Goal: Task Accomplishment & Management: Manage account settings

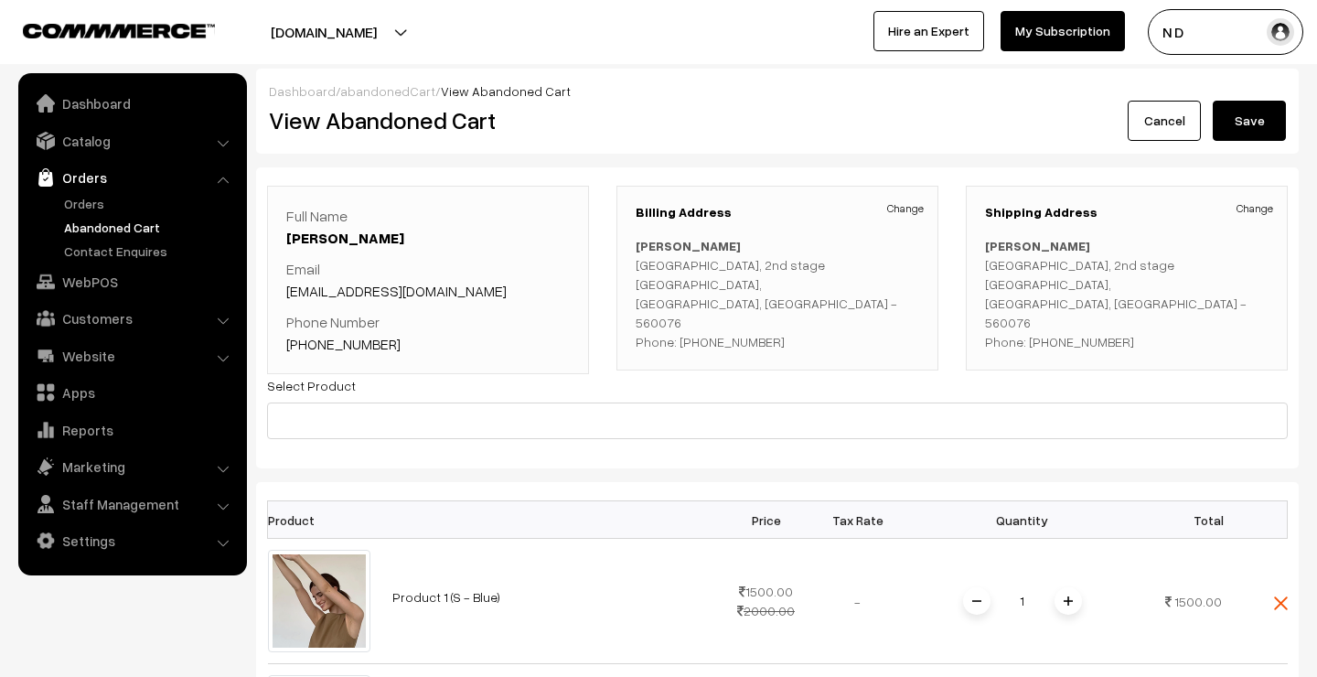
click at [192, 32] on img at bounding box center [119, 31] width 192 height 14
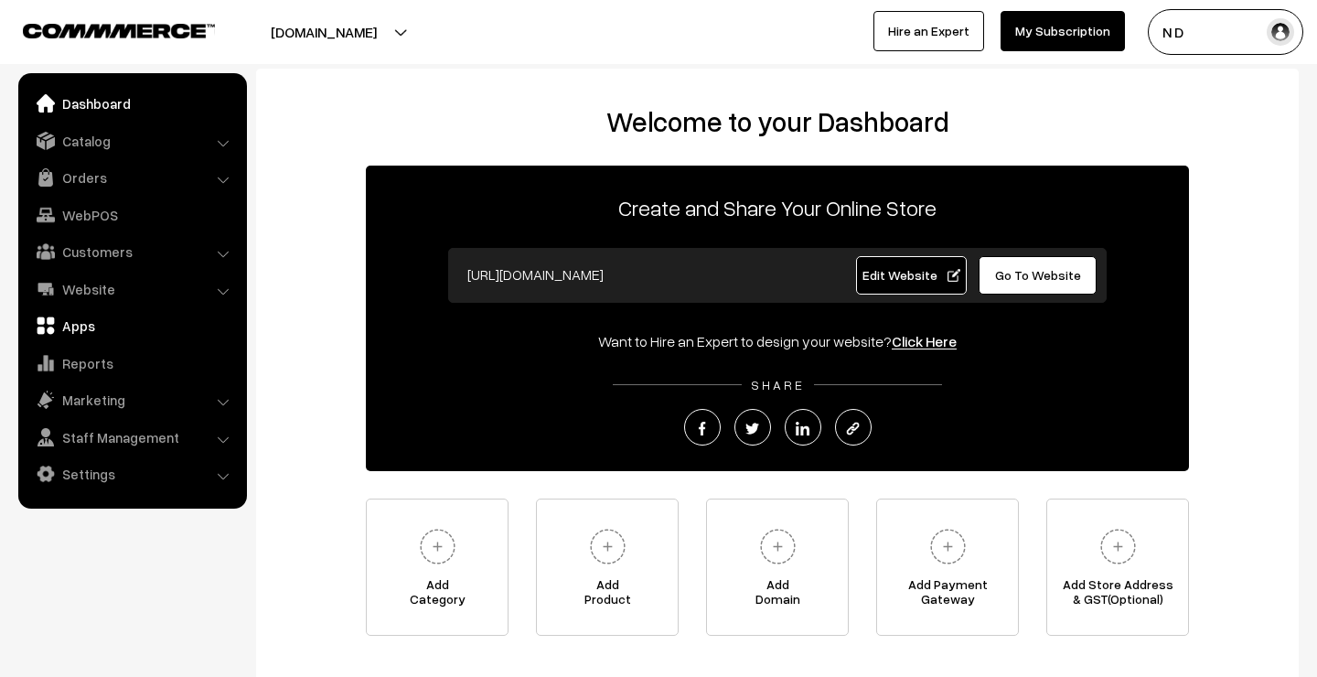
click at [80, 325] on link "Apps" at bounding box center [132, 325] width 218 height 33
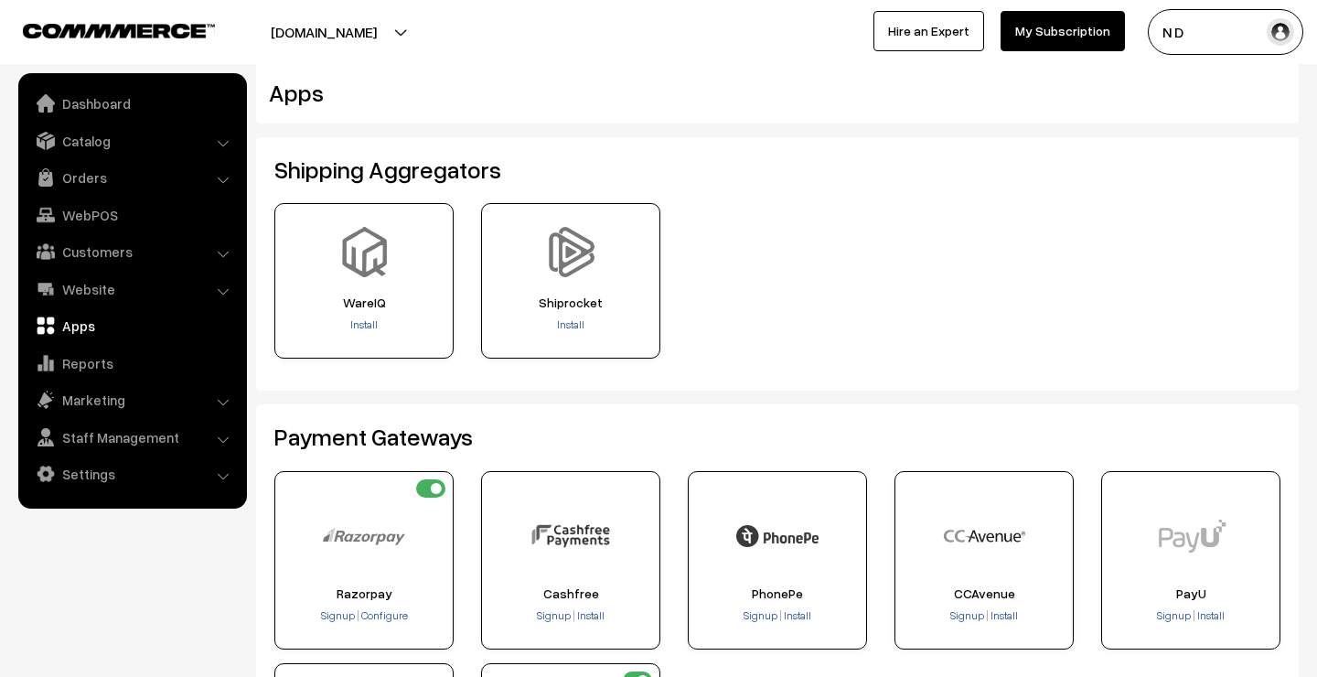
scroll to position [7, 0]
click at [575, 322] on span "Install" at bounding box center [570, 324] width 27 height 14
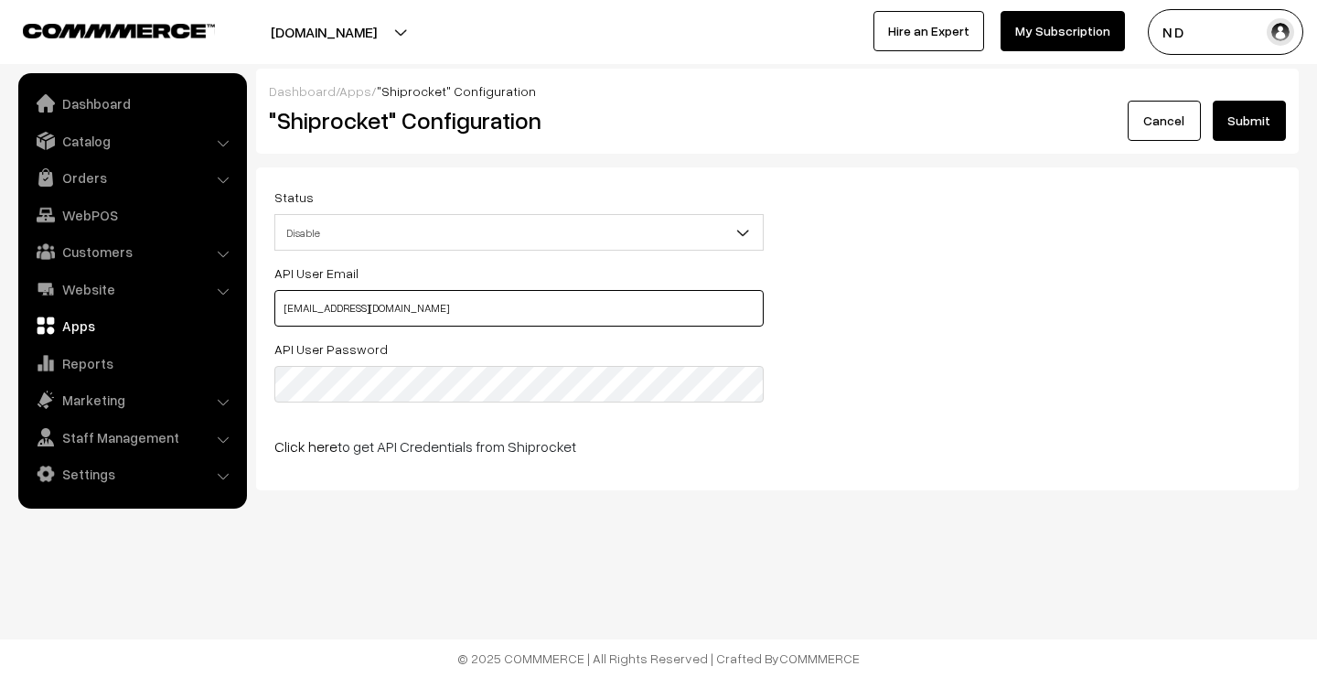
type input "[EMAIL_ADDRESS][DOMAIN_NAME]"
click at [950, 366] on div "API User Email test@commmerce.com API User Password Click here to get API Crede…" at bounding box center [778, 367] width 1034 height 210
click at [686, 240] on span "Disable" at bounding box center [519, 233] width 488 height 32
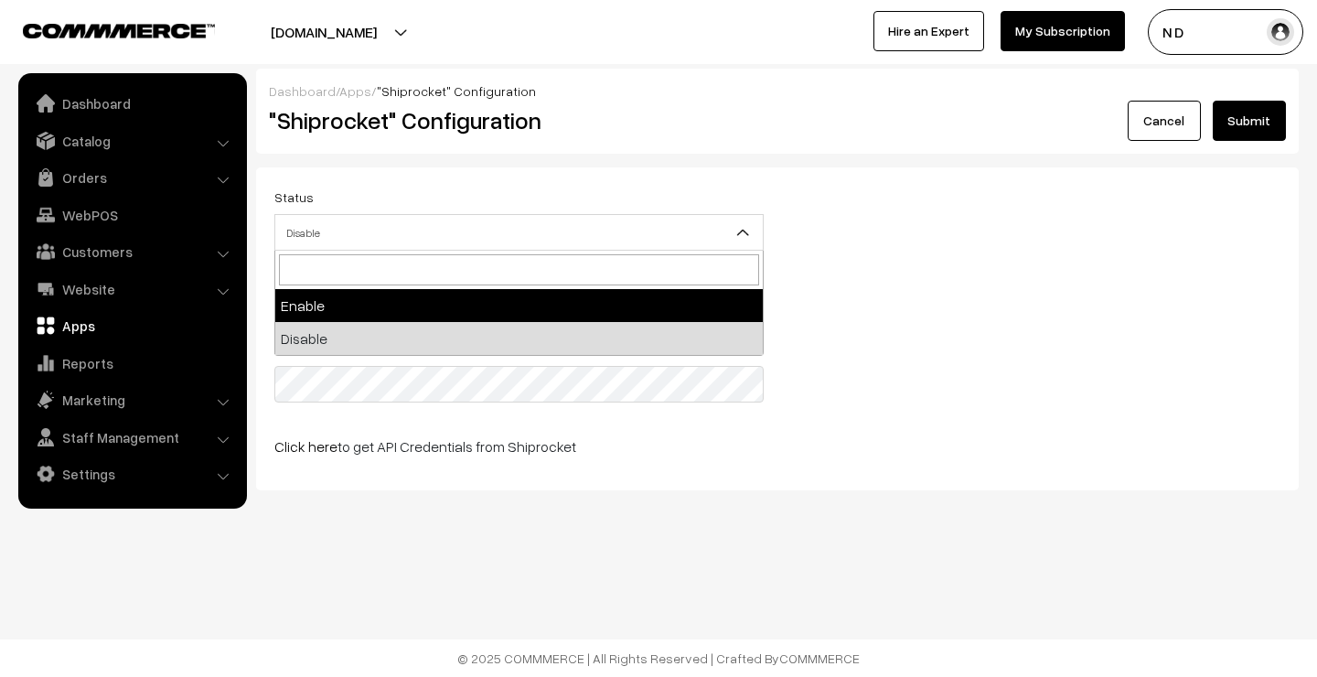
select select "1"
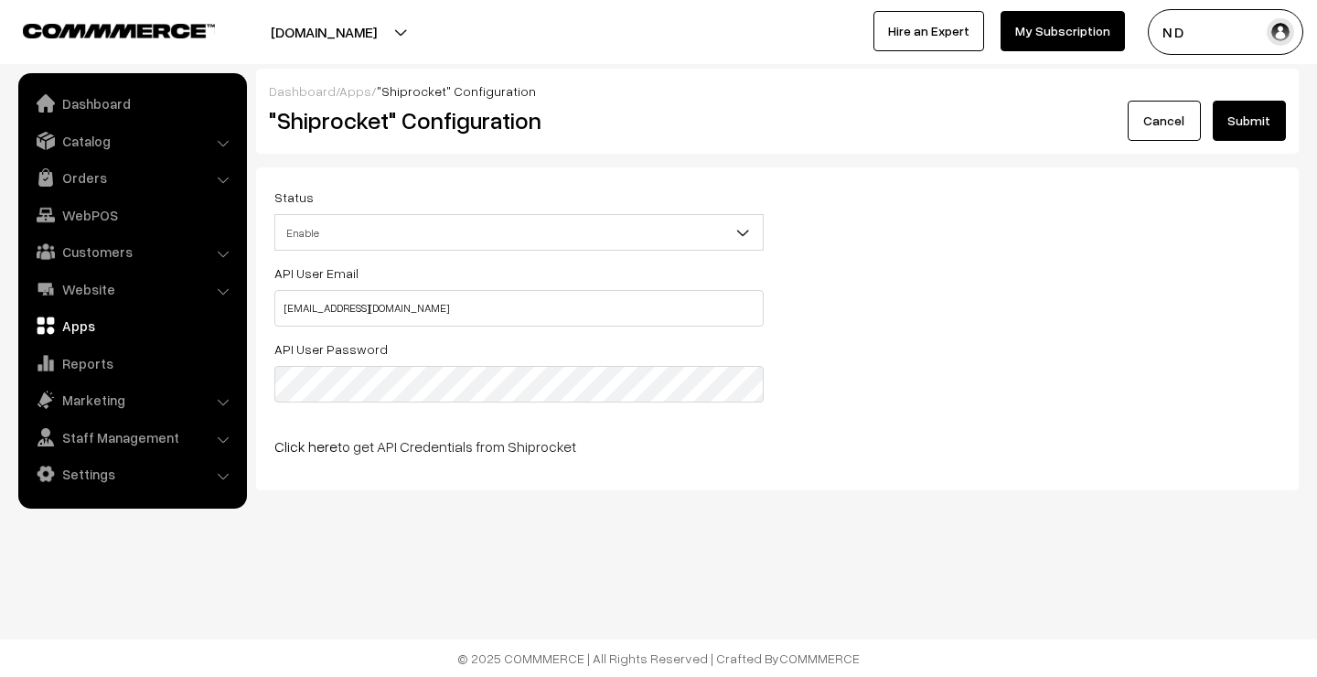
click at [1247, 119] on button "Submit" at bounding box center [1249, 121] width 73 height 40
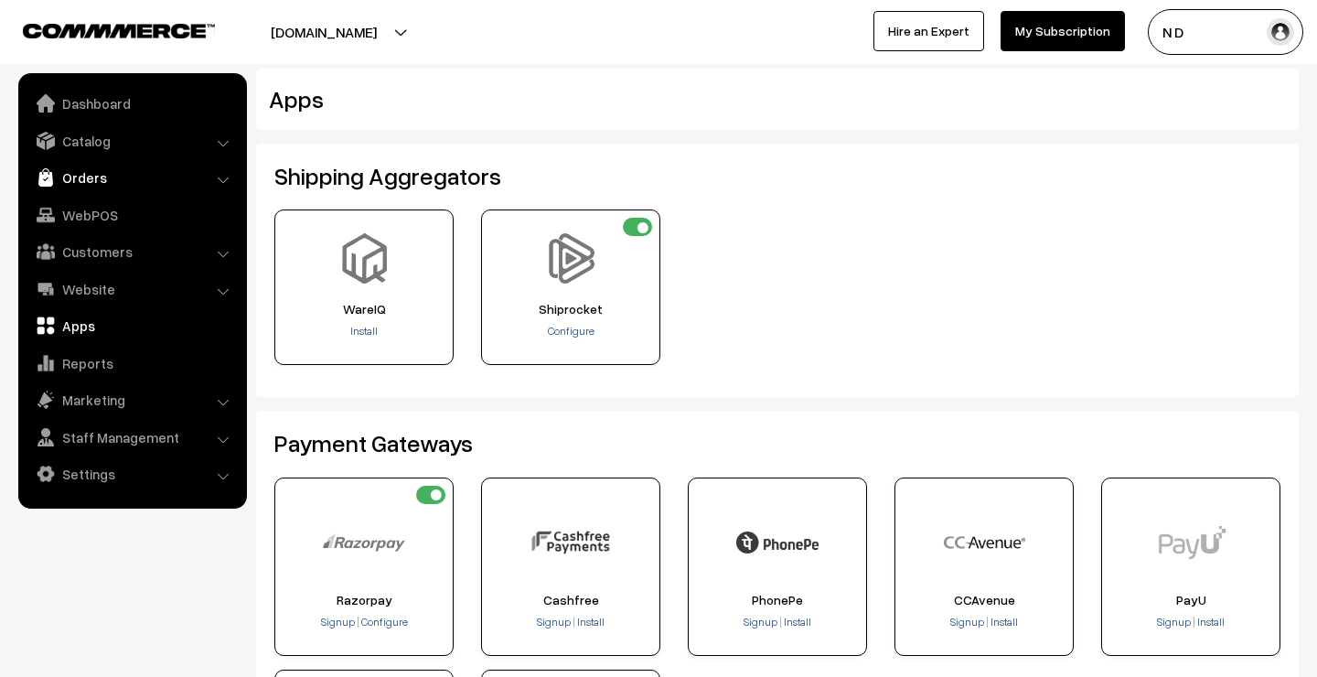
click at [136, 186] on link "Orders" at bounding box center [132, 177] width 218 height 33
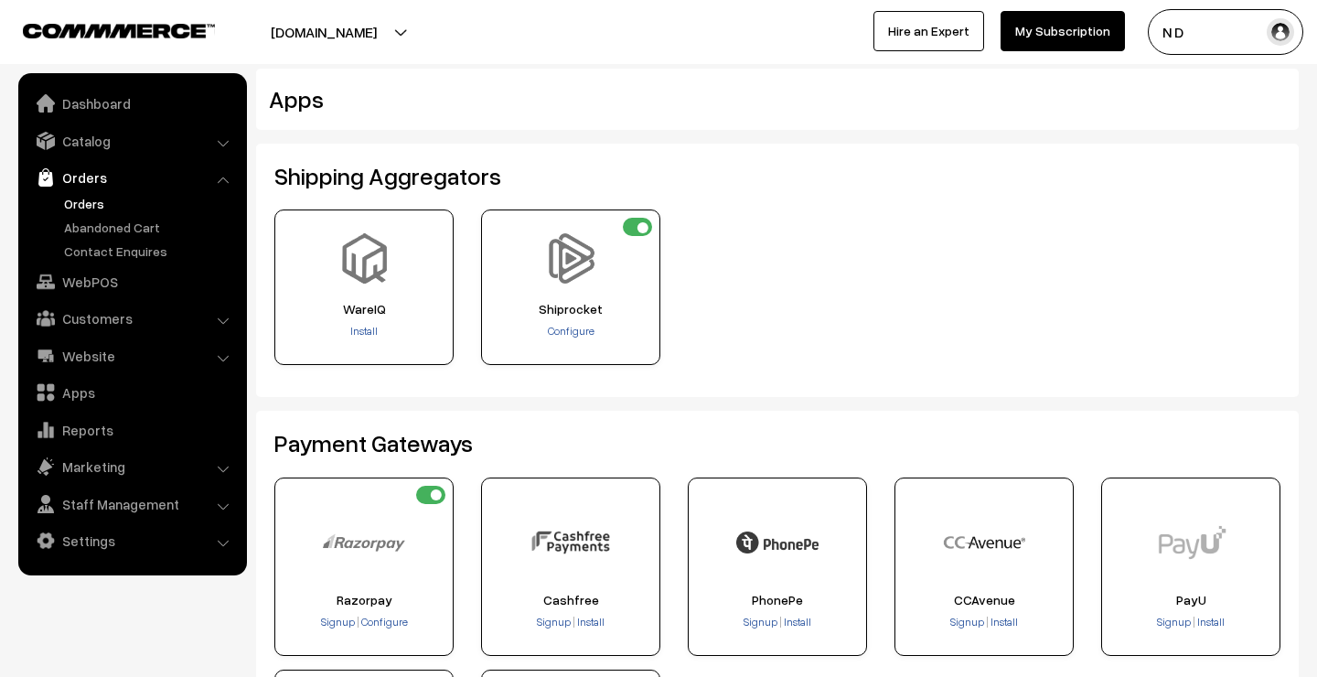
click at [126, 207] on link "Orders" at bounding box center [149, 203] width 181 height 19
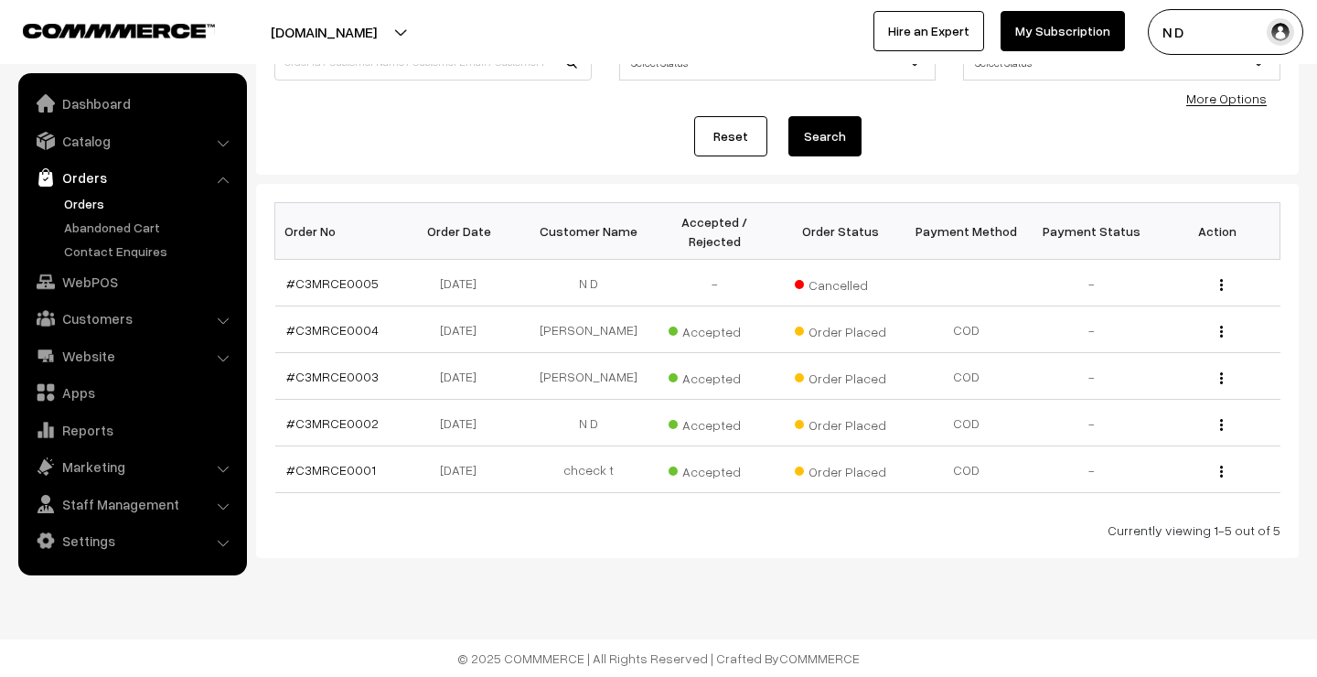
scroll to position [170, 0]
click at [358, 332] on link "#C3MRCE0004" at bounding box center [332, 330] width 92 height 16
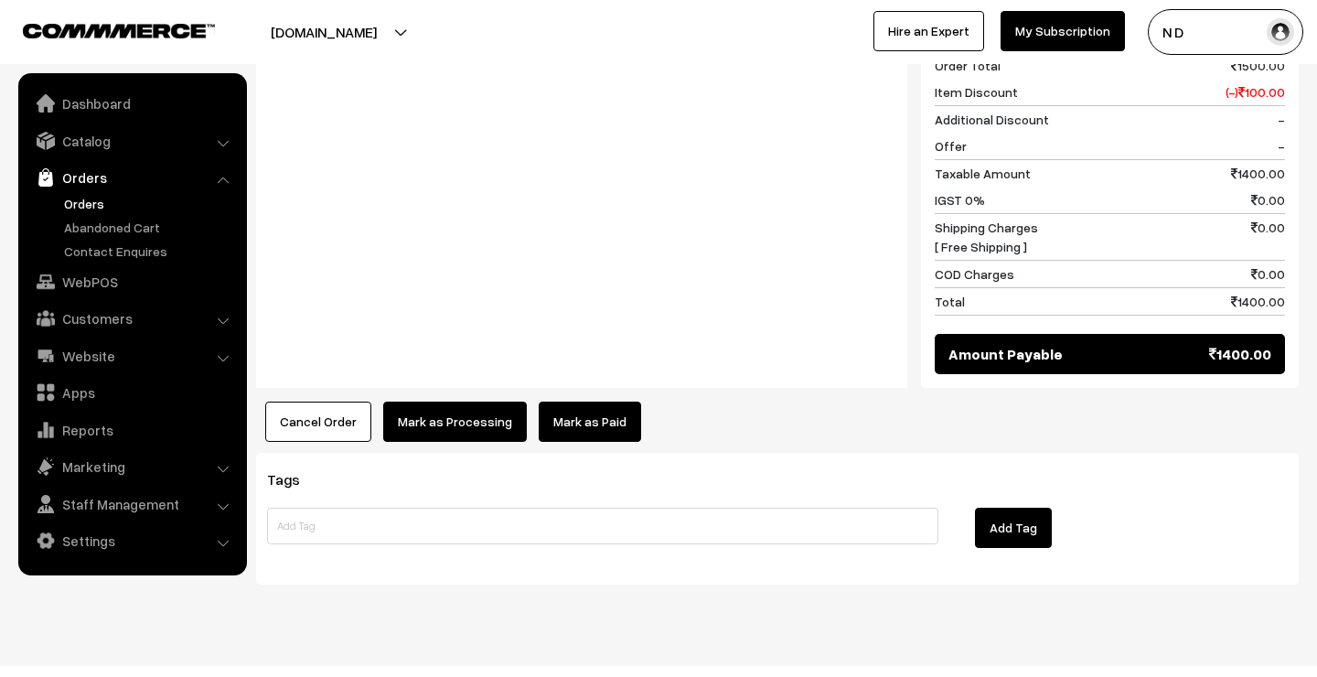
scroll to position [778, 0]
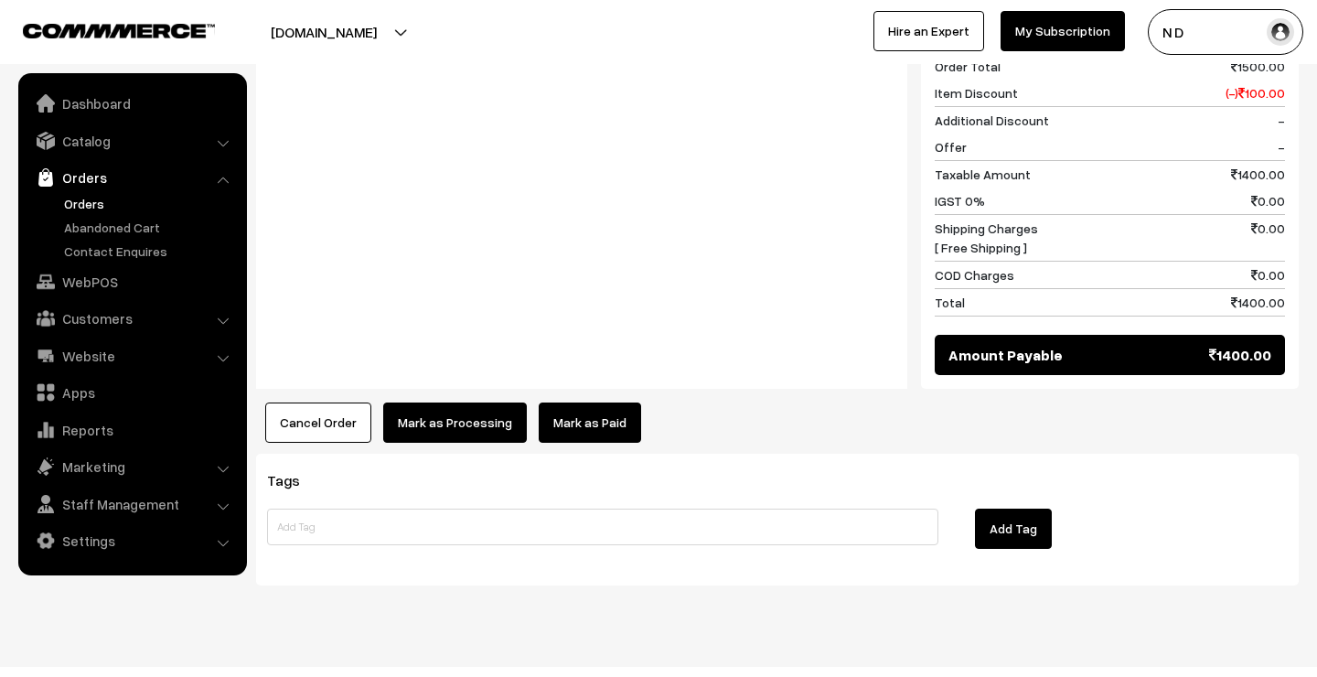
click at [471, 403] on button "Mark as Processing" at bounding box center [455, 423] width 144 height 40
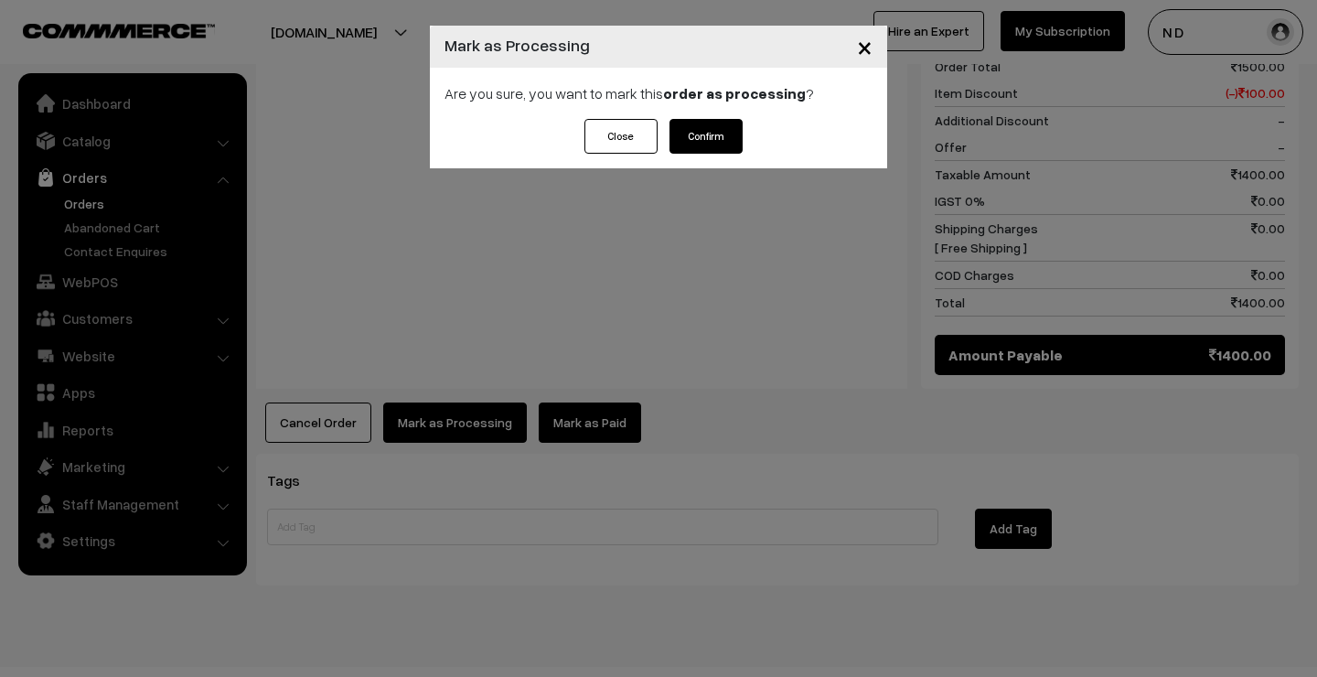
click at [725, 133] on button "Confirm" at bounding box center [706, 136] width 73 height 35
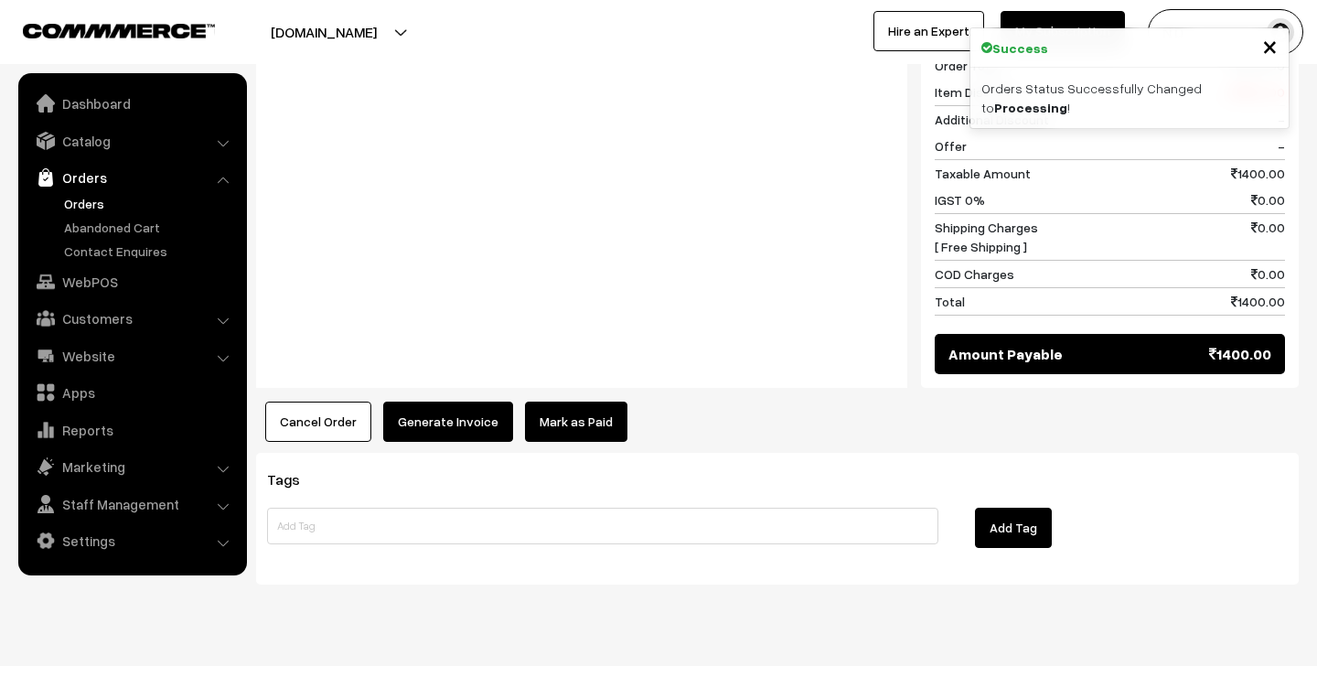
scroll to position [778, 0]
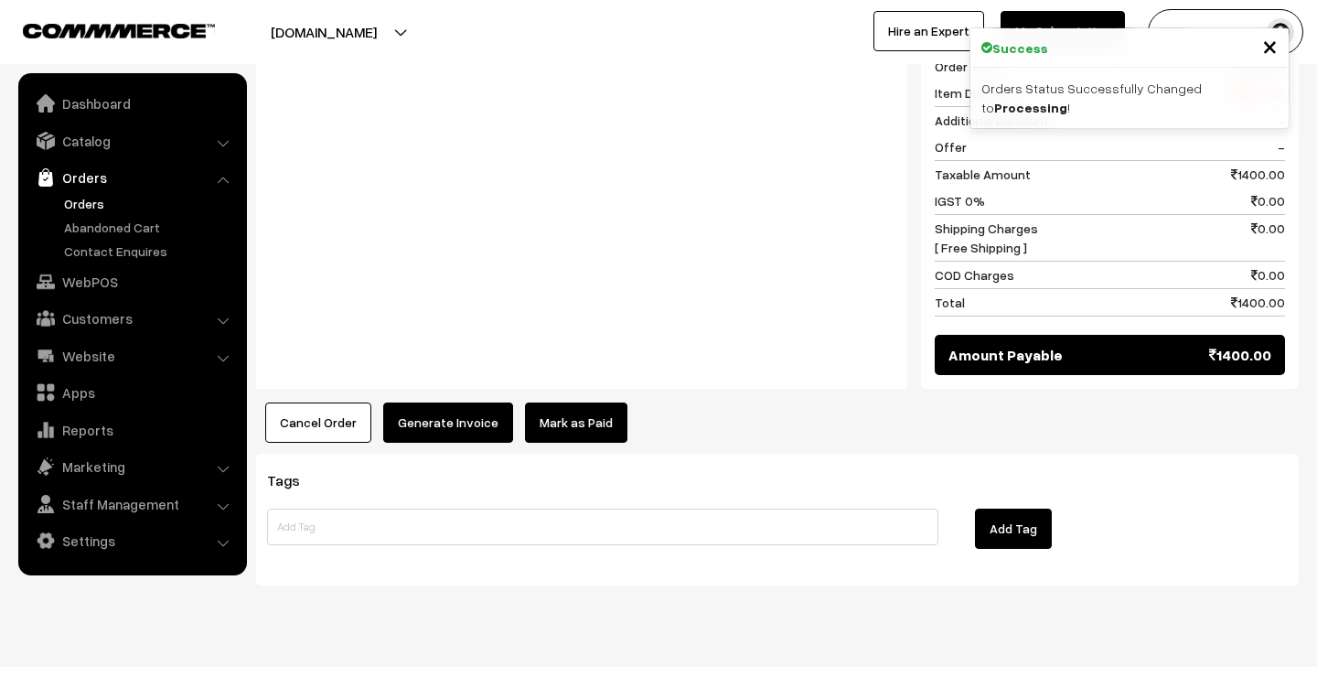
click at [478, 403] on button "Generate Invoice" at bounding box center [448, 423] width 130 height 40
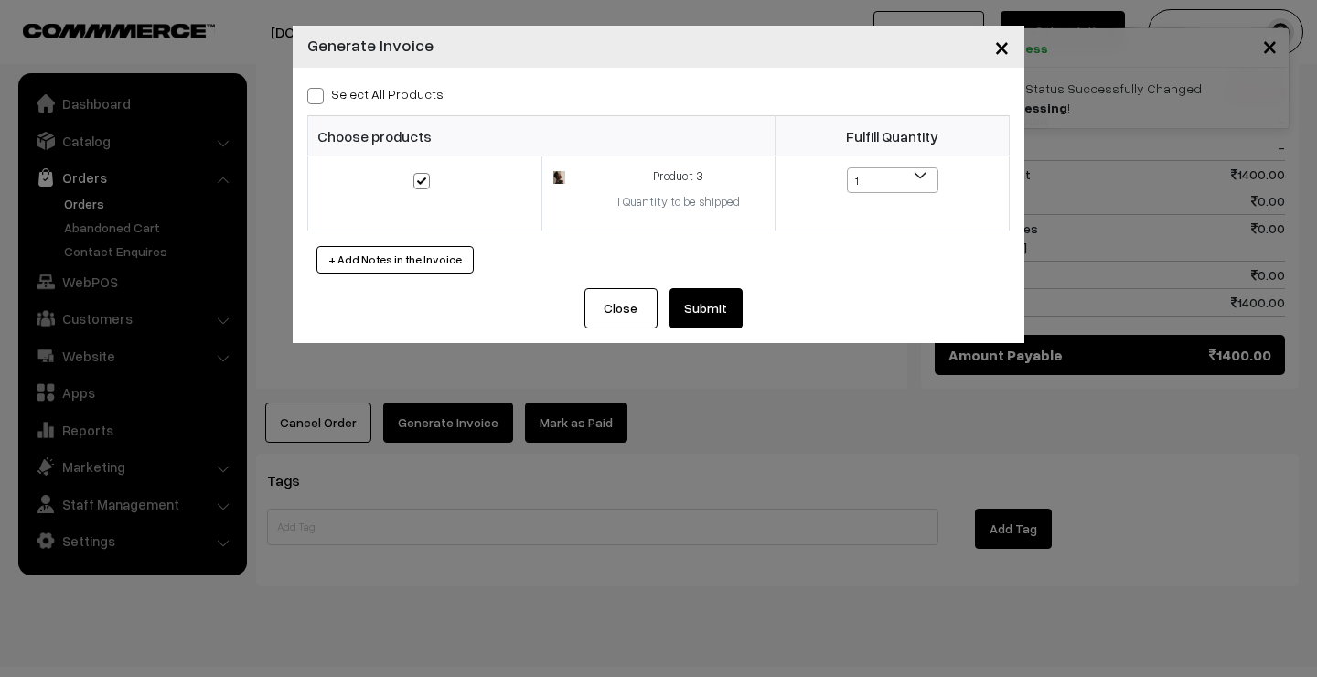
click at [724, 312] on button "Submit" at bounding box center [706, 308] width 73 height 40
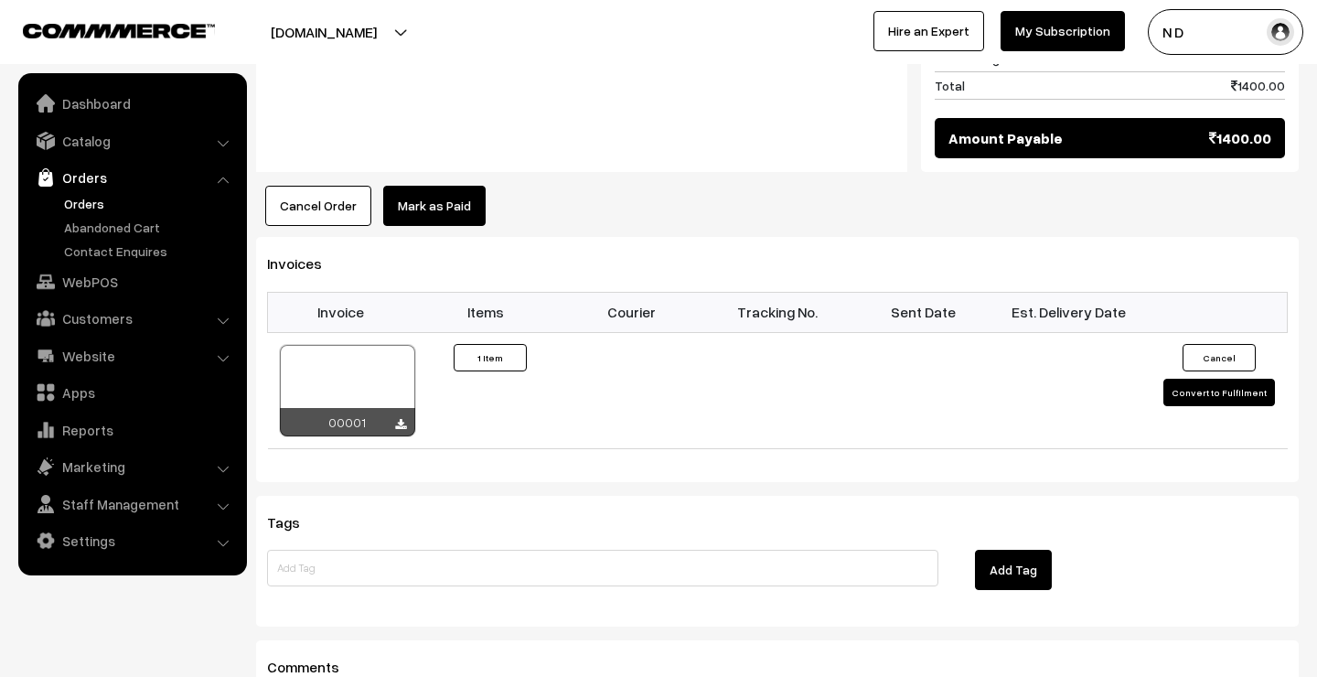
scroll to position [944, 0]
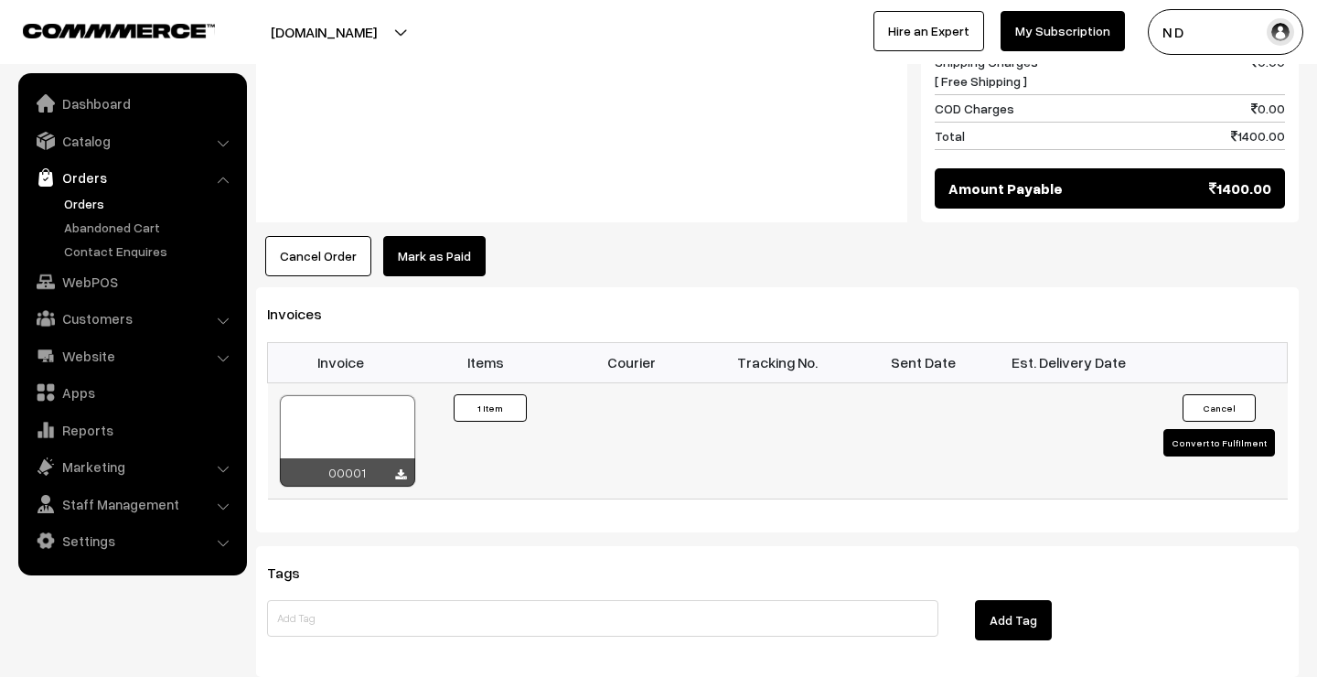
click at [1218, 429] on button "Convert to Fulfilment" at bounding box center [1220, 442] width 112 height 27
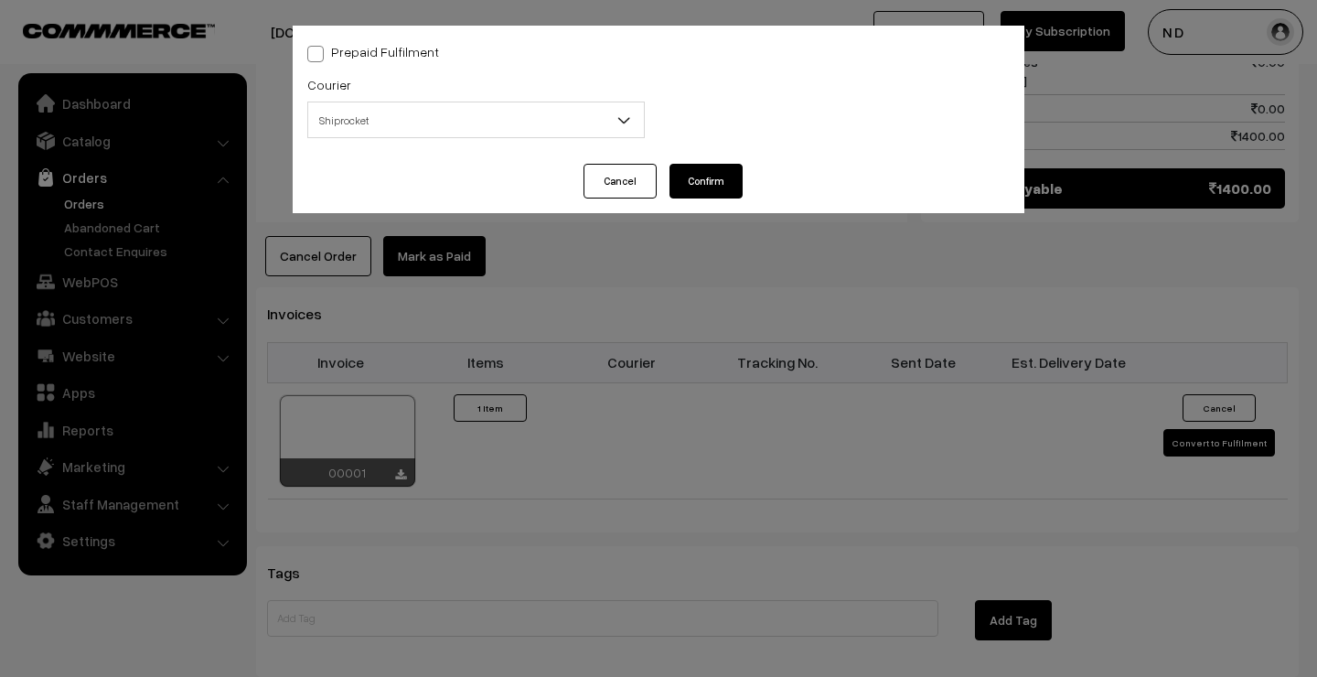
click at [569, 120] on span "Shiprocket" at bounding box center [476, 120] width 336 height 32
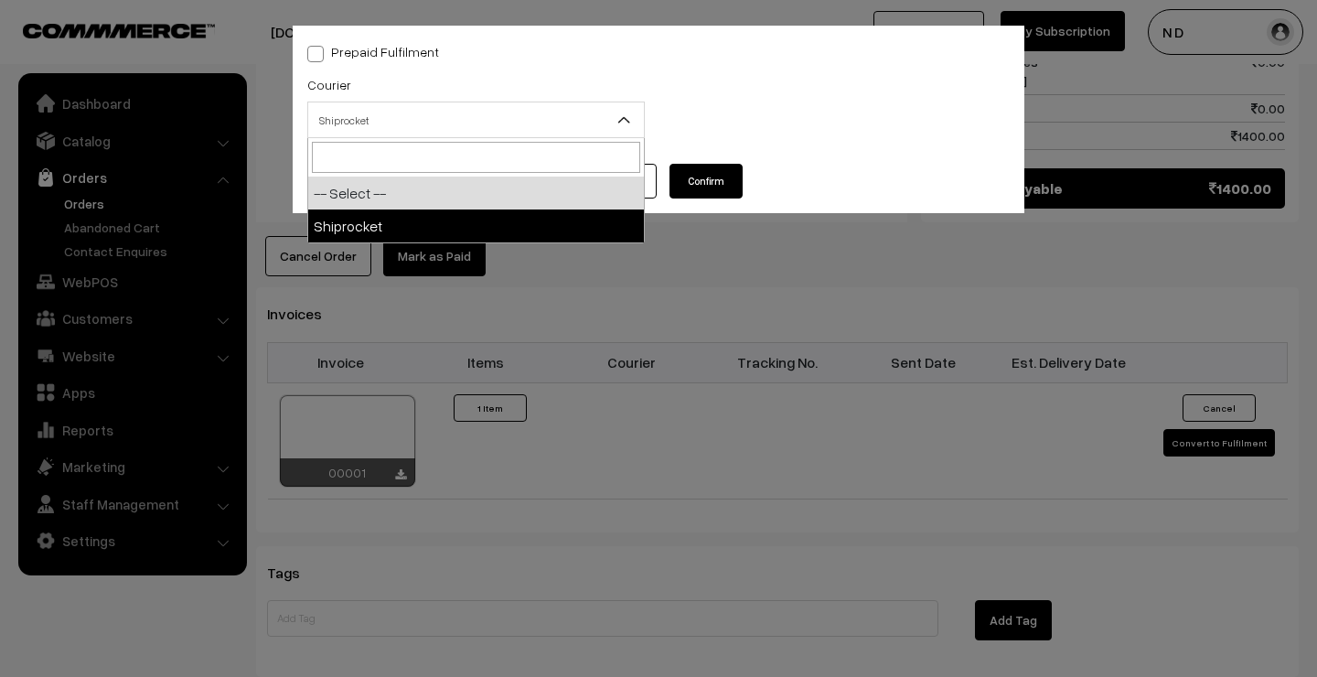
select select "1"
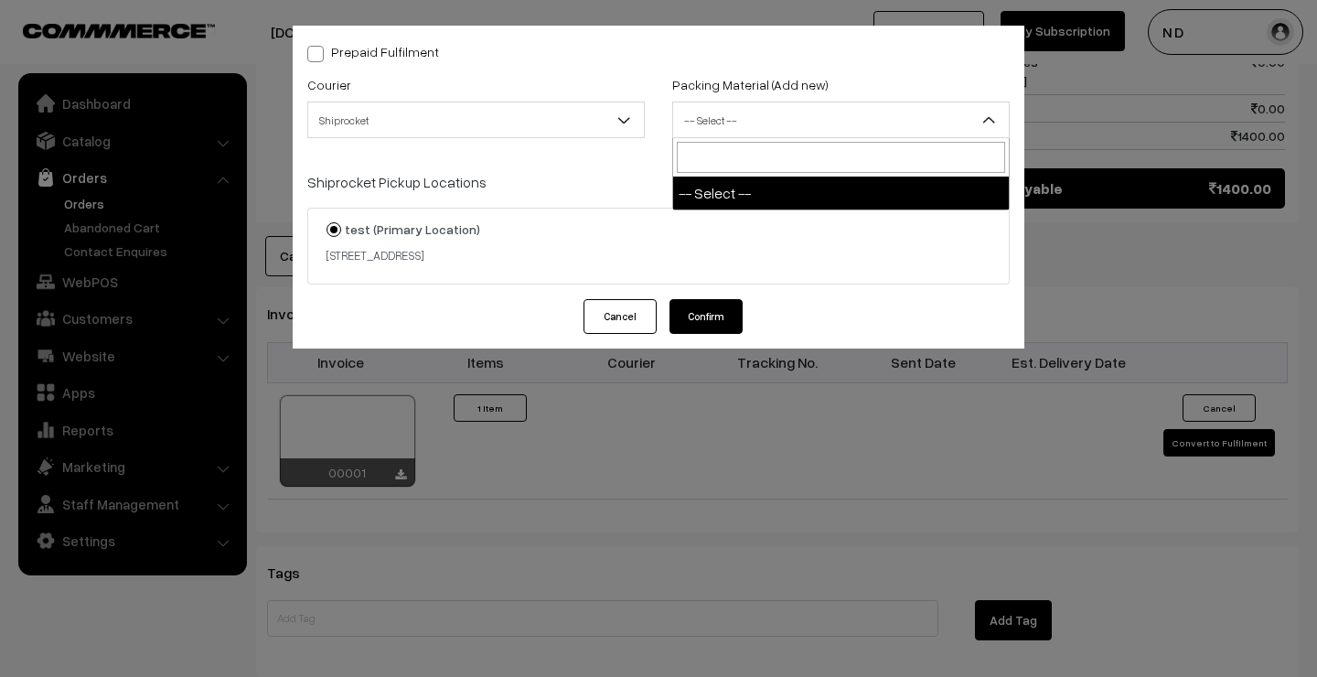
click at [737, 116] on span "-- Select --" at bounding box center [841, 120] width 336 height 32
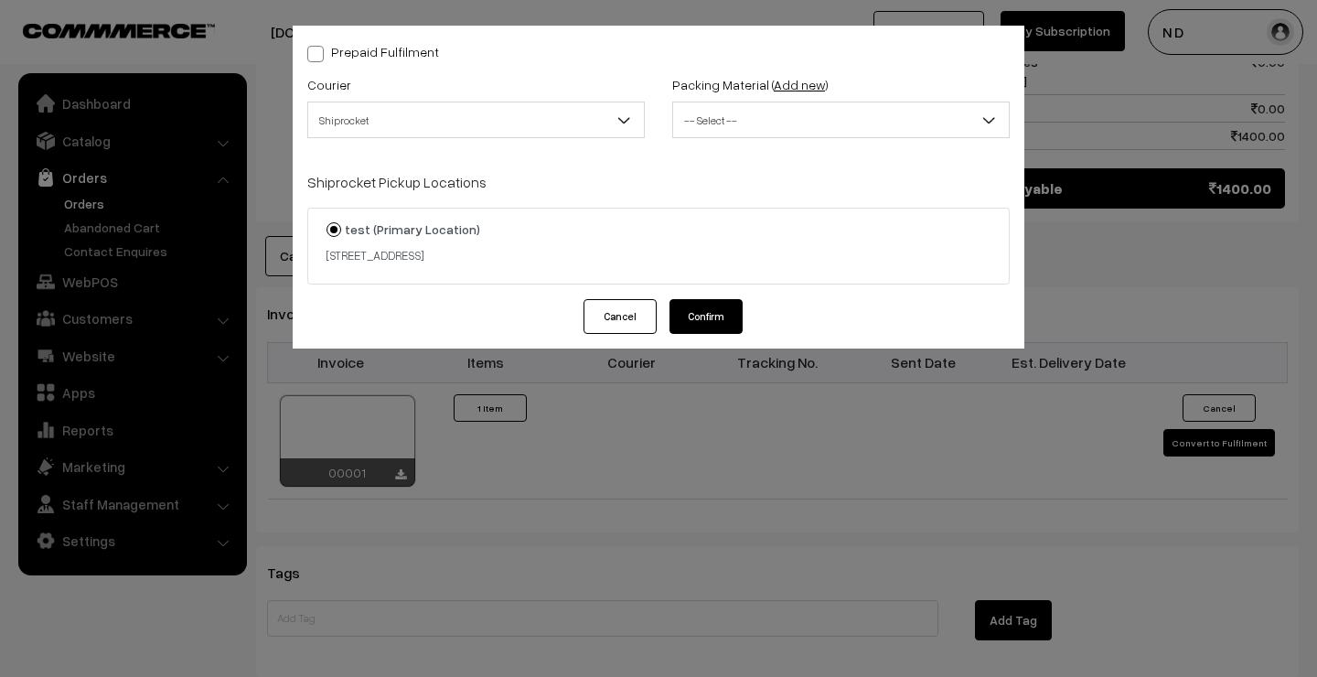
click at [786, 86] on link "Add new" at bounding box center [799, 85] width 51 height 16
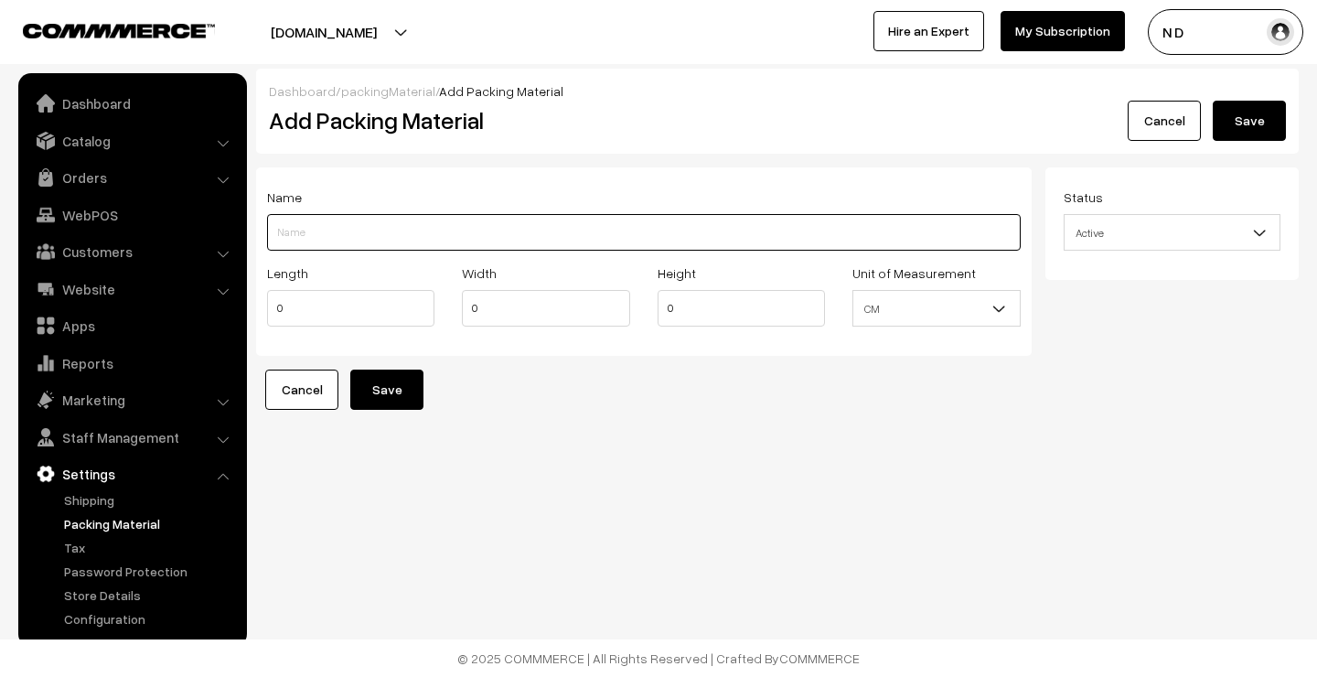
click at [400, 222] on input "Length" at bounding box center [644, 232] width 754 height 37
type input "Test"
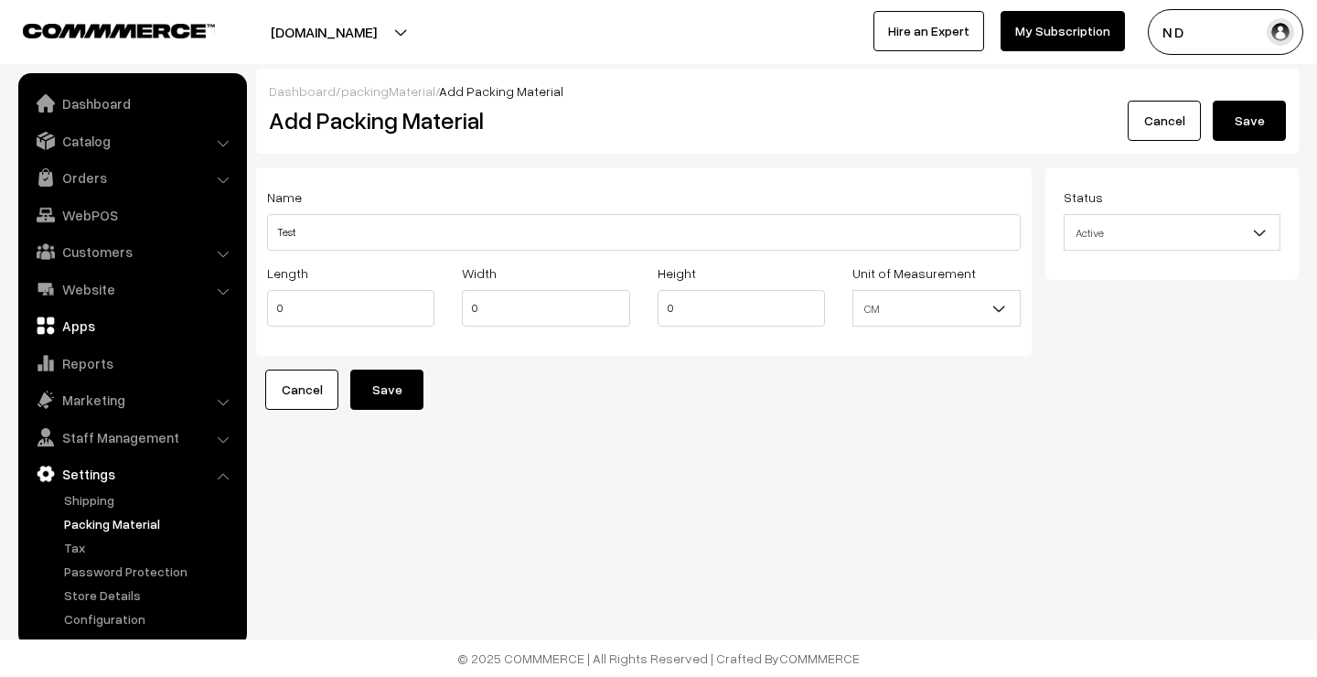
click at [200, 319] on link "Apps" at bounding box center [132, 325] width 218 height 33
click at [325, 314] on input "0" at bounding box center [350, 308] width 167 height 37
type input "10"
drag, startPoint x: 505, startPoint y: 315, endPoint x: 451, endPoint y: 306, distance: 54.6
click at [451, 306] on div "Width 0" at bounding box center [545, 300] width 195 height 76
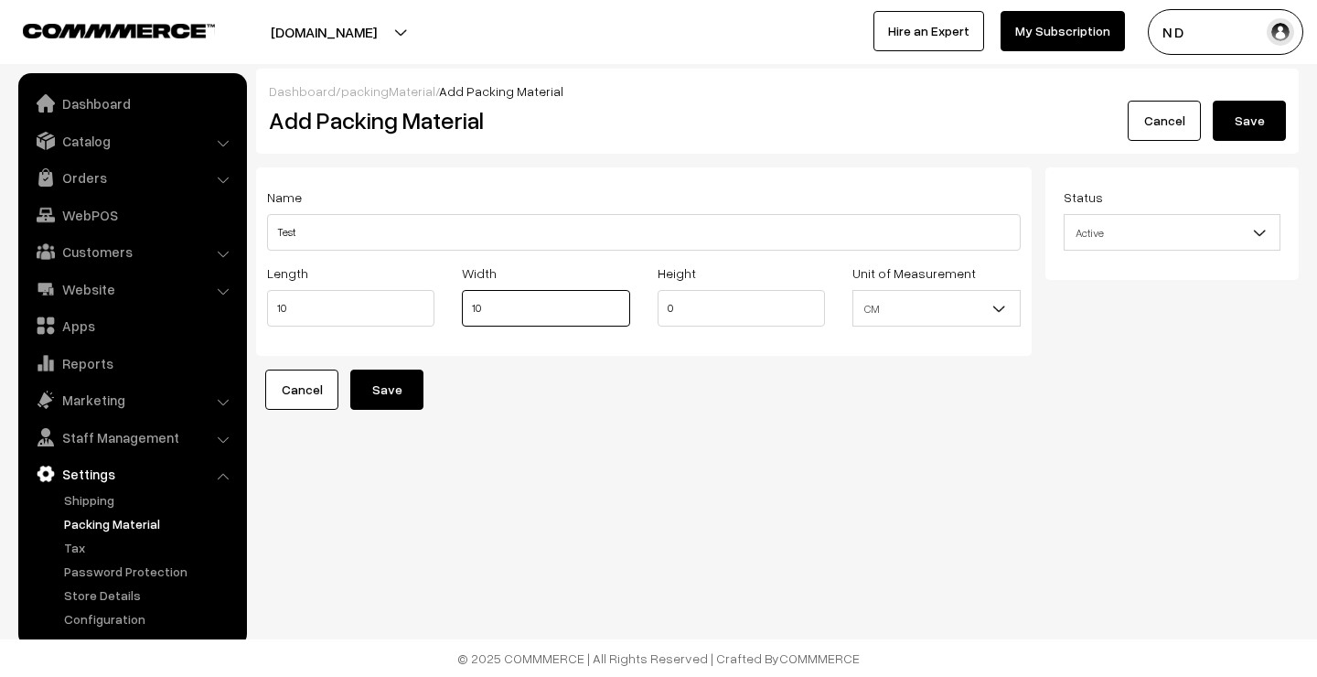
type input "10"
drag, startPoint x: 711, startPoint y: 312, endPoint x: 617, endPoint y: 311, distance: 94.2
click at [617, 312] on div "Length 10 Width 10 Height 0 Unit of Measurement CM Inch CM" at bounding box center [643, 300] width 781 height 76
type input "10"
click at [400, 379] on button "Save" at bounding box center [386, 390] width 73 height 40
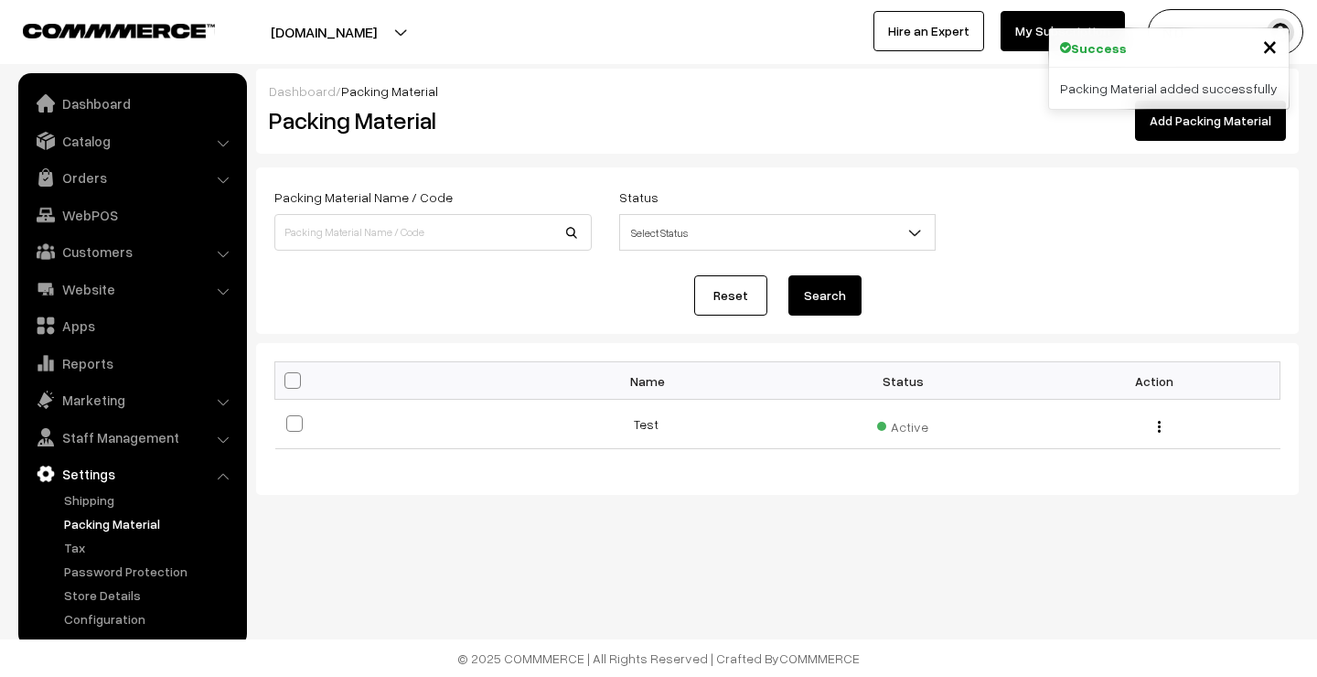
scroll to position [1, 0]
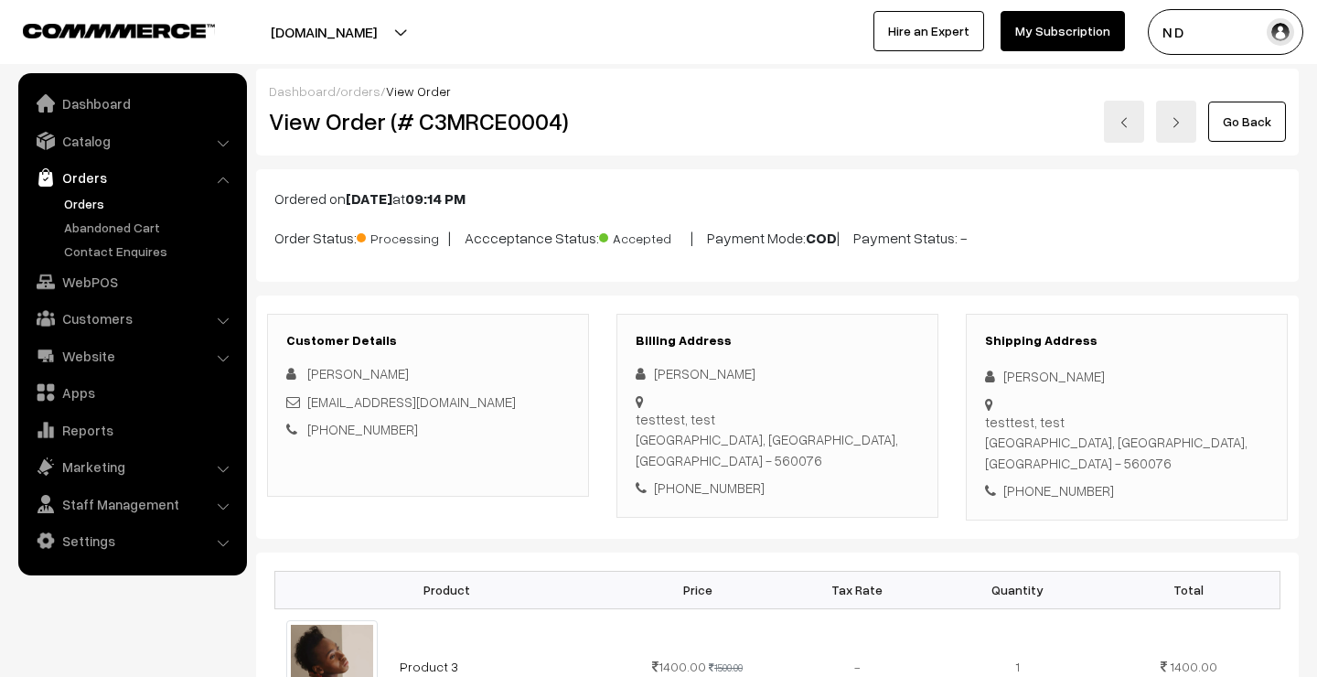
scroll to position [944, 0]
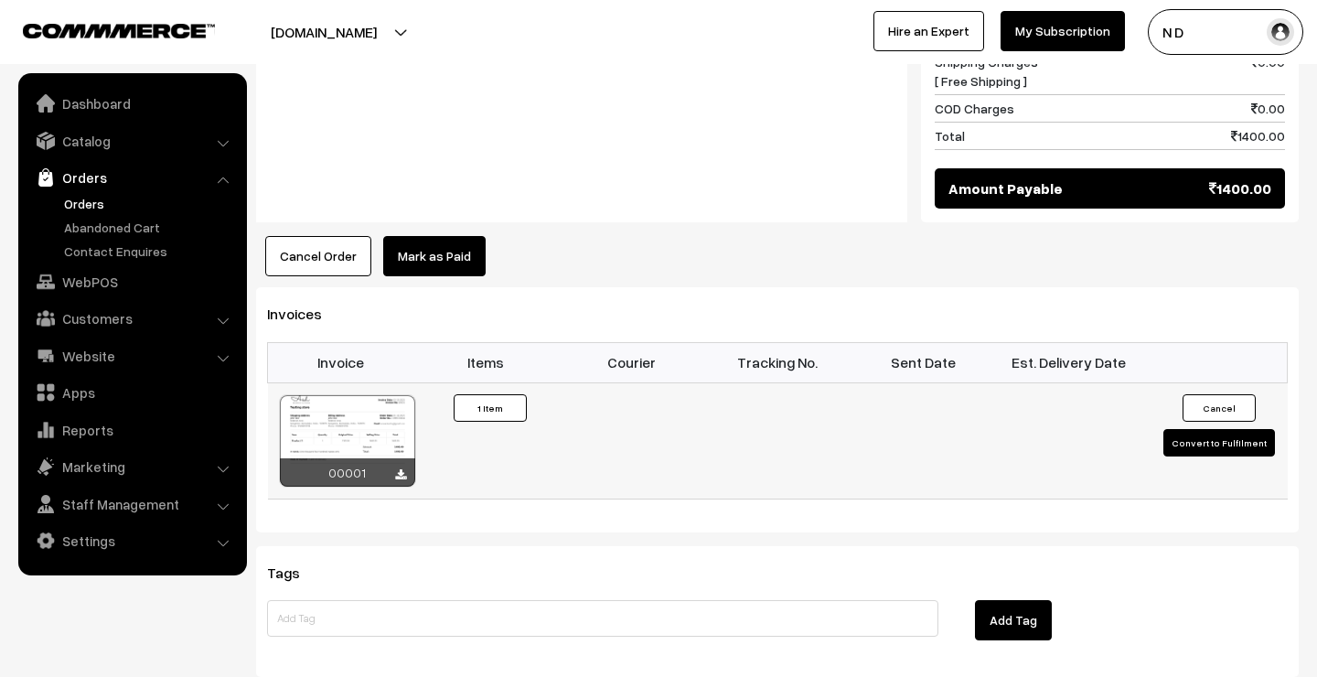
click at [1227, 429] on button "Convert to Fulfilment" at bounding box center [1220, 442] width 112 height 27
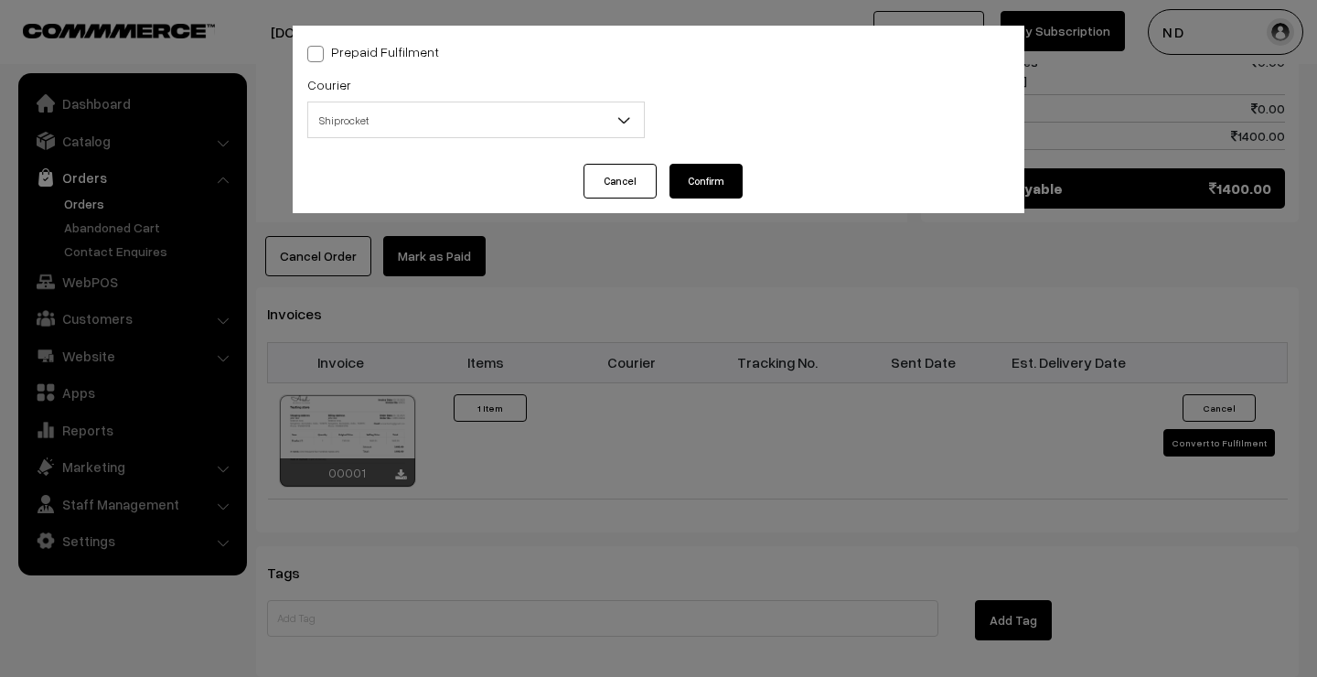
click at [706, 177] on button "Confirm" at bounding box center [706, 181] width 73 height 35
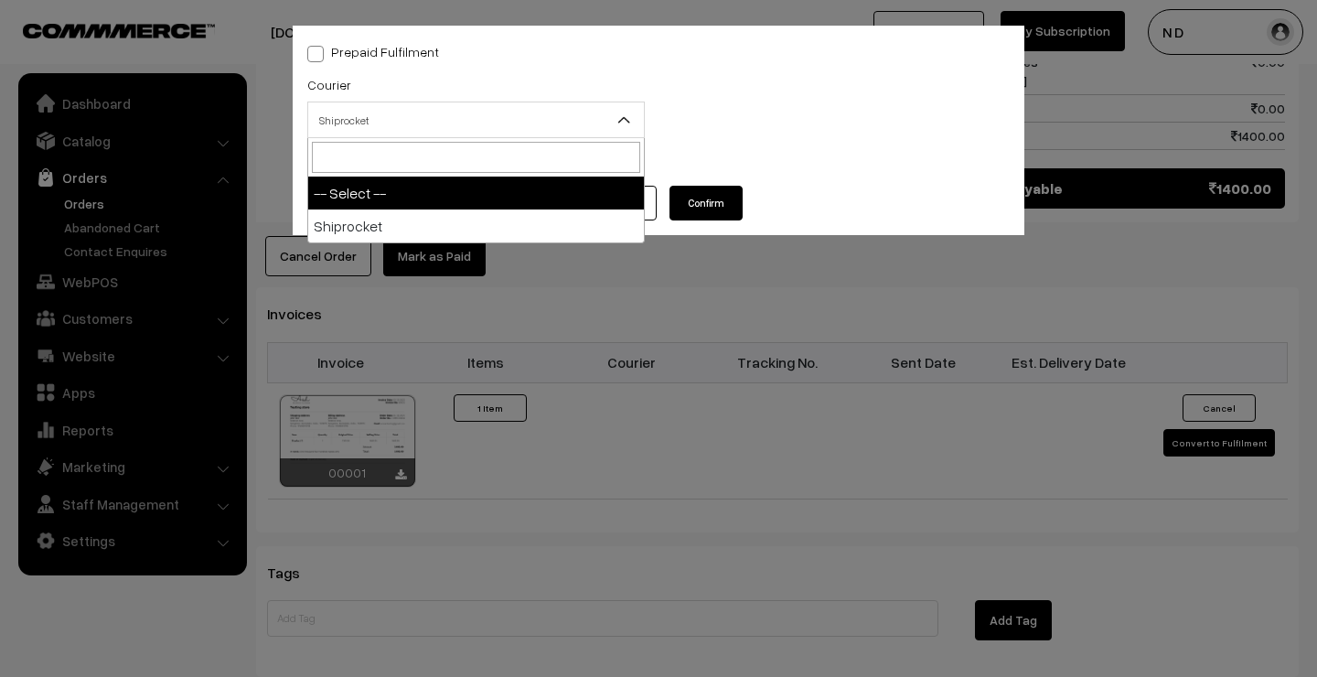
click at [544, 124] on span "Shiprocket" at bounding box center [476, 120] width 336 height 32
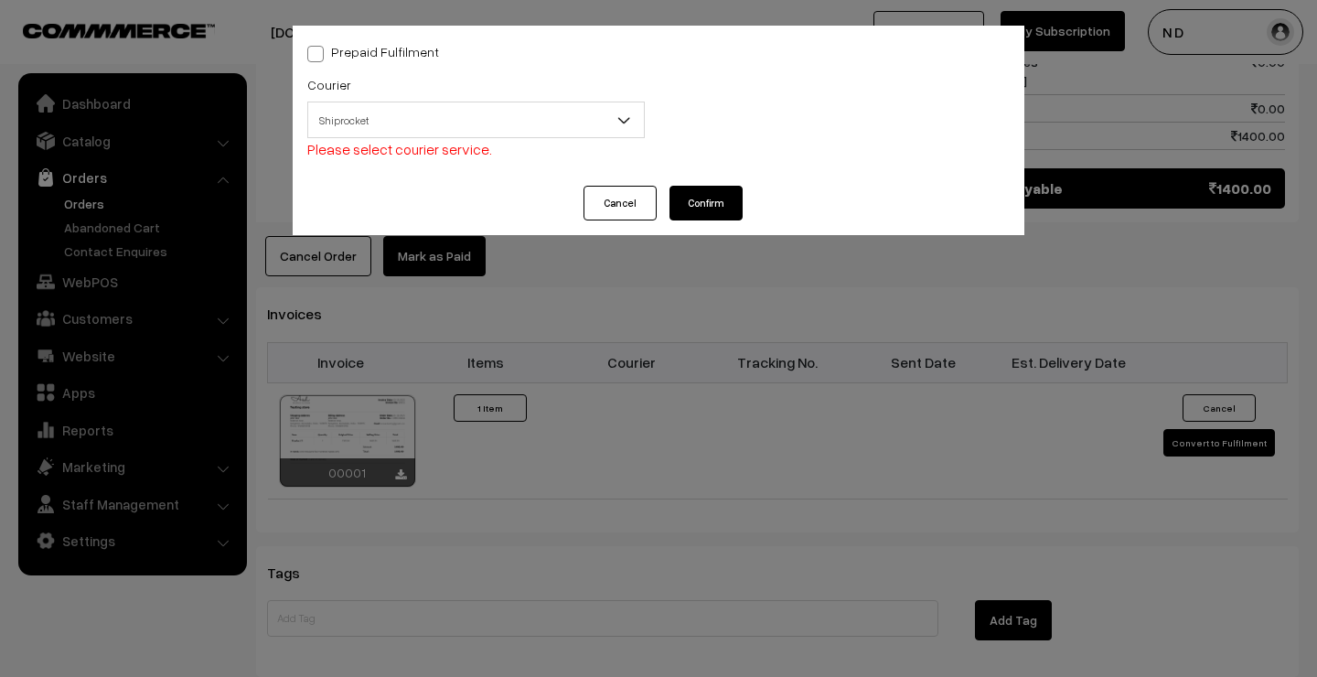
click at [736, 74] on div "Packing Material -- Select -- Test -- Select --" at bounding box center [841, 122] width 365 height 98
click at [586, 110] on span "Shiprocket" at bounding box center [476, 120] width 336 height 32
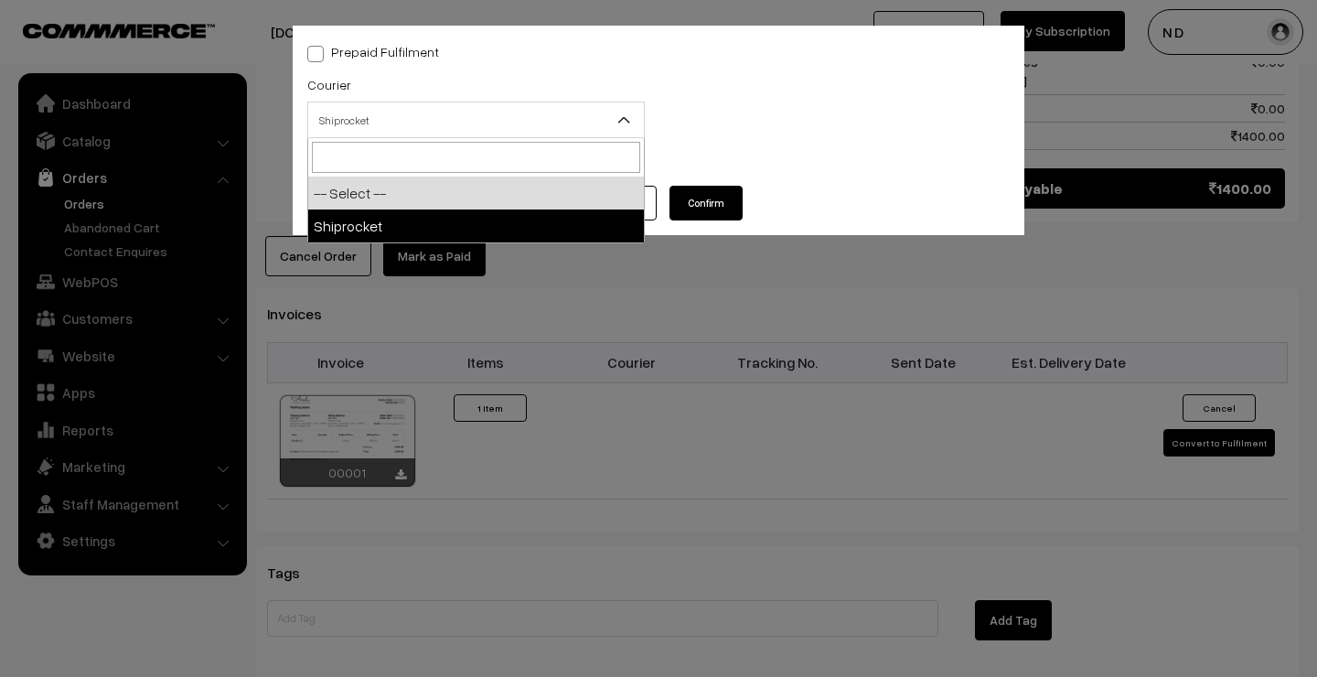
select select "1"
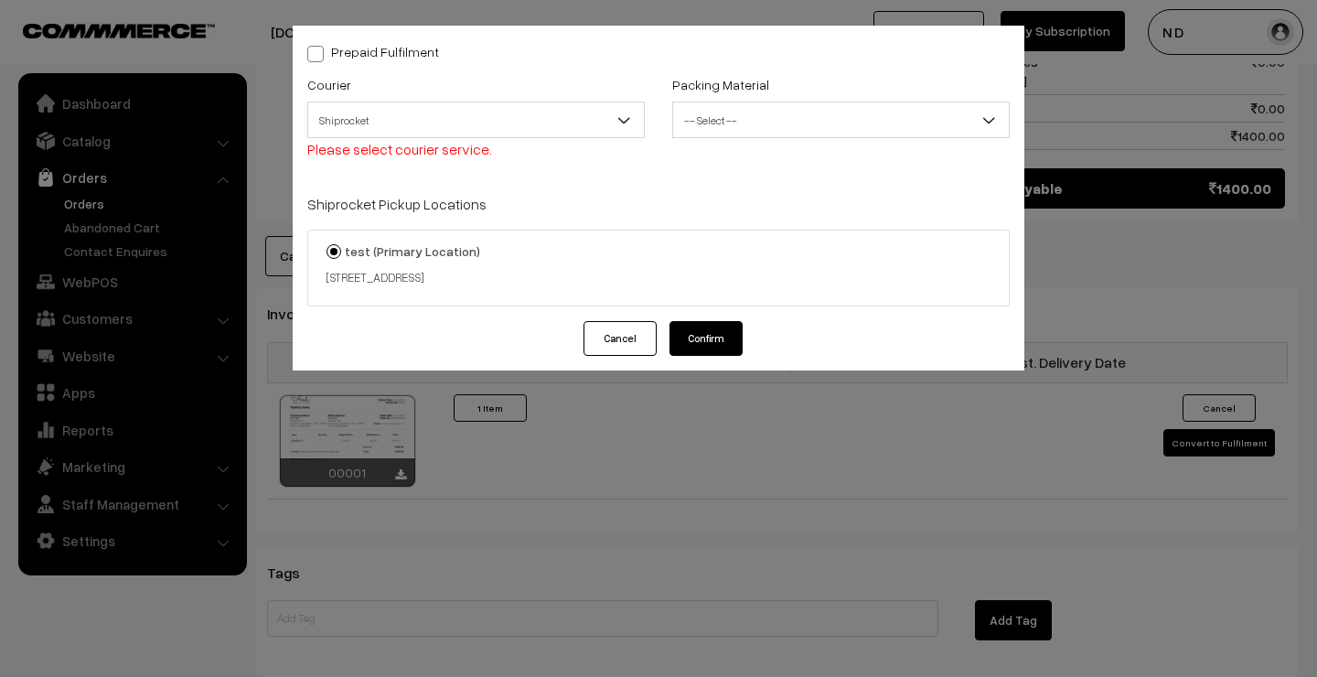
click at [739, 120] on span "-- Select --" at bounding box center [841, 120] width 336 height 32
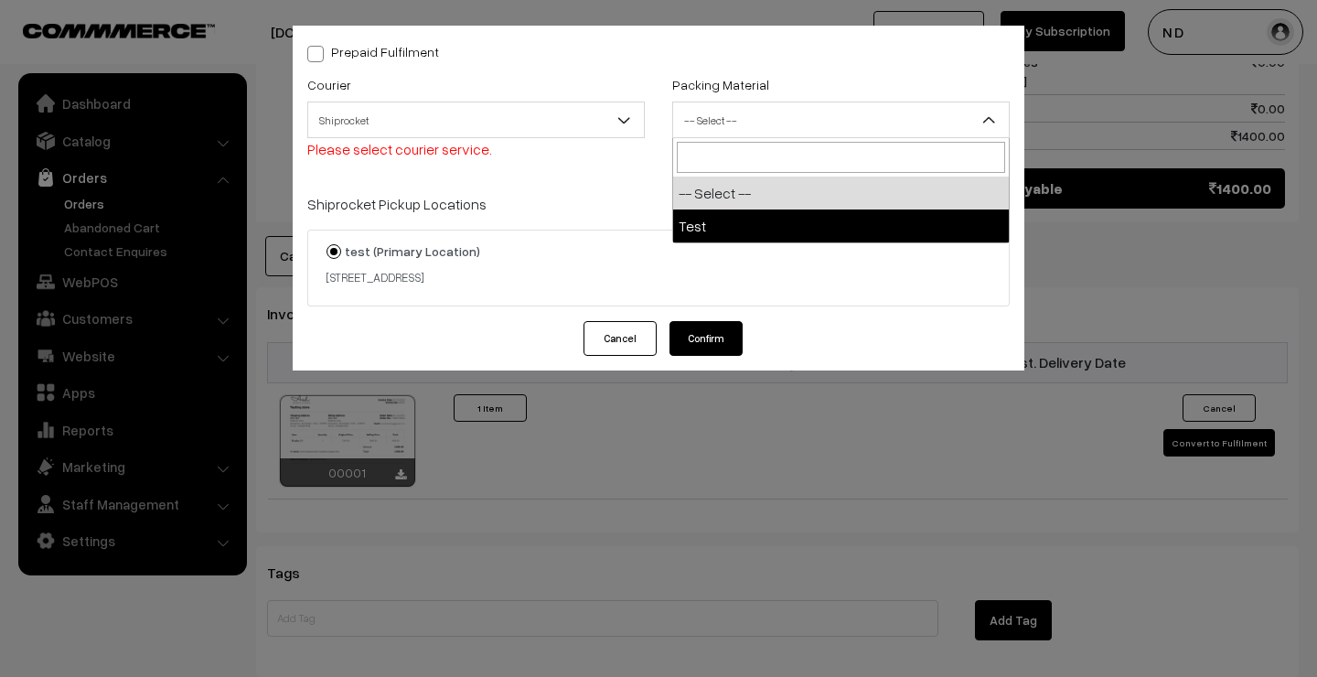
select select "1"
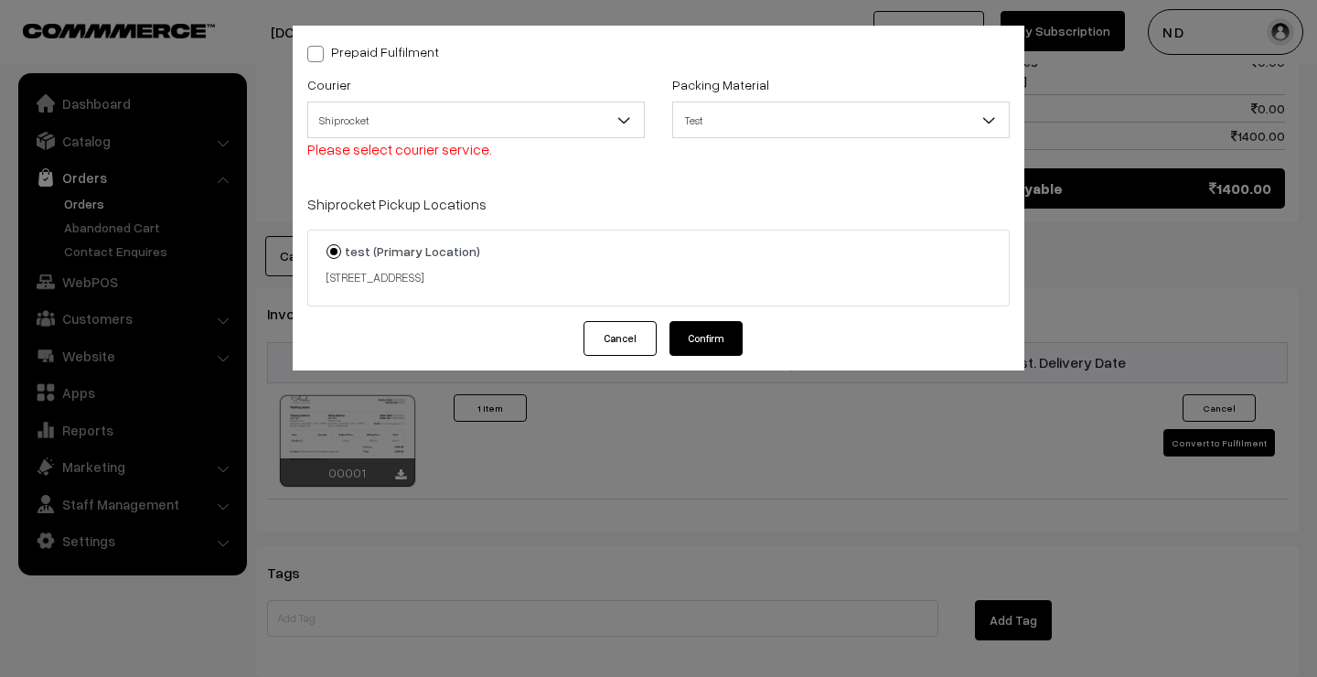
click at [700, 342] on button "Confirm" at bounding box center [706, 338] width 73 height 35
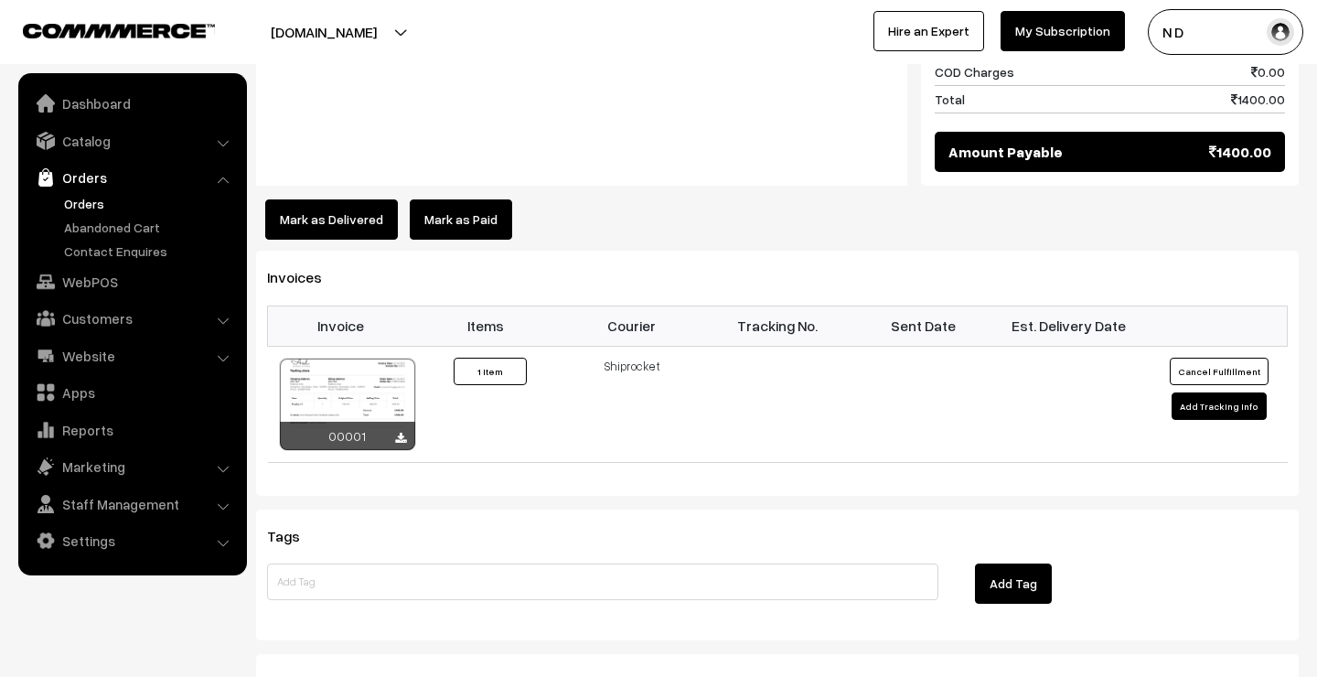
scroll to position [975, 0]
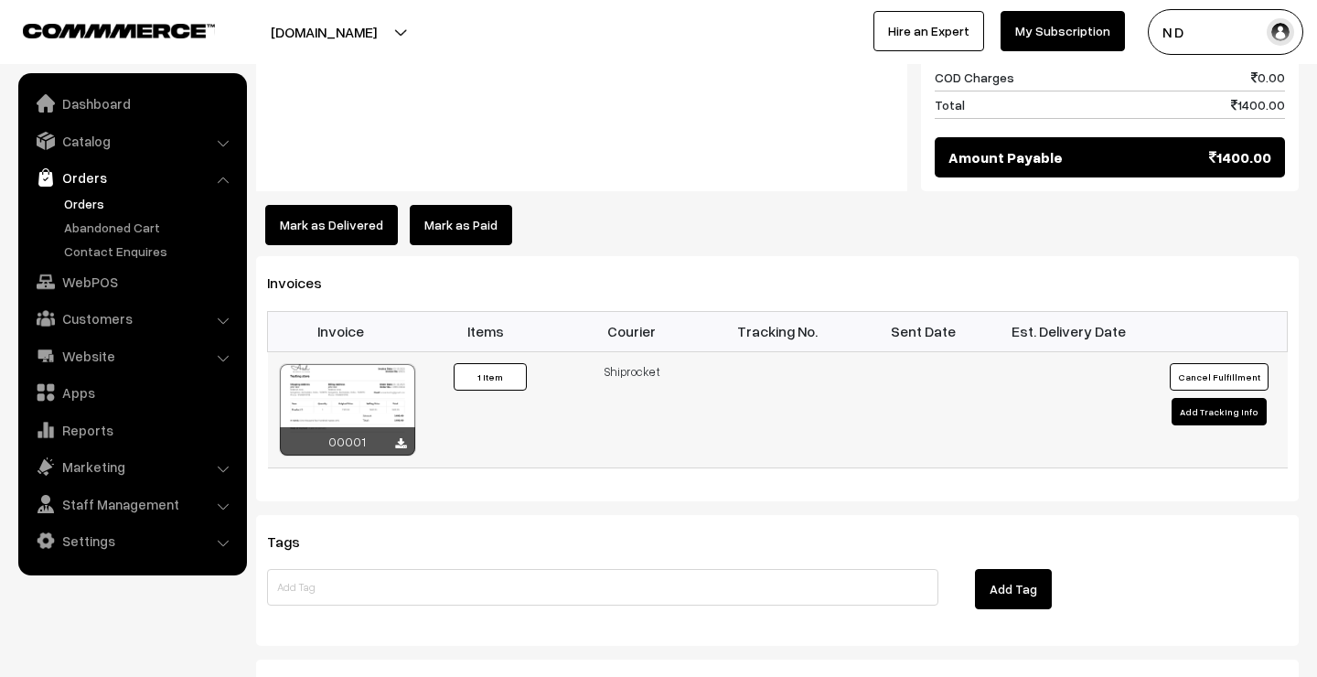
click at [1204, 363] on button "Cancel Fulfillment" at bounding box center [1219, 376] width 99 height 27
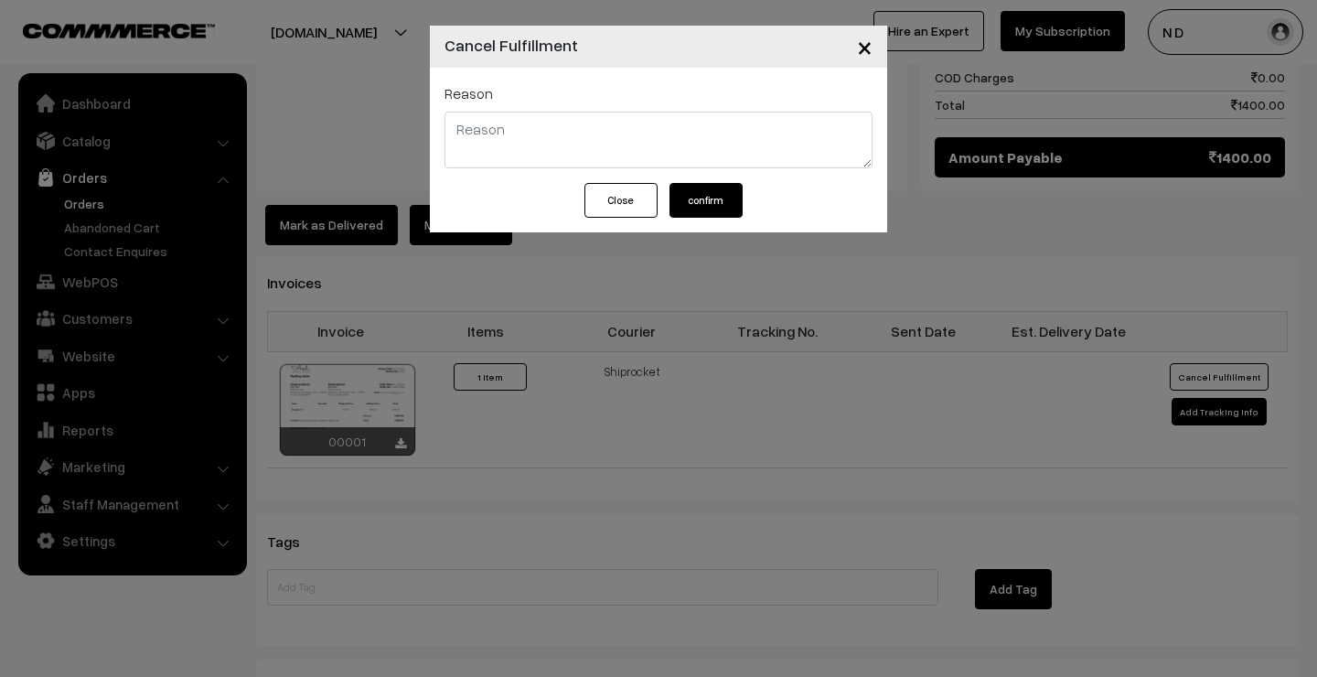
click at [706, 194] on button "confirm" at bounding box center [706, 200] width 73 height 35
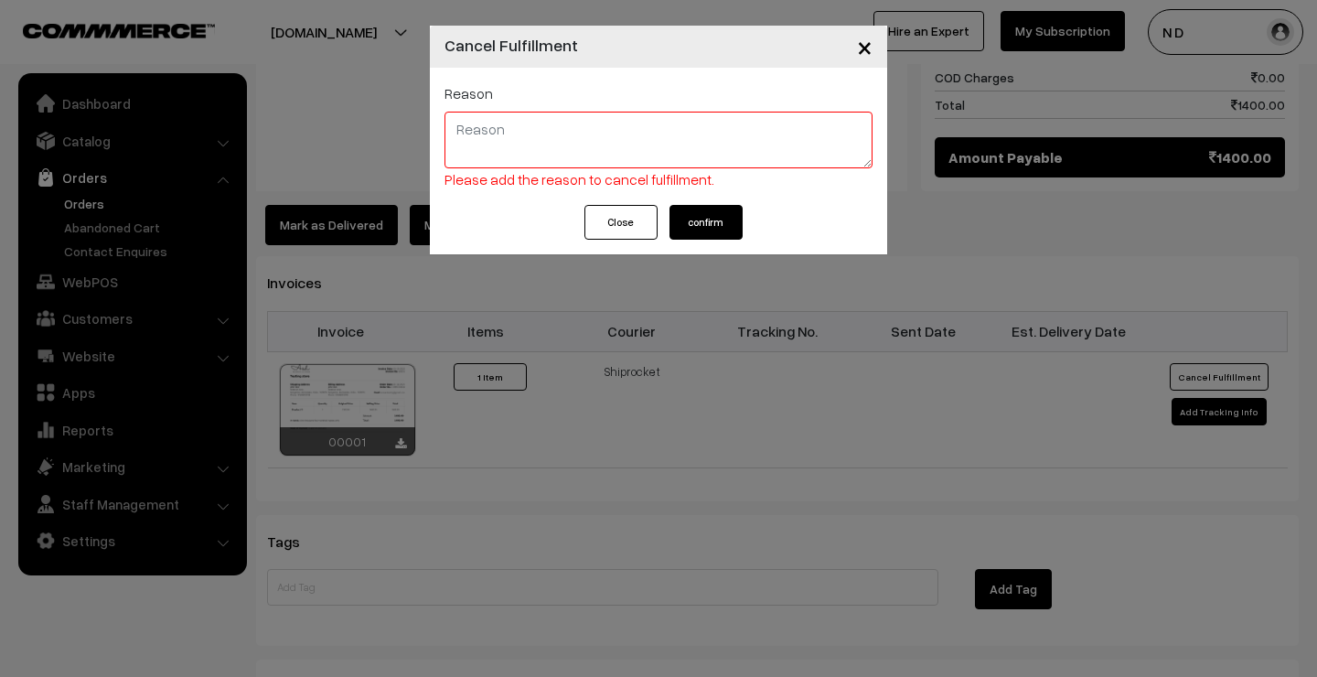
click at [675, 141] on textarea at bounding box center [659, 140] width 428 height 57
type textarea "Testing"
click at [732, 217] on button "confirm" at bounding box center [706, 222] width 73 height 35
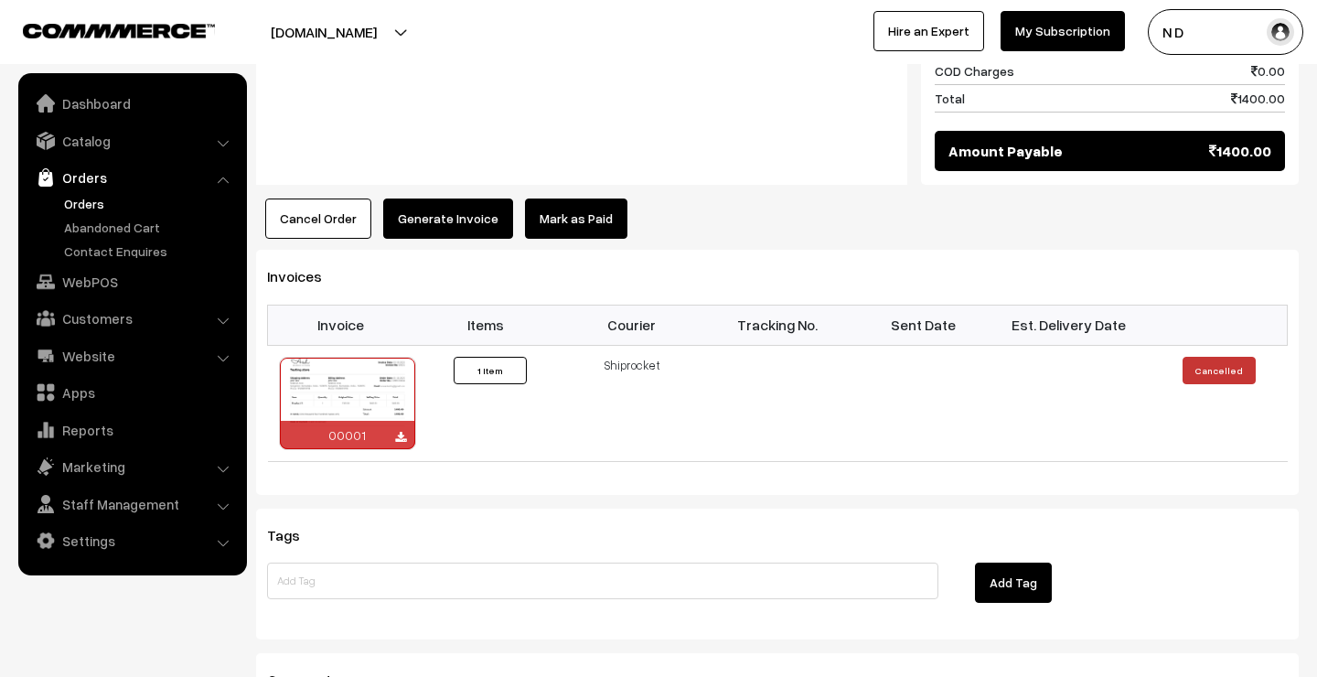
scroll to position [983, 0]
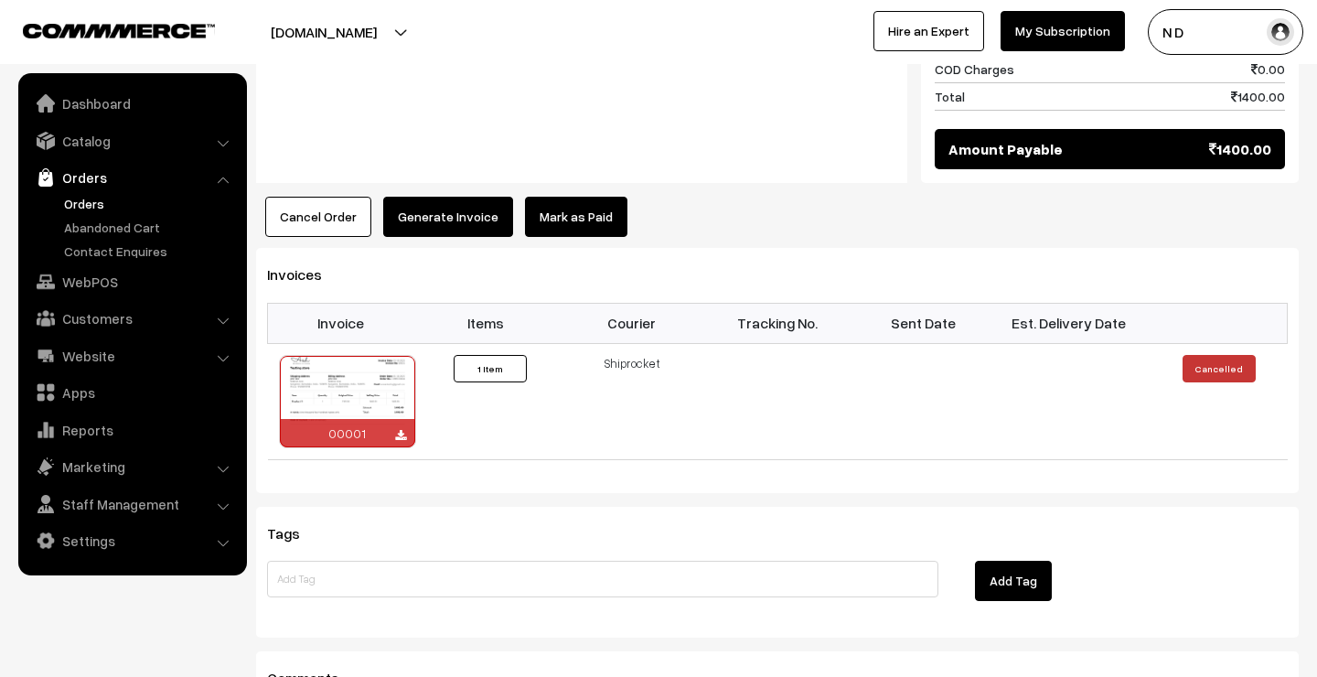
click at [442, 197] on button "Generate Invoice" at bounding box center [448, 217] width 130 height 40
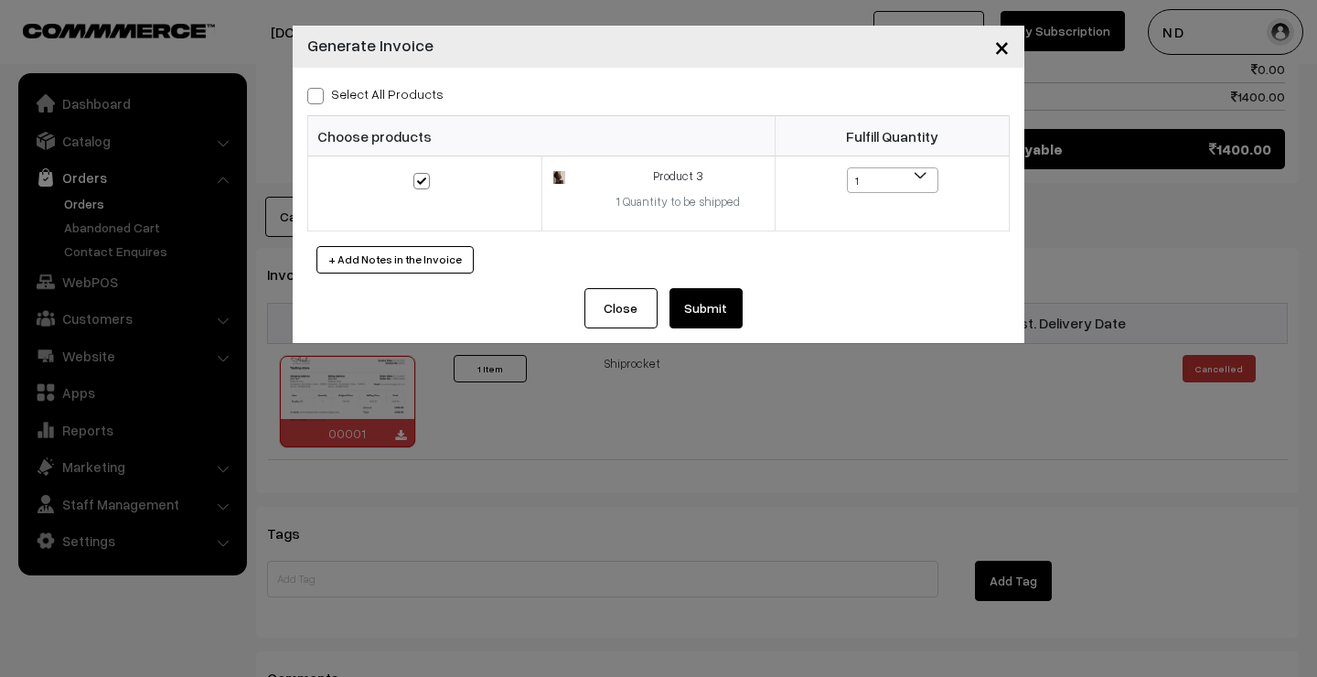
click at [719, 304] on button "Submit" at bounding box center [706, 308] width 73 height 40
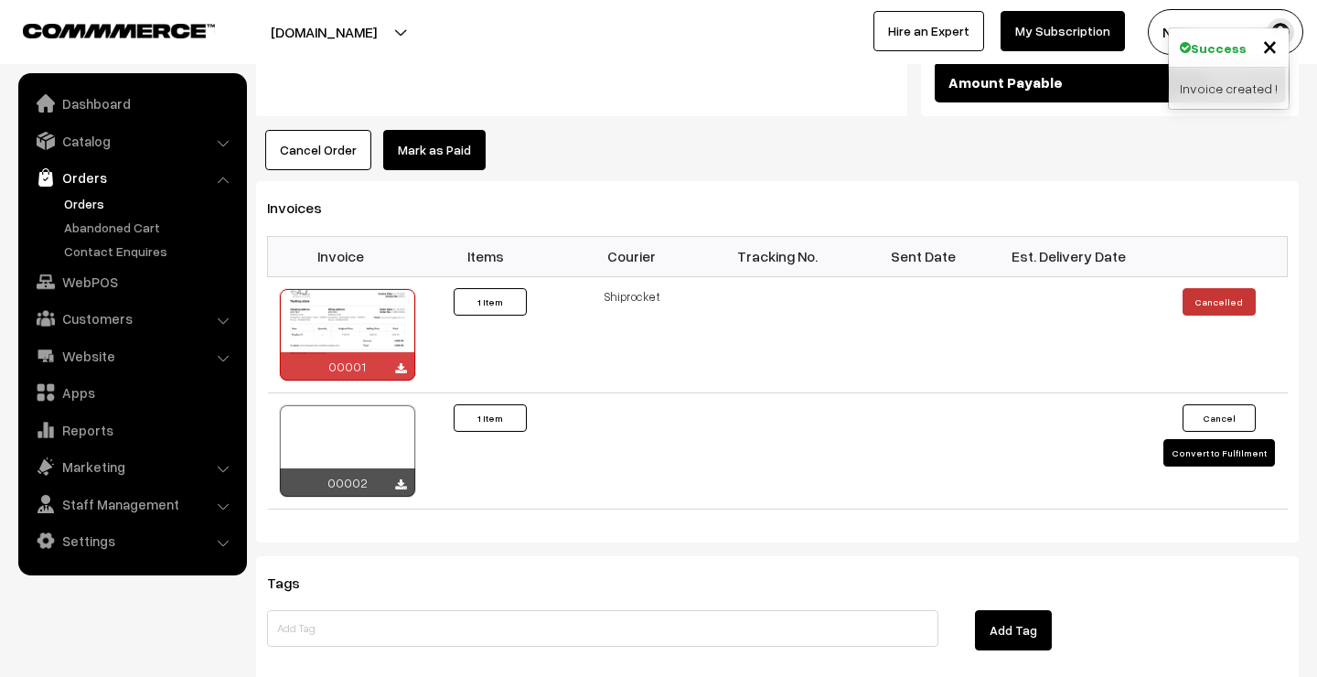
scroll to position [1069, 0]
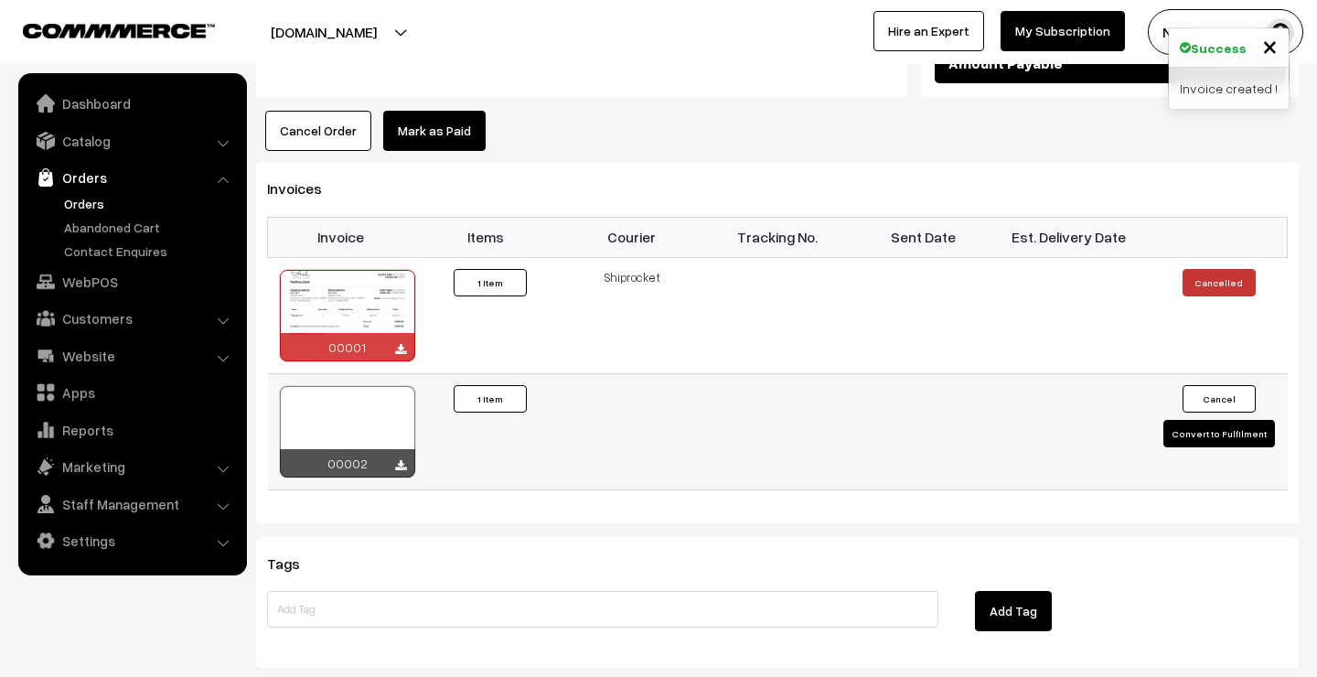
click at [1203, 420] on button "Convert to Fulfilment" at bounding box center [1220, 433] width 112 height 27
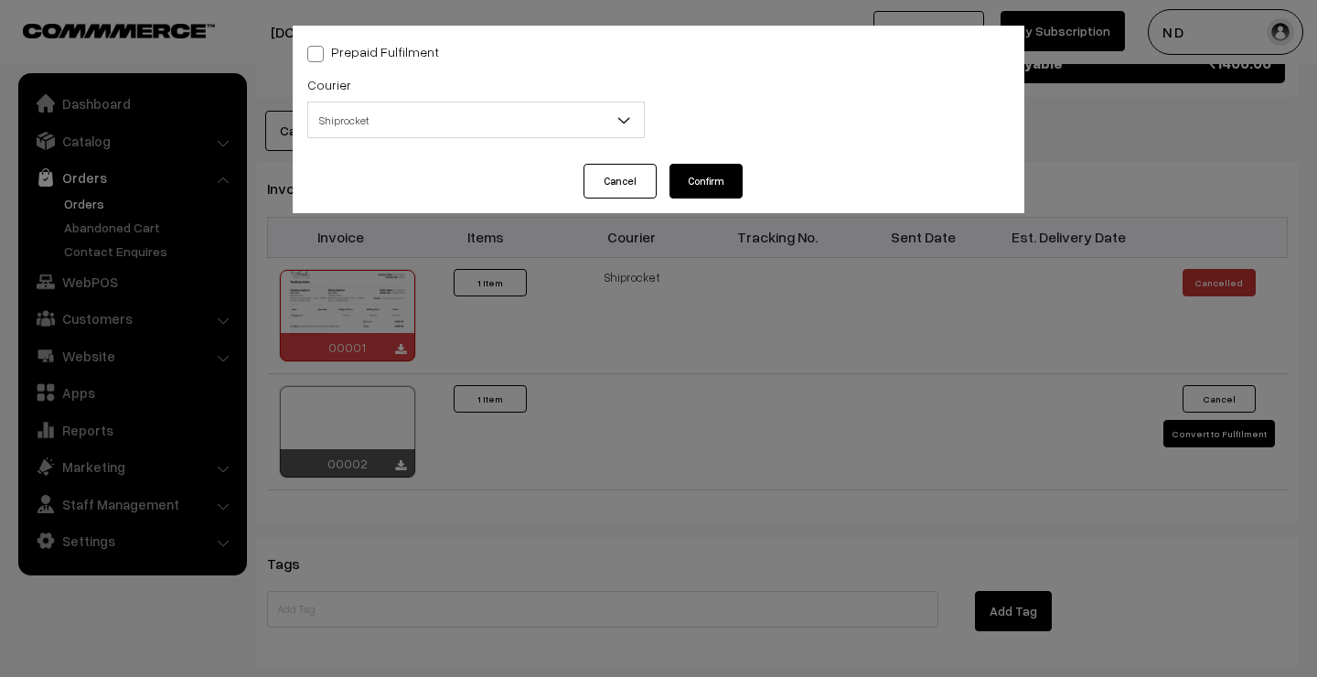
click at [707, 181] on button "Confirm" at bounding box center [706, 181] width 73 height 35
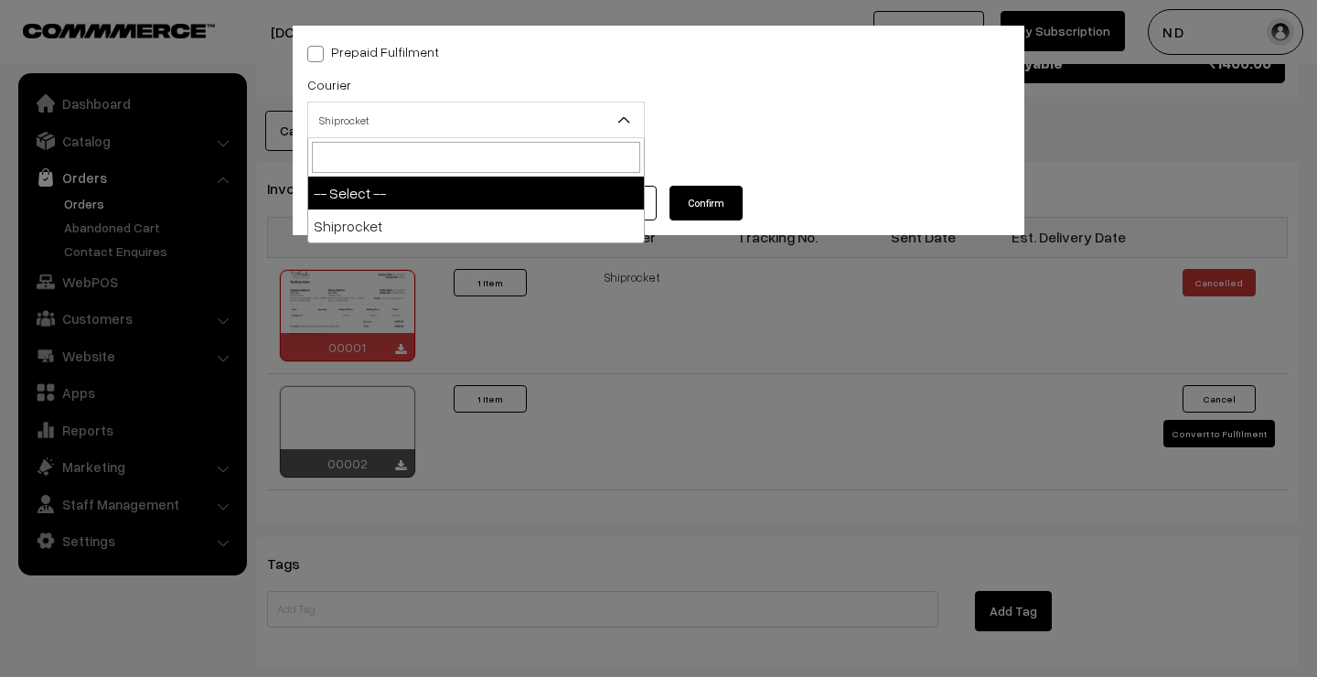
click at [603, 124] on span "Shiprocket" at bounding box center [476, 120] width 336 height 32
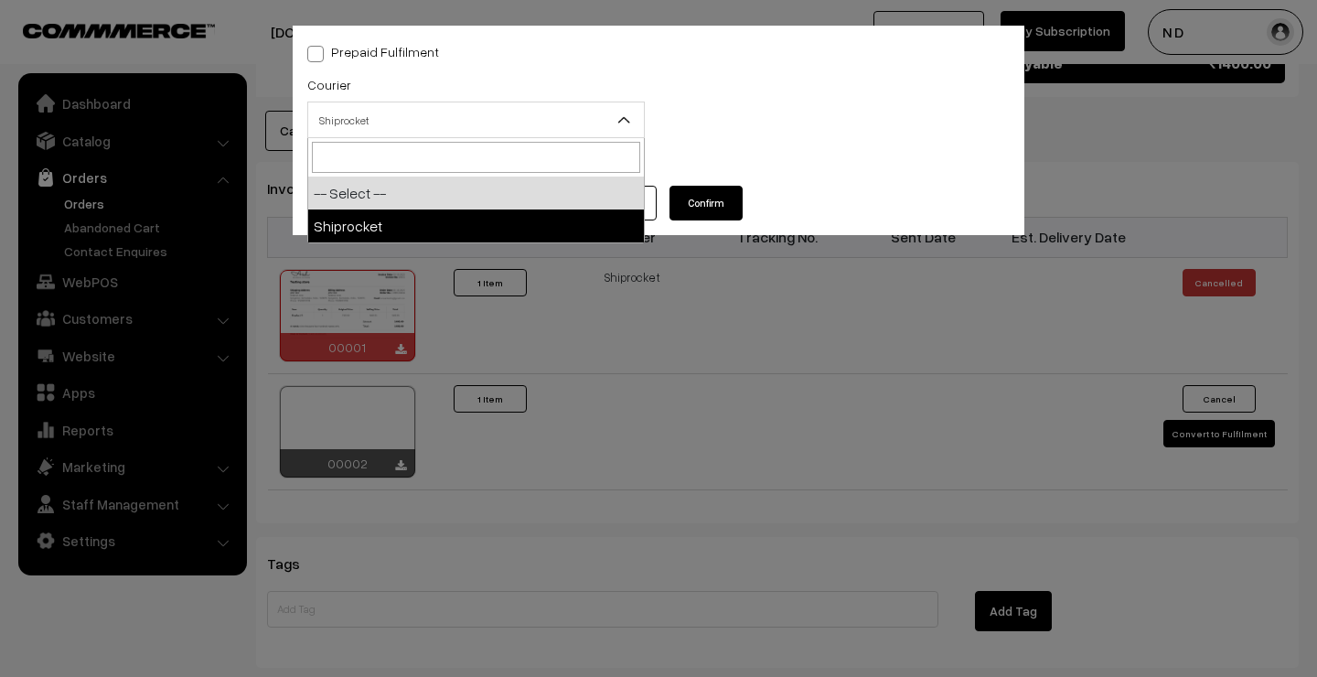
select select "1"
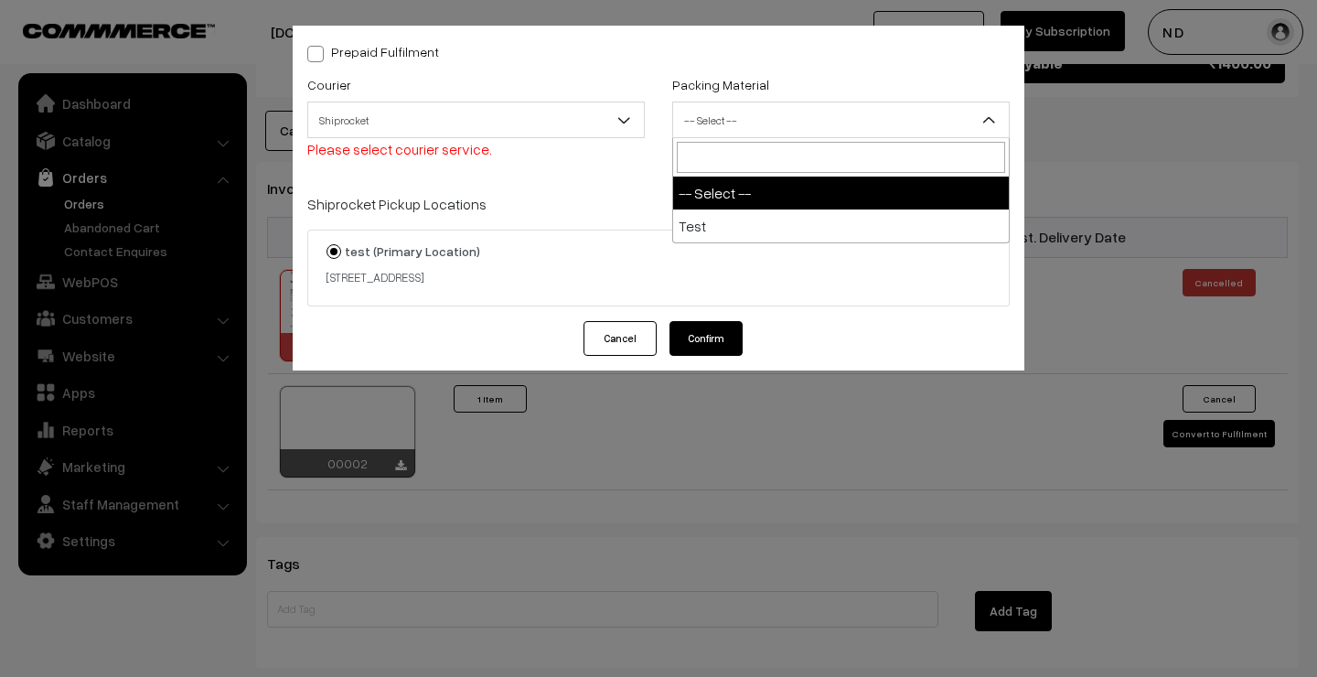
click at [738, 123] on span "-- Select --" at bounding box center [841, 120] width 336 height 32
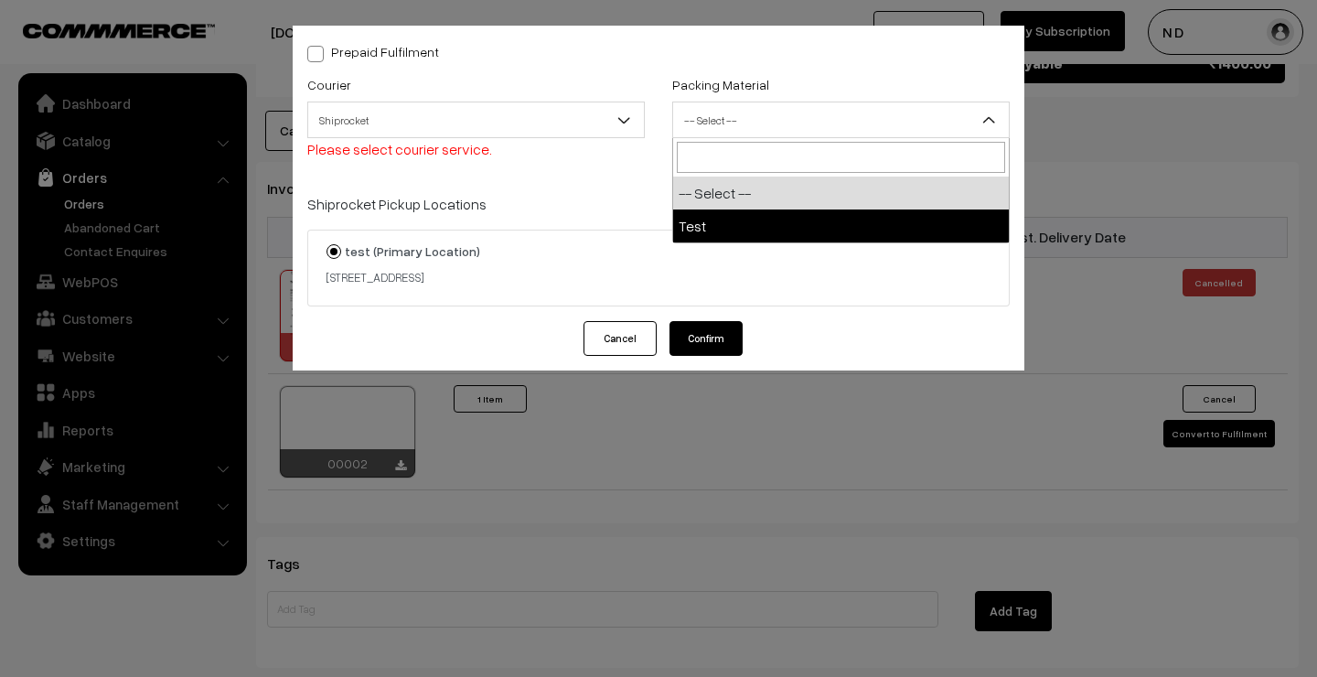
select select "1"
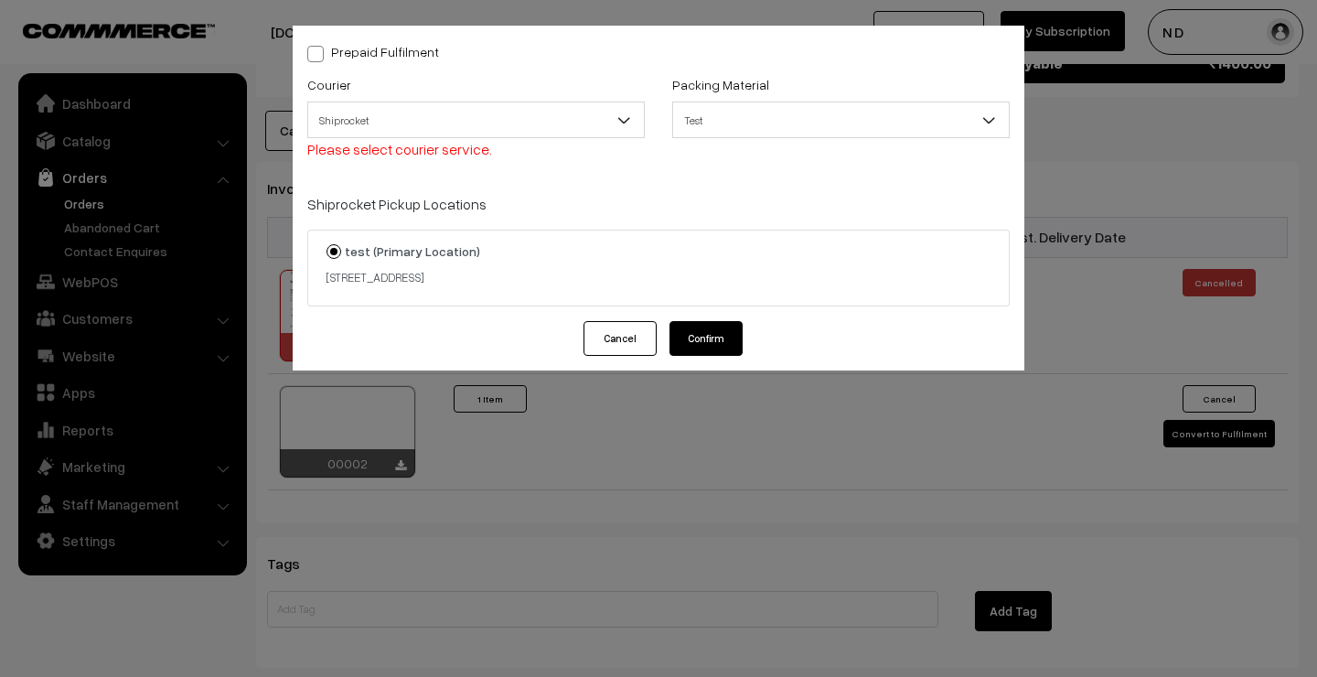
click at [706, 335] on button "Confirm" at bounding box center [706, 338] width 73 height 35
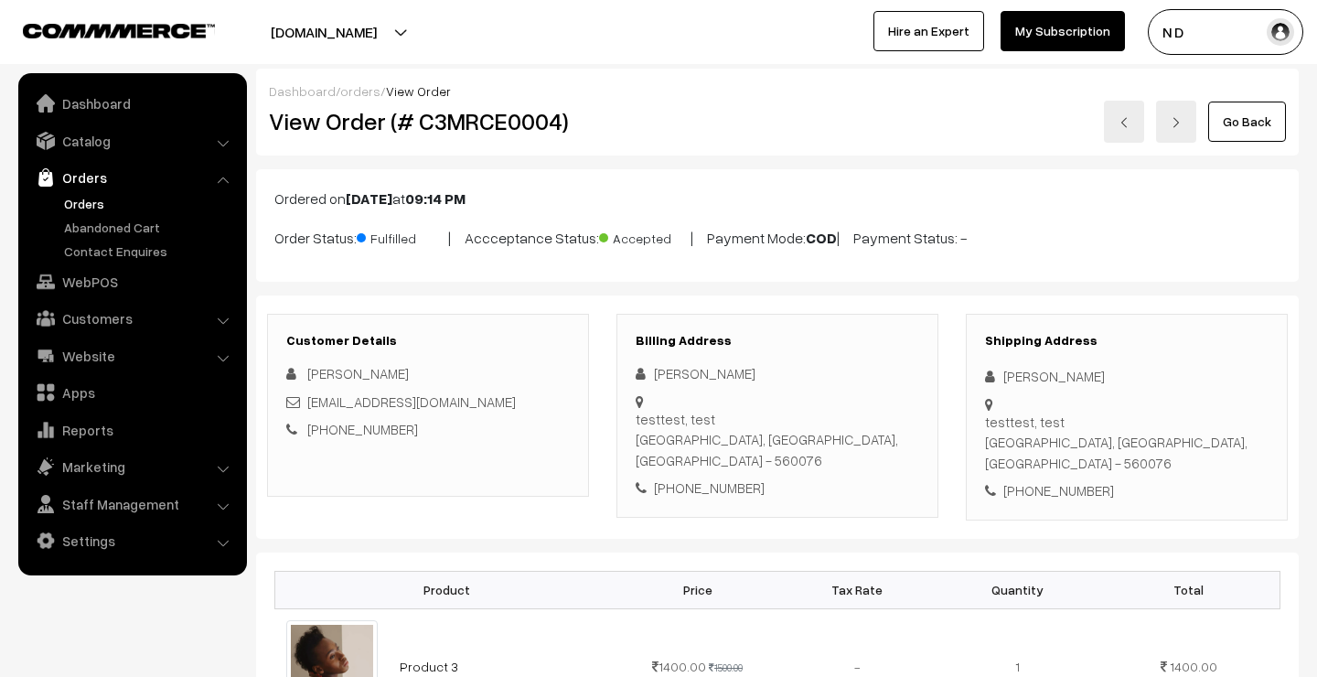
click at [353, 95] on link "orders" at bounding box center [360, 91] width 40 height 16
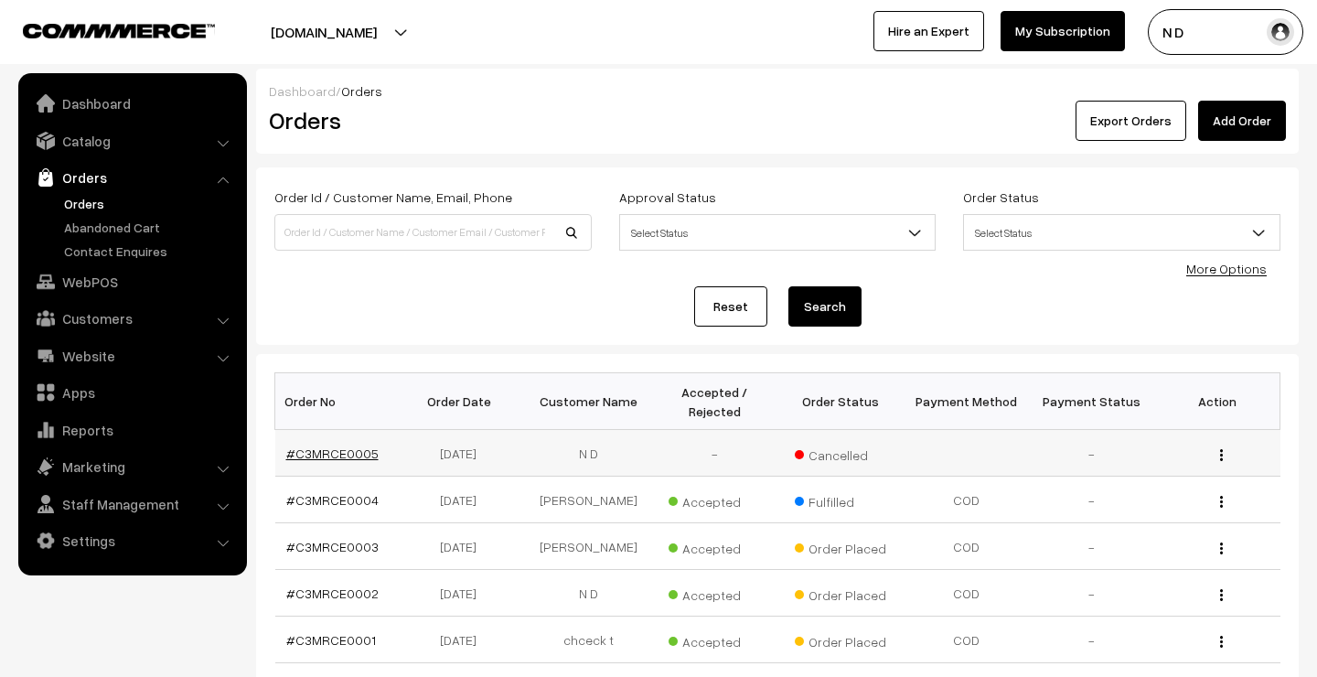
click at [357, 453] on link "#C3MRCE0005" at bounding box center [332, 454] width 92 height 16
click at [1252, 126] on link "Add Order" at bounding box center [1242, 121] width 88 height 40
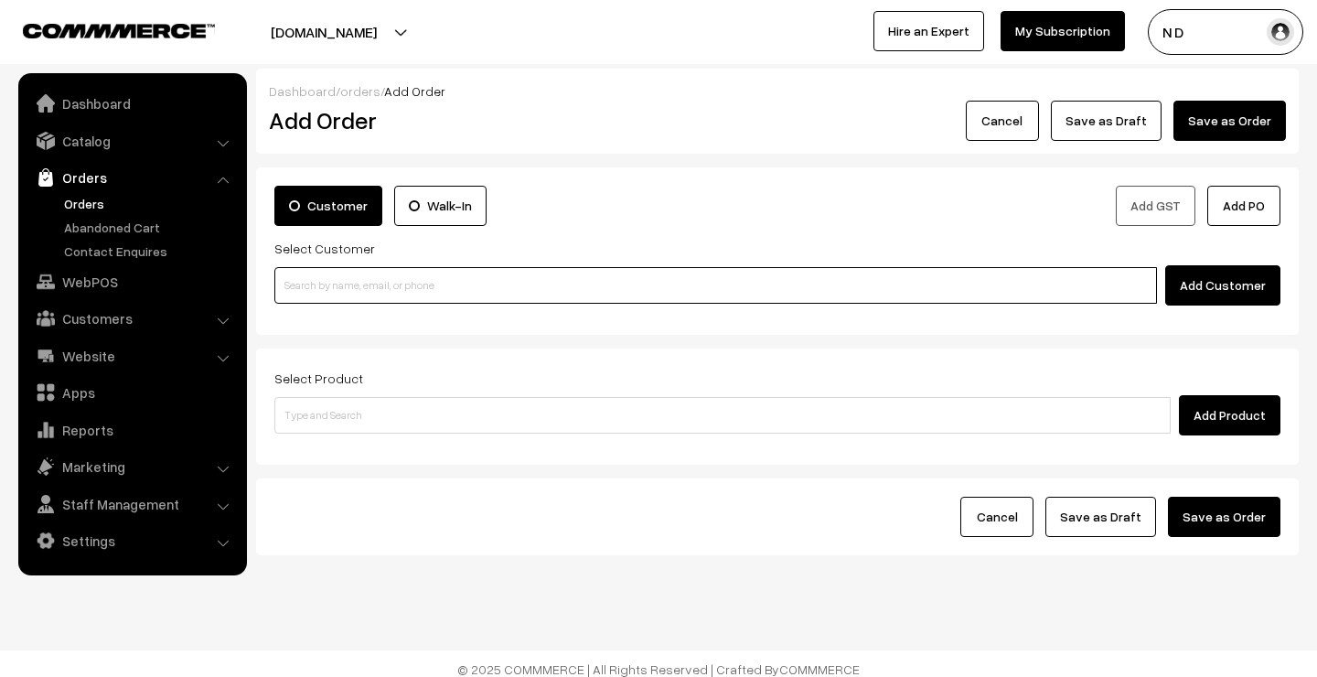
click at [541, 282] on input at bounding box center [715, 285] width 883 height 37
type input "N"
type input "n"
click at [1239, 295] on button "Add Customer" at bounding box center [1222, 285] width 115 height 40
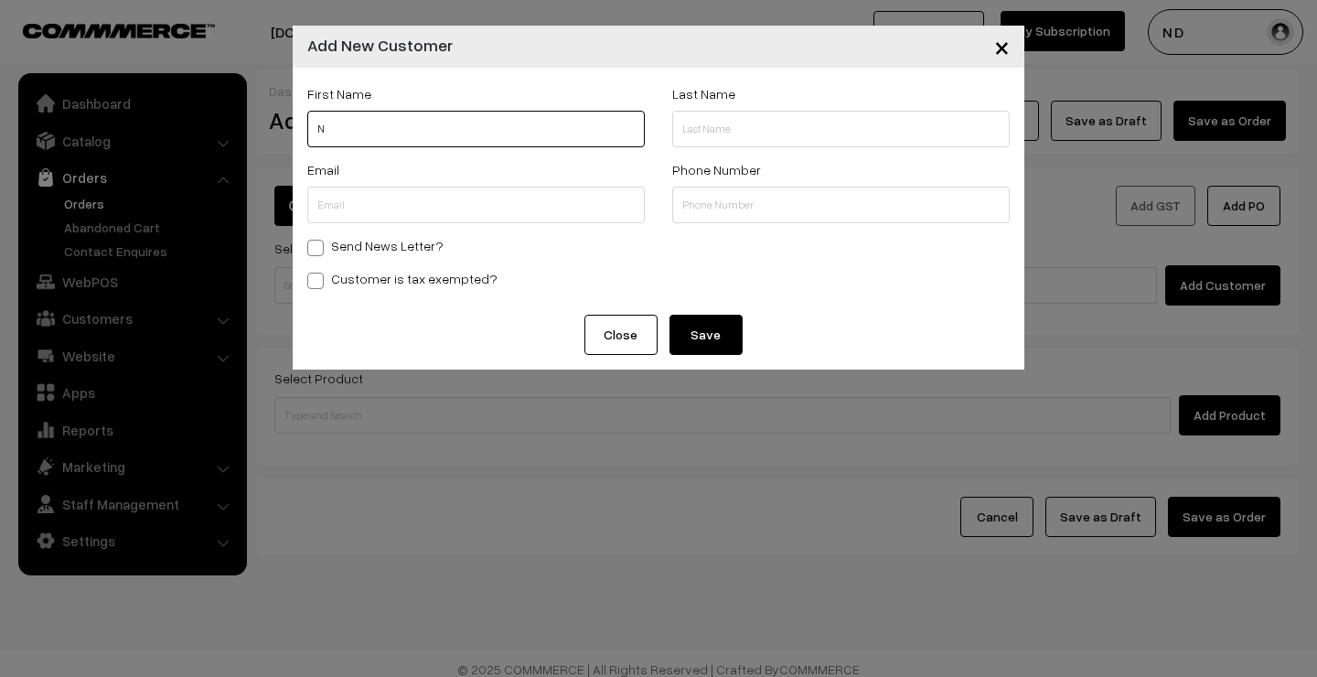
type input "N"
type input "D"
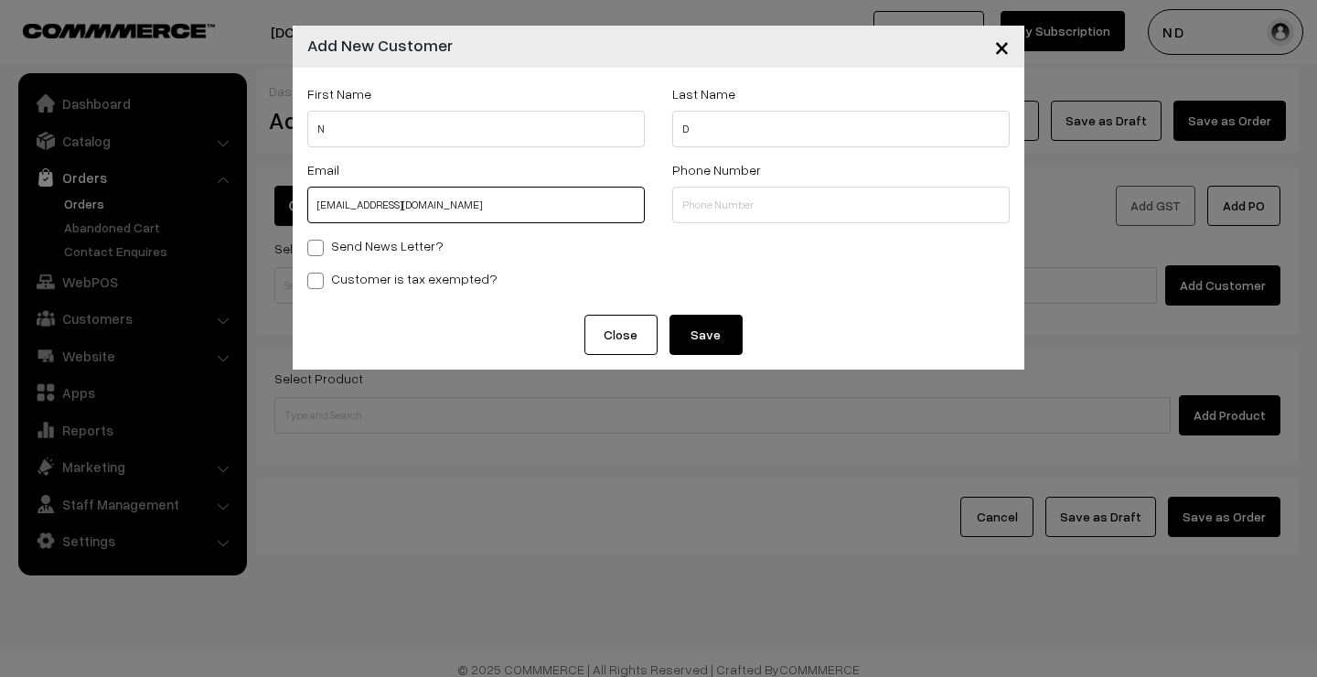
type input "[EMAIL_ADDRESS][DOMAIN_NAME]"
type input "9742799927"
click at [700, 341] on button "Save" at bounding box center [706, 335] width 73 height 40
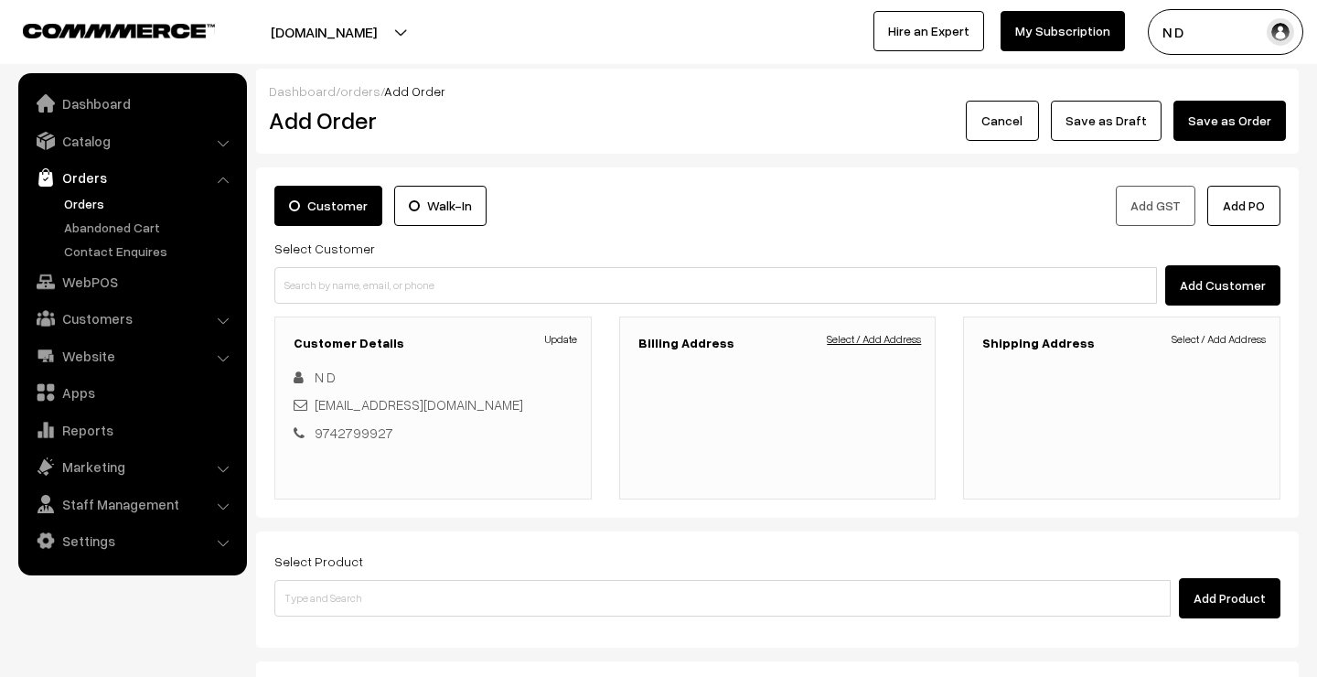
click at [868, 344] on link "Select / Add Address" at bounding box center [874, 339] width 94 height 16
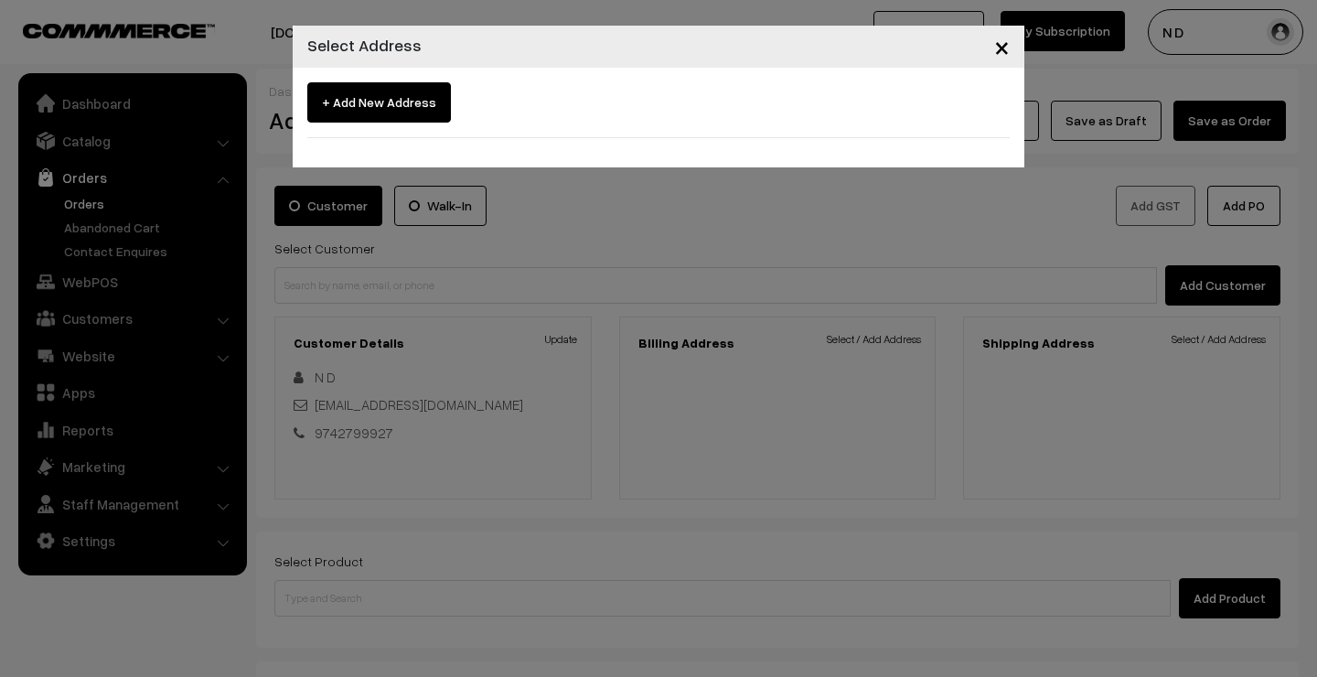
click at [392, 101] on span "+ Add New Address" at bounding box center [379, 102] width 144 height 40
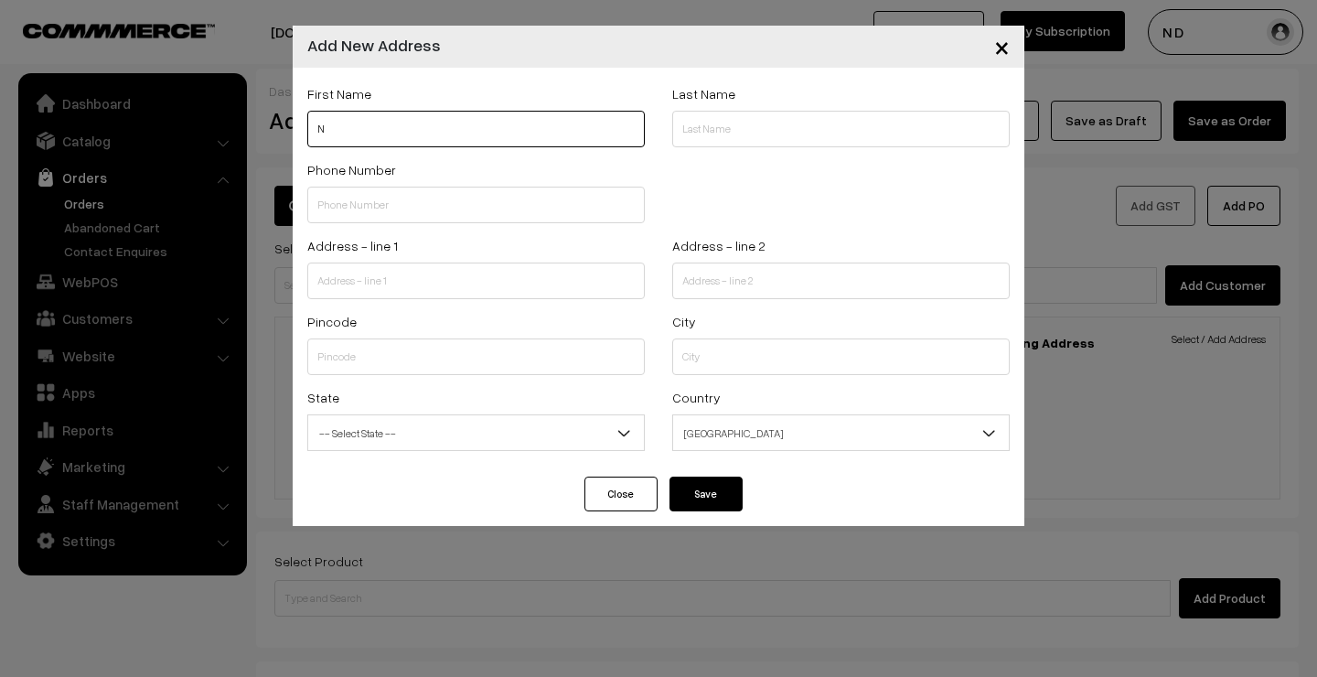
type input "N"
type input "D"
click at [337, 225] on div "Phone Number" at bounding box center [476, 196] width 365 height 76
type input "9742799927"
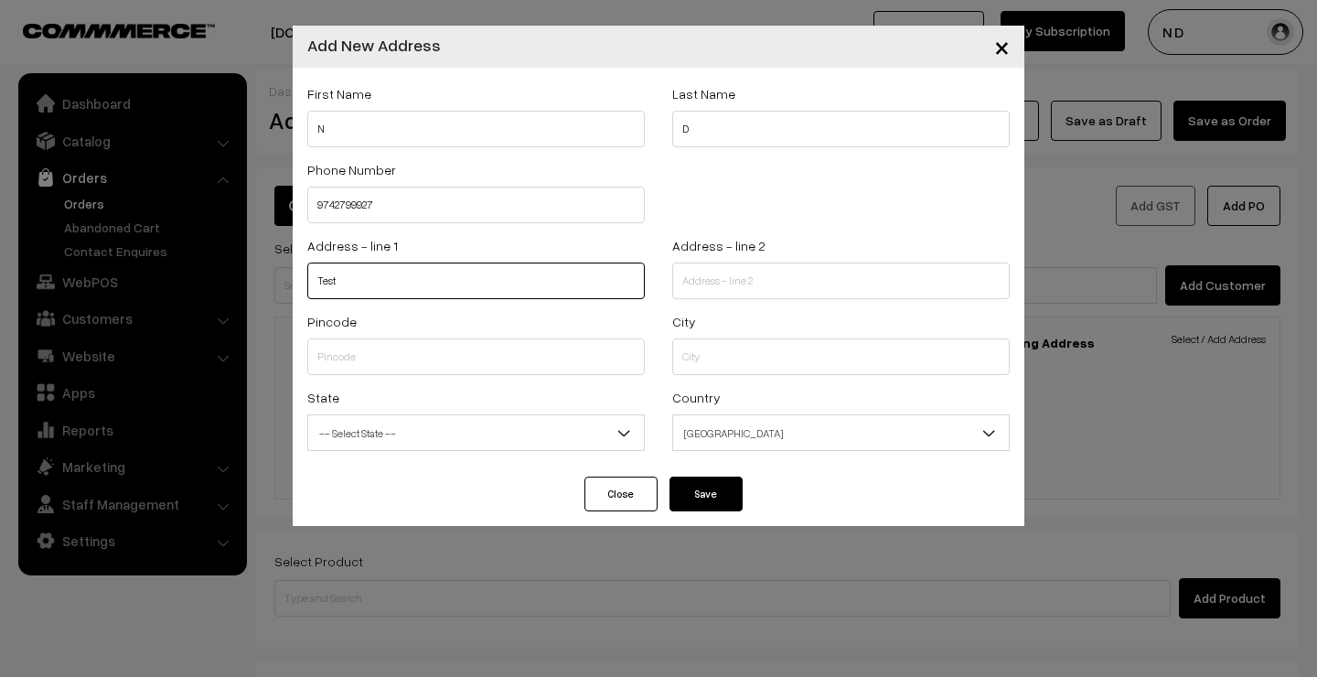
type input "Test"
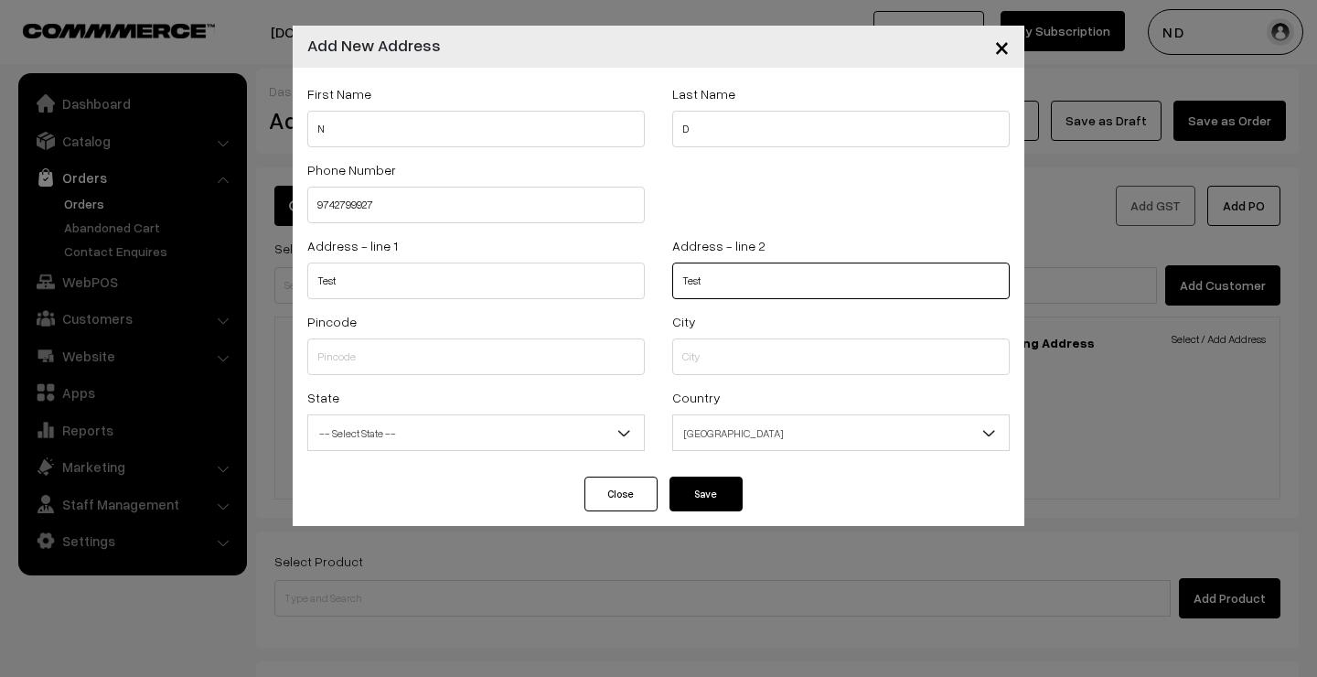
type input "Test"
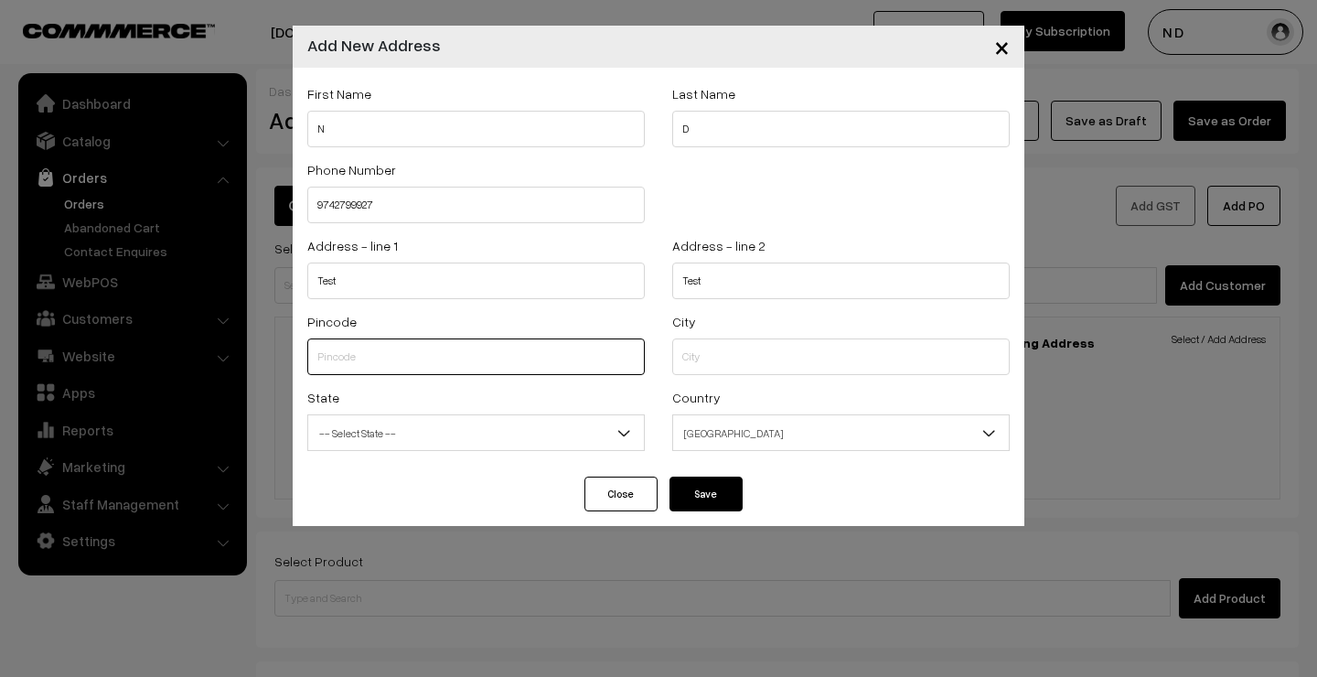
click at [486, 365] on input "text" at bounding box center [476, 356] width 338 height 37
type input "560076"
select select "Karnataka"
type input "560076"
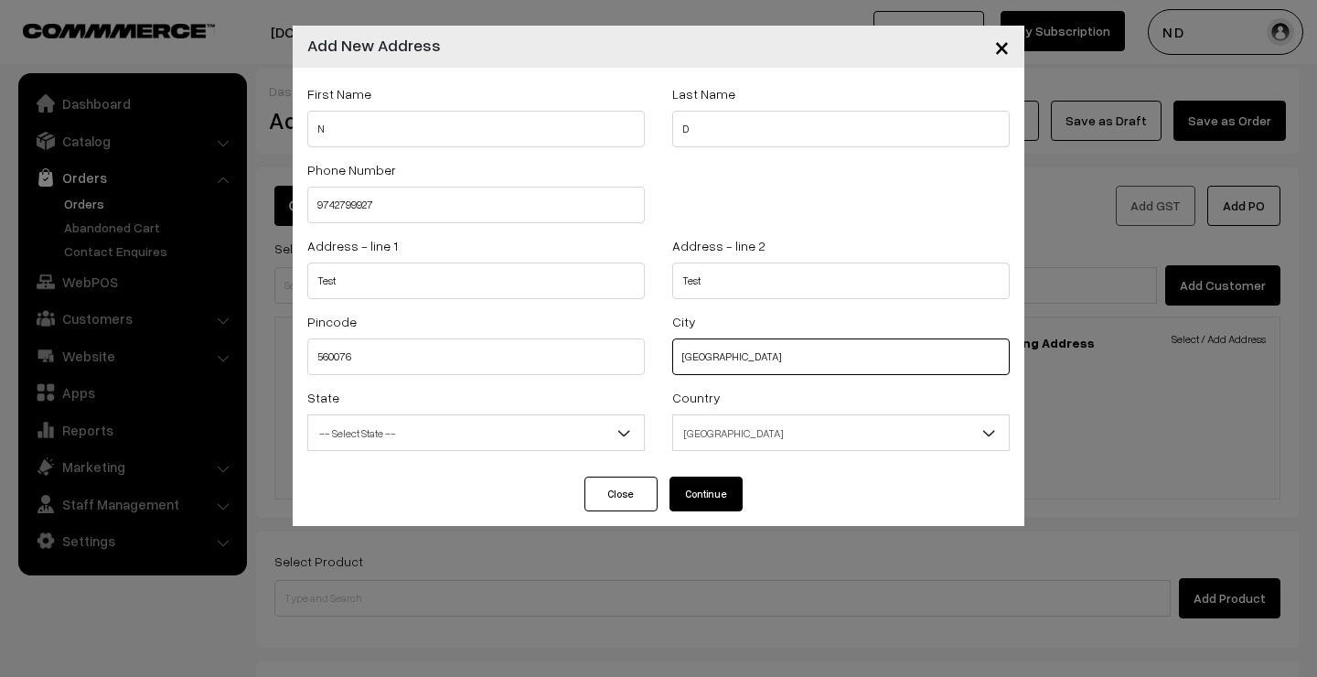
type input "Bangalore"
click at [565, 440] on span "-- Select State --" at bounding box center [476, 433] width 336 height 32
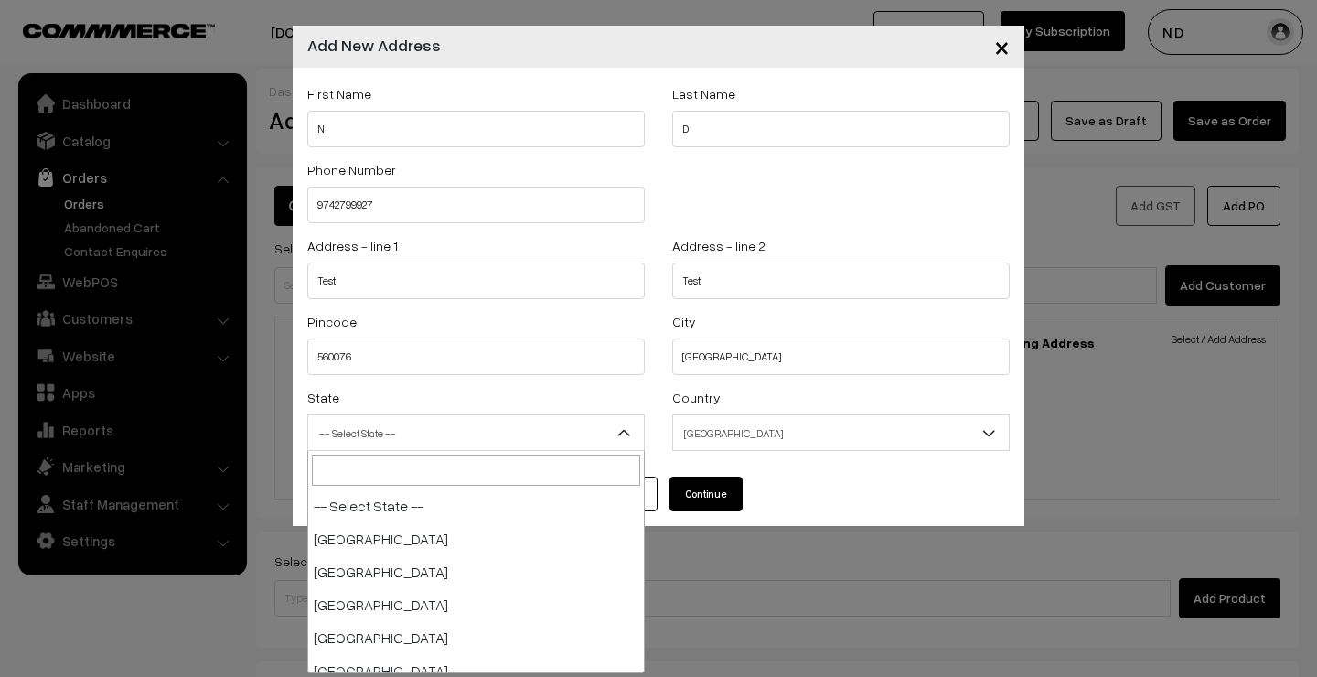
scroll to position [494, 0]
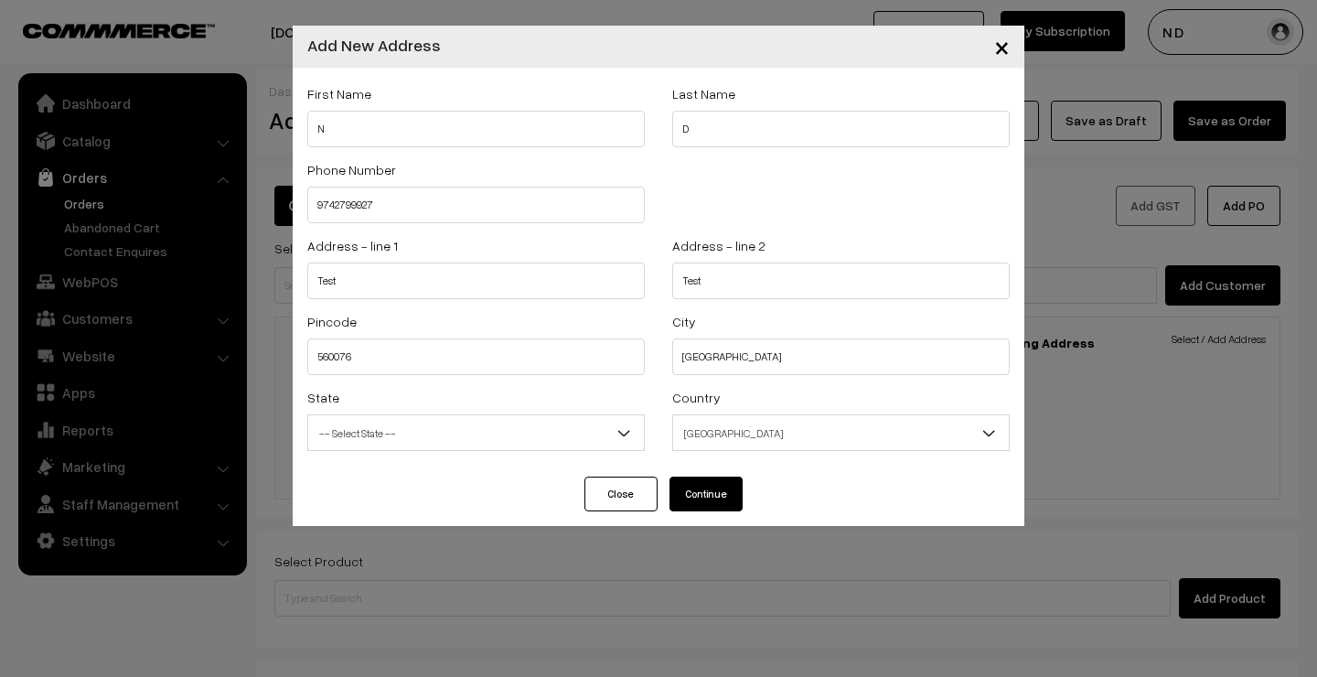
click at [460, 470] on div "First Name N Last Name D Phone Number 9742799927 Address - line 1 Test" at bounding box center [659, 272] width 732 height 409
click at [545, 430] on span "-- Select State --" at bounding box center [476, 433] width 336 height 32
click at [488, 438] on span "-- Select State --" at bounding box center [476, 433] width 336 height 32
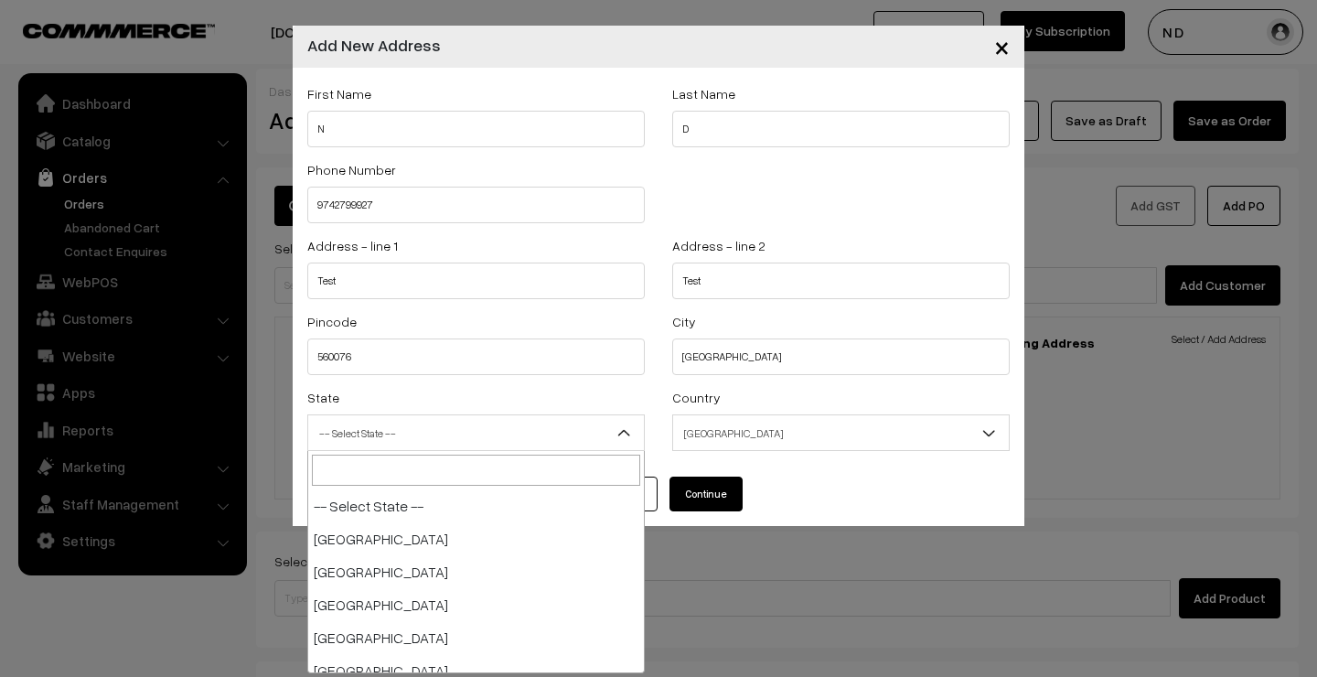
click at [448, 439] on span "-- Select State --" at bounding box center [476, 433] width 336 height 32
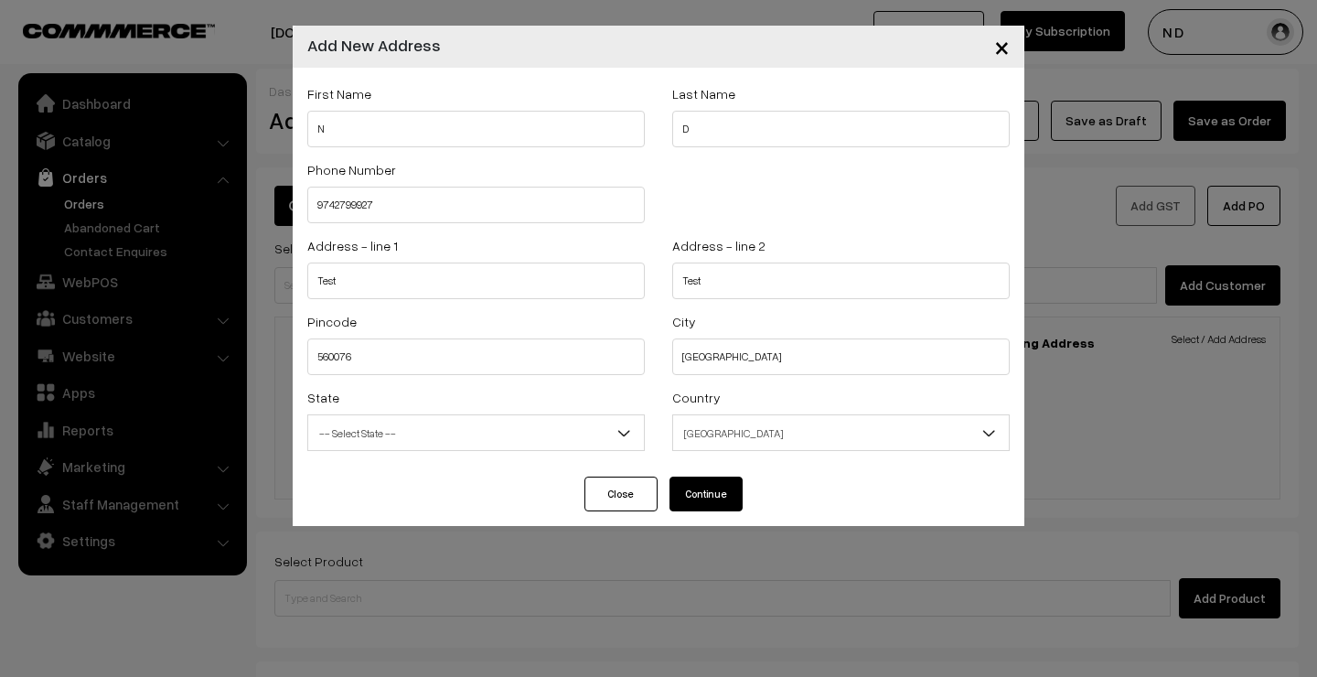
click at [712, 486] on button "Continue" at bounding box center [706, 494] width 73 height 35
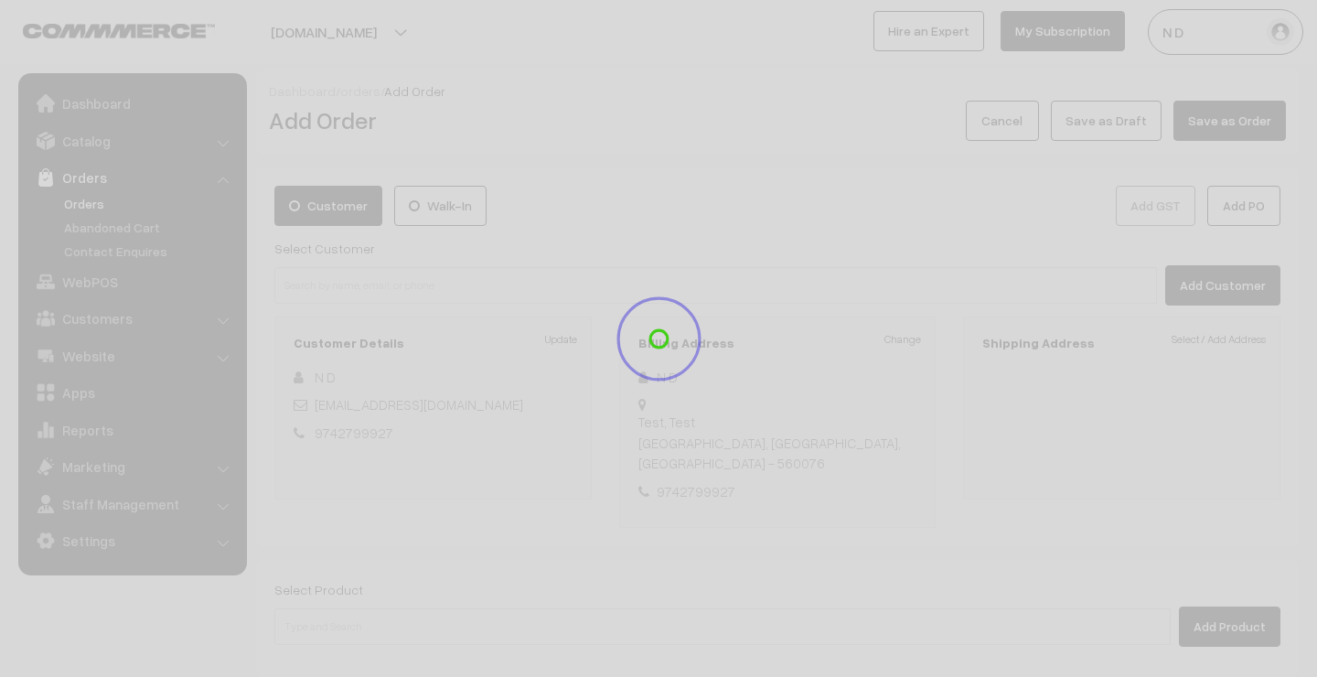
select select
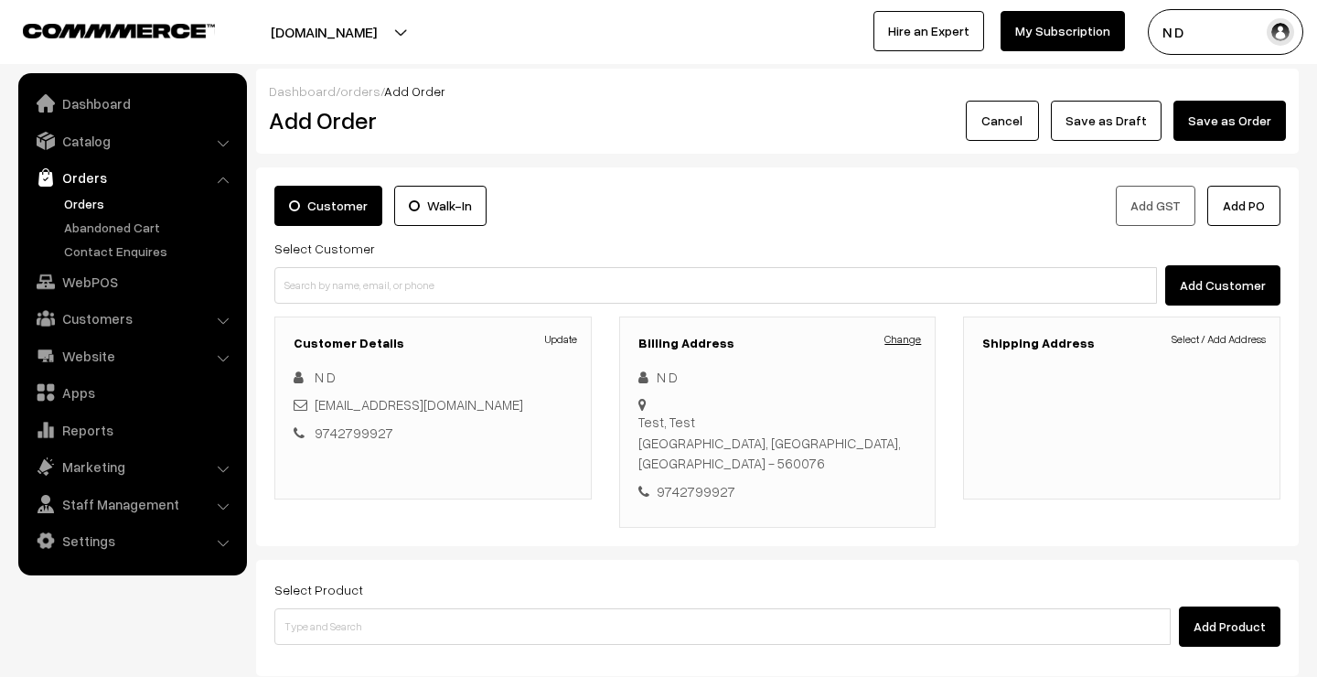
click at [907, 340] on link "Change" at bounding box center [903, 339] width 37 height 16
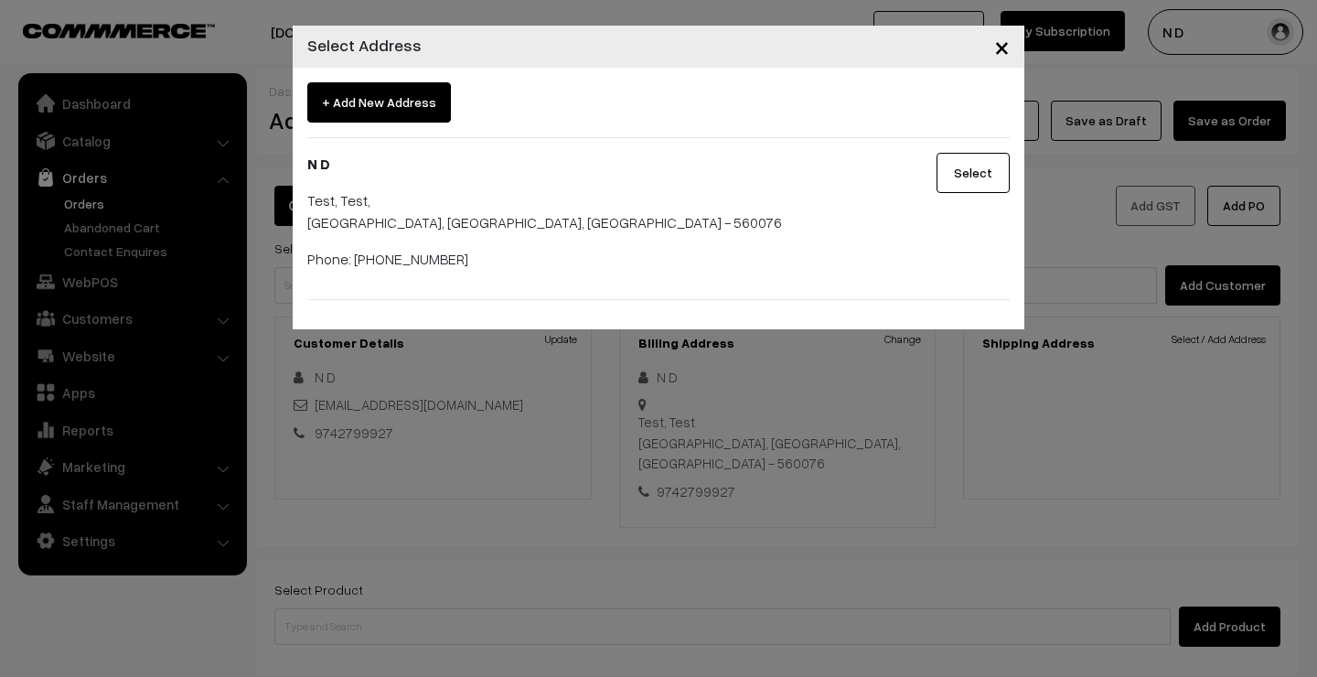
click at [975, 175] on button "Select" at bounding box center [973, 173] width 73 height 40
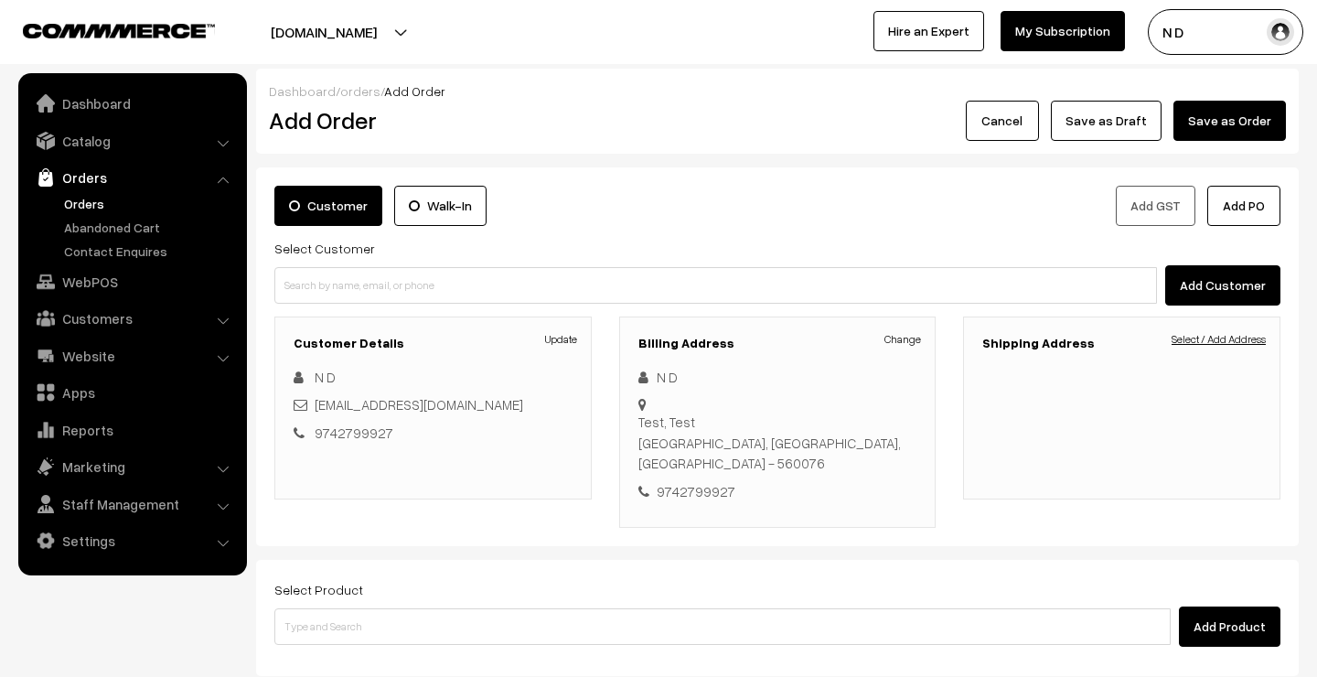
click at [1193, 342] on link "Select / Add Address" at bounding box center [1219, 339] width 94 height 16
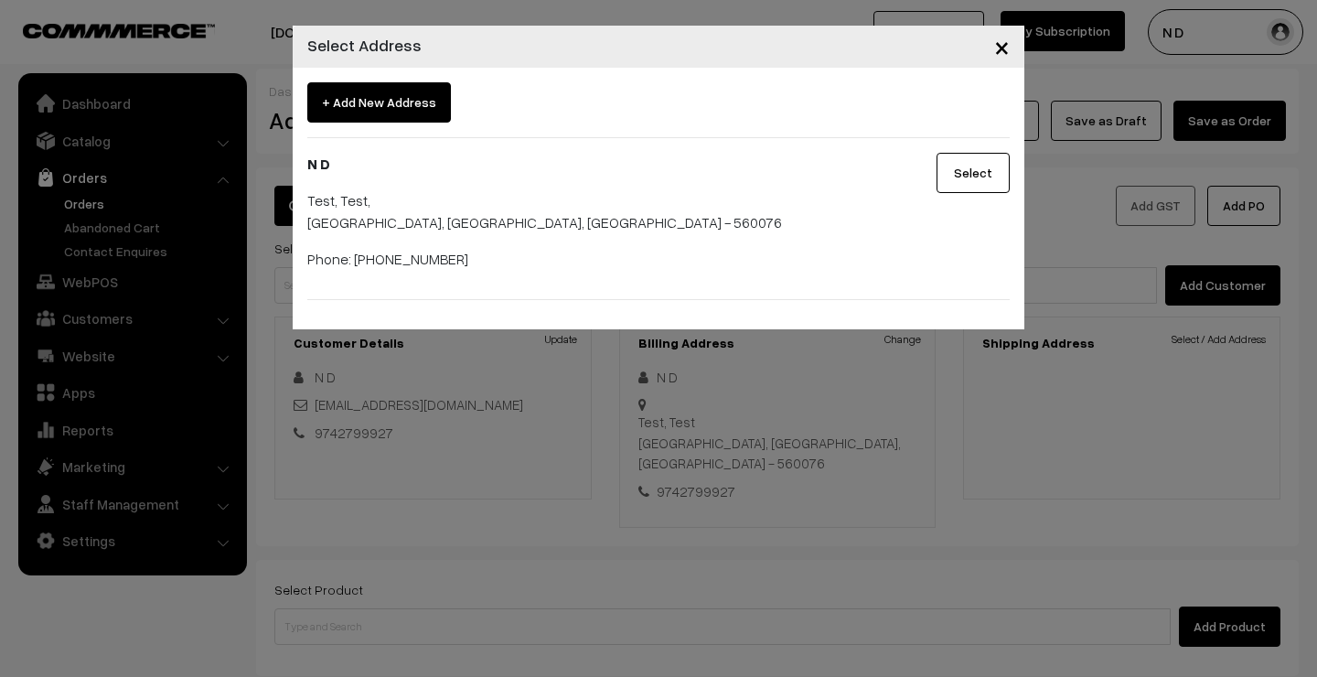
click at [980, 177] on button "Select" at bounding box center [973, 173] width 73 height 40
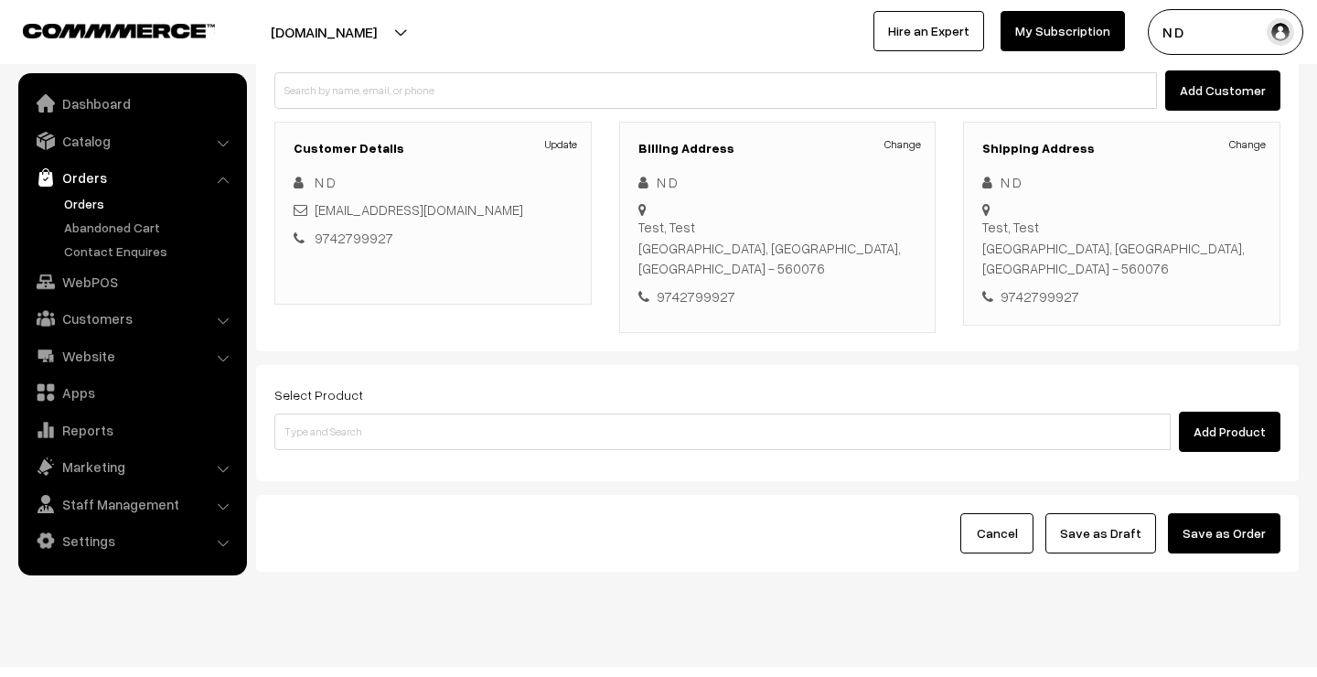
scroll to position [194, 0]
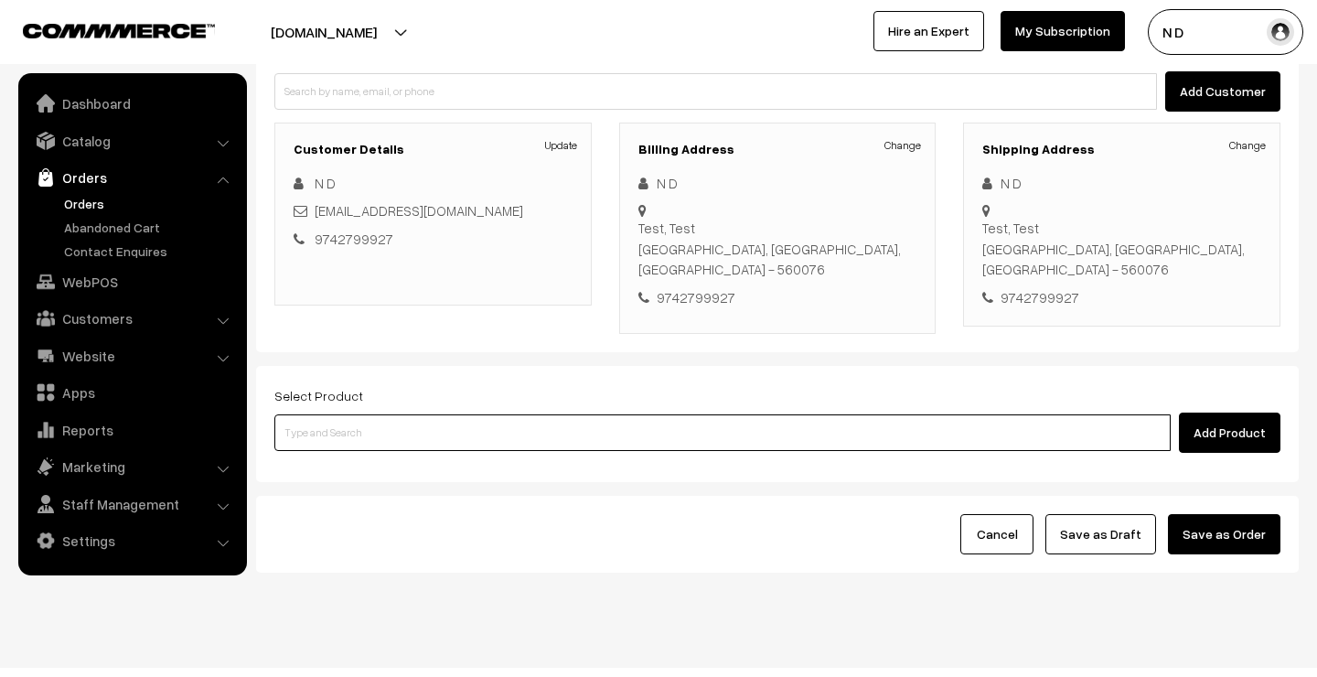
click at [583, 414] on input at bounding box center [722, 432] width 896 height 37
type input "s"
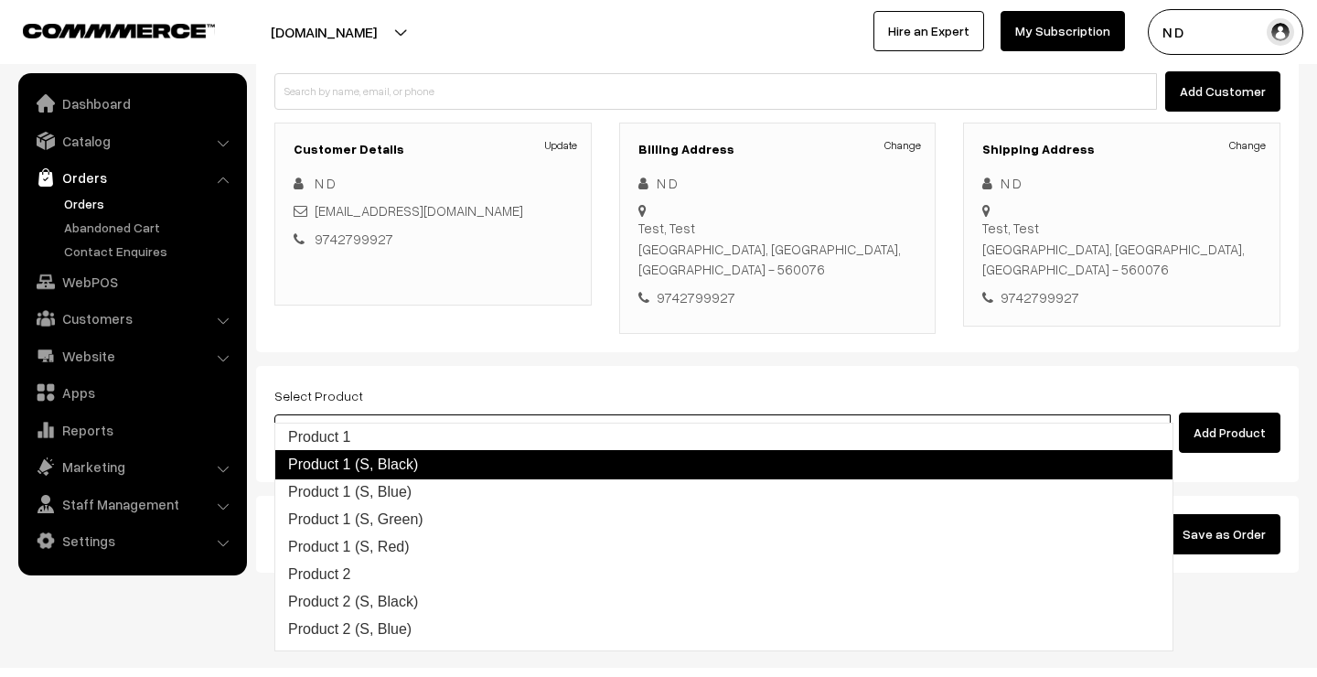
click at [462, 460] on link "Product 1 (S, Black)" at bounding box center [723, 464] width 899 height 29
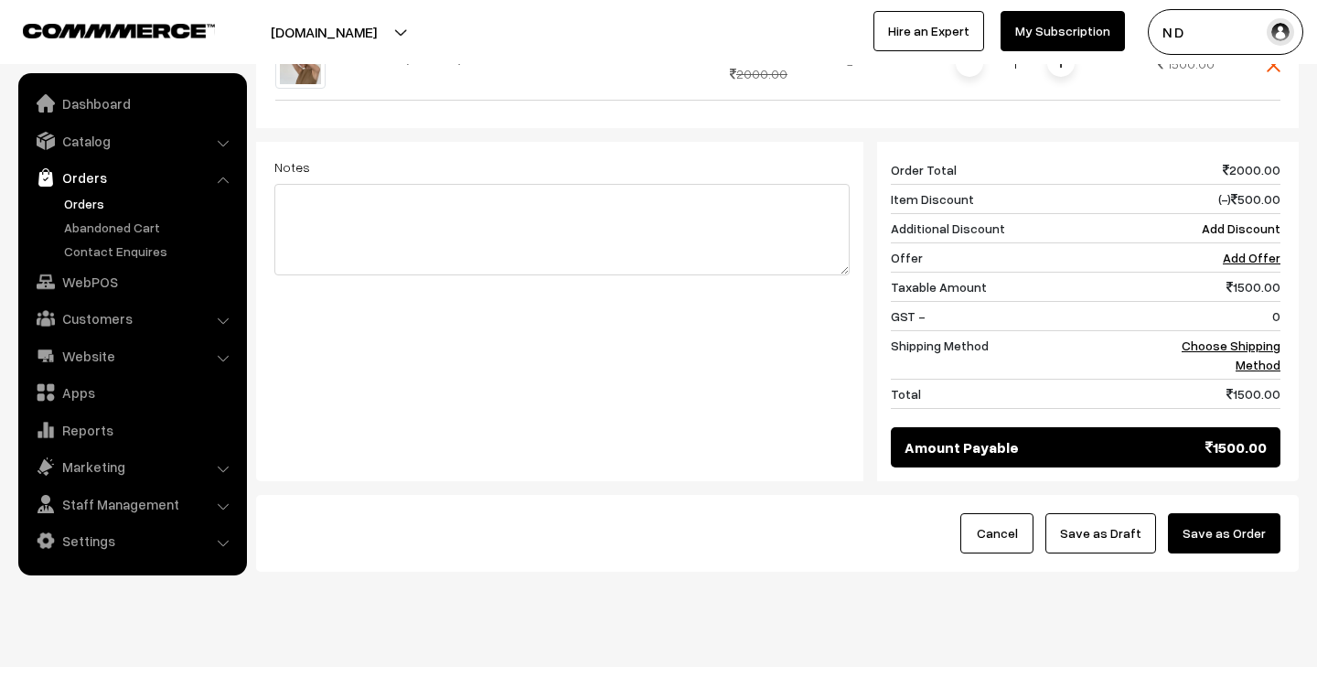
scroll to position [668, 0]
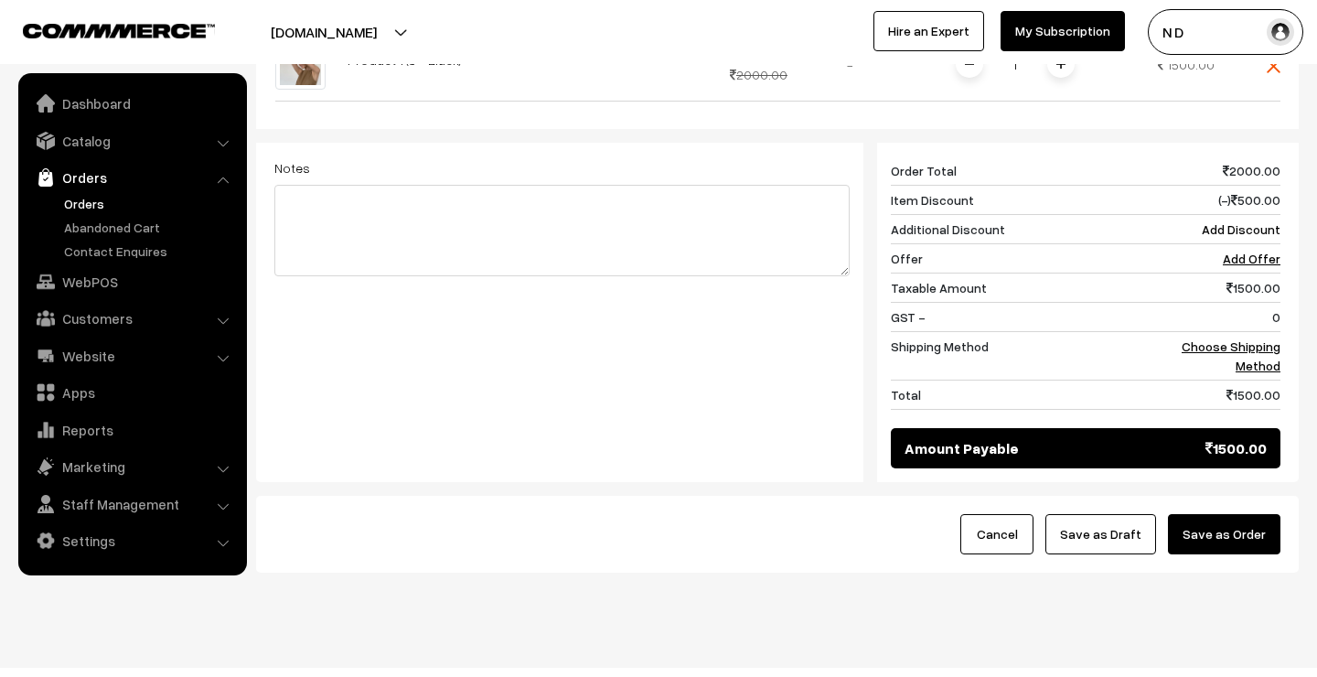
click at [1229, 514] on button "Save as Order" at bounding box center [1224, 534] width 113 height 40
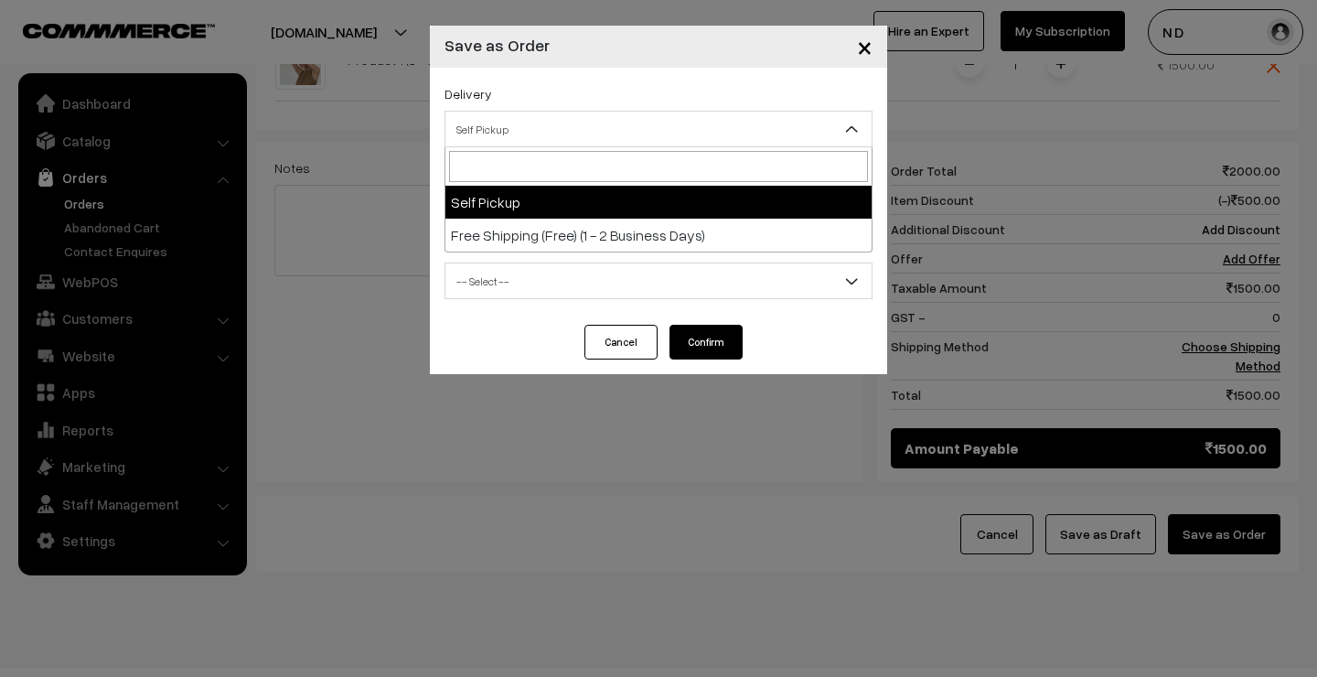
click at [574, 133] on span "Self Pickup" at bounding box center [659, 129] width 426 height 32
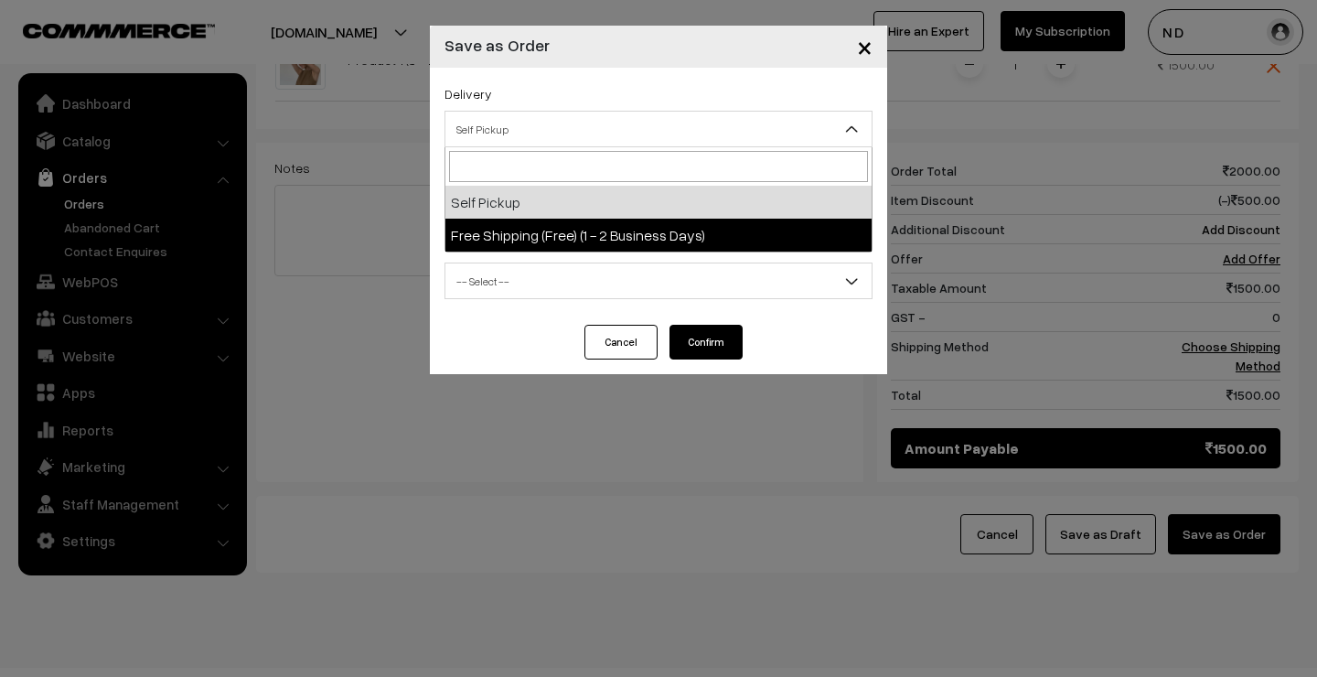
select select "EX1"
select select "3"
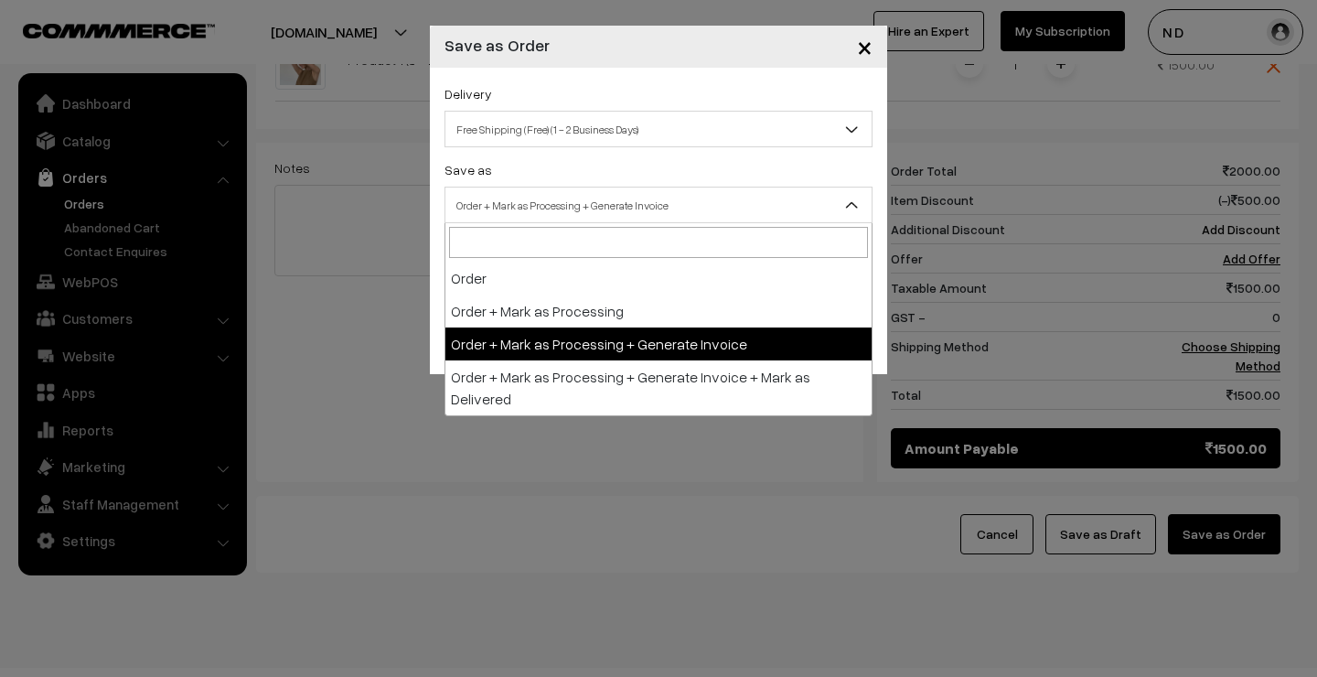
click at [557, 209] on span "Order + Mark as Processing + Generate Invoice" at bounding box center [659, 205] width 426 height 32
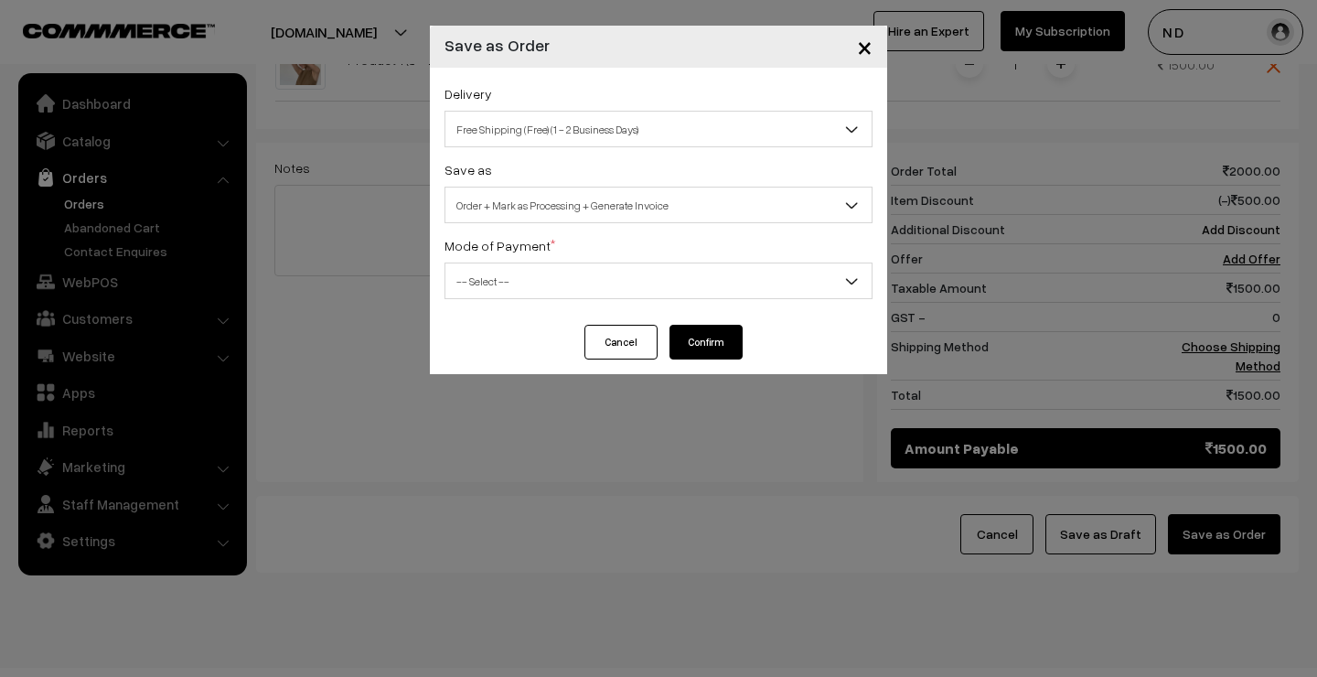
click at [555, 274] on span "-- Select --" at bounding box center [659, 281] width 426 height 32
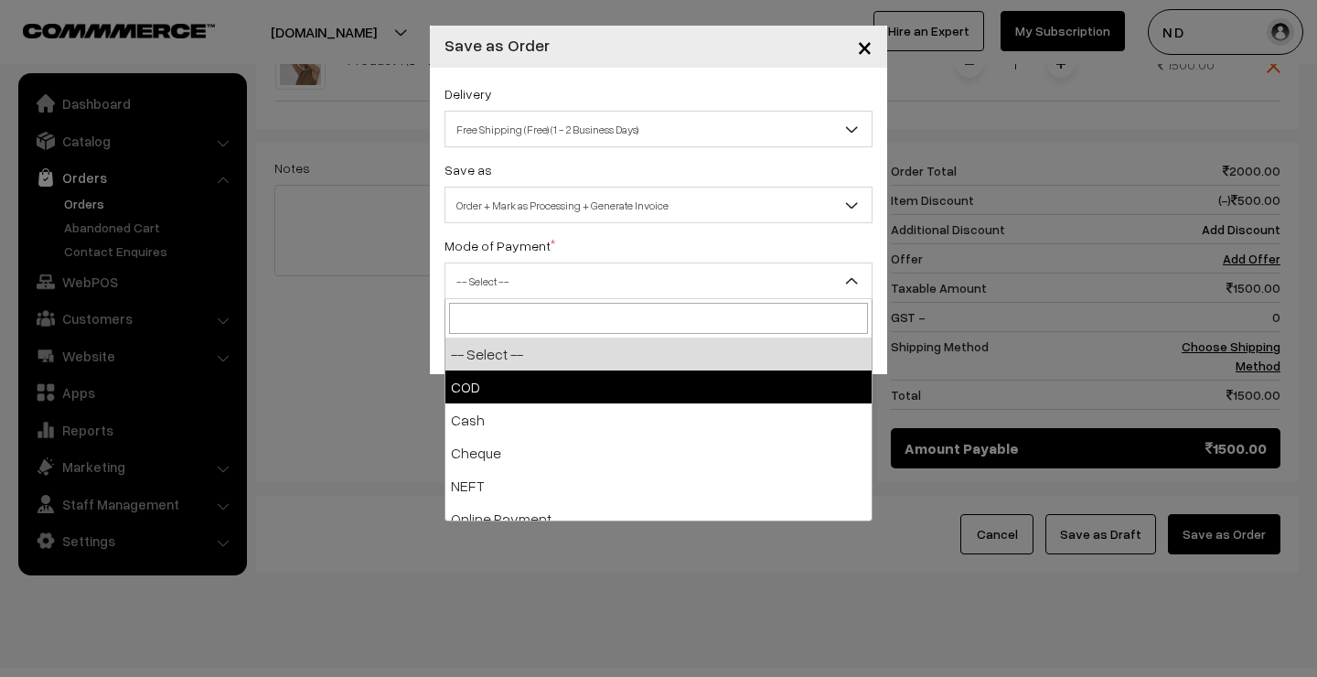
select select "1"
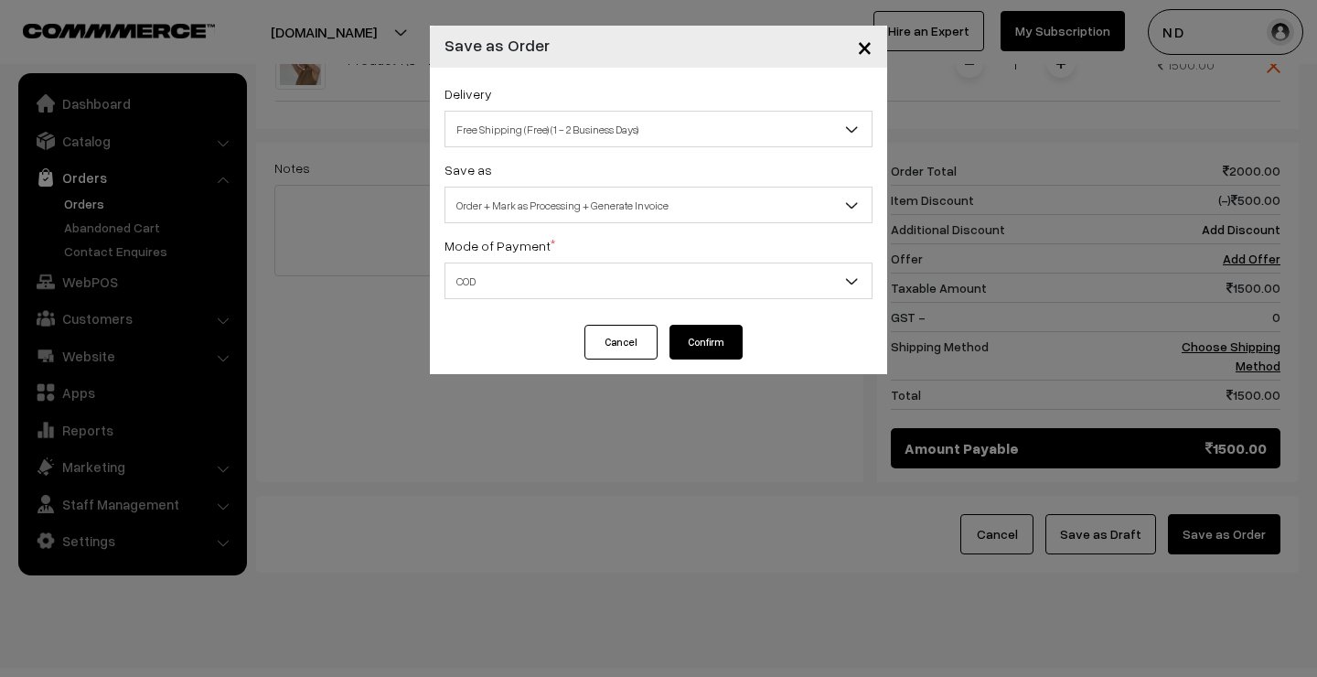
click at [717, 347] on button "Confirm" at bounding box center [706, 342] width 73 height 35
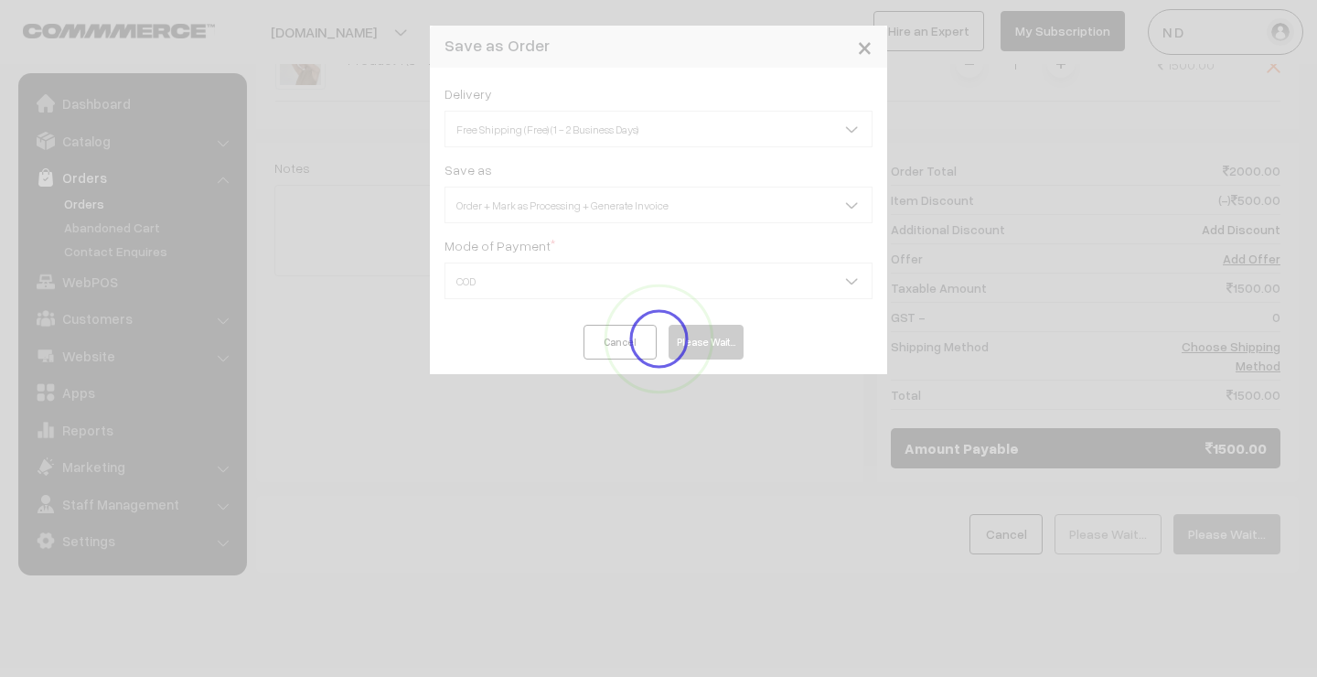
scroll to position [649, 0]
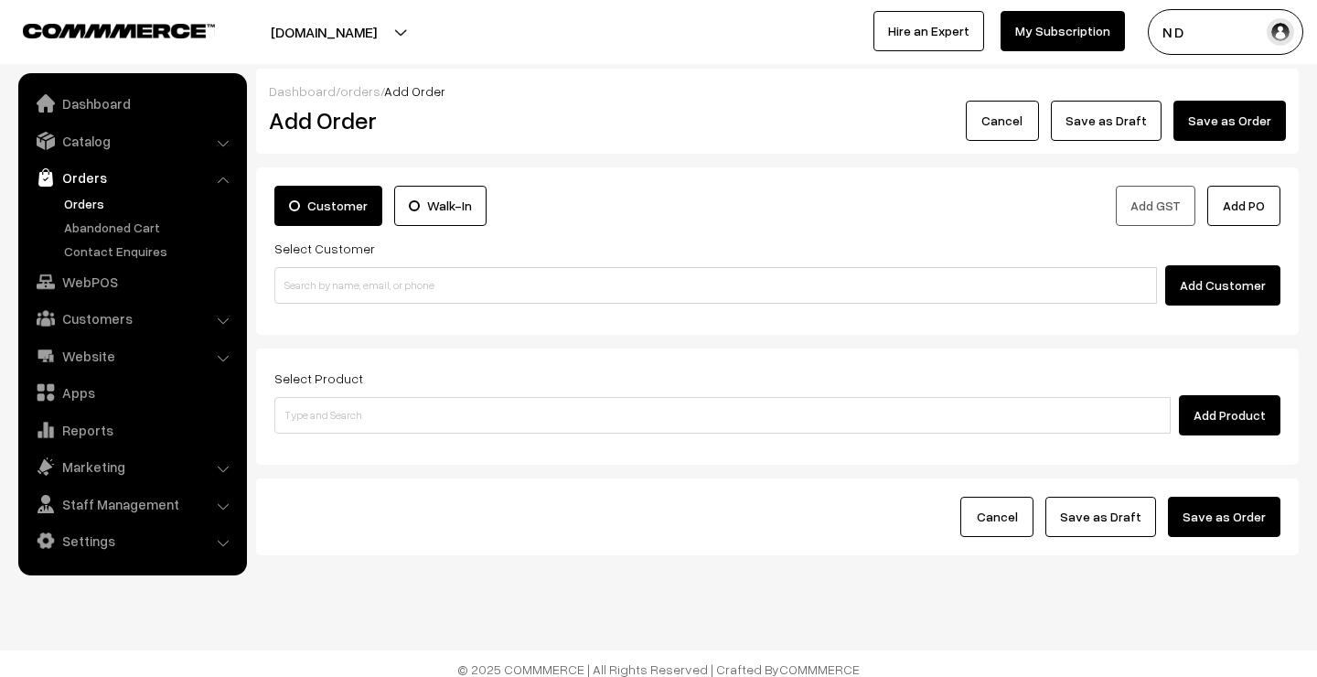
click at [94, 206] on link "Orders" at bounding box center [149, 203] width 181 height 19
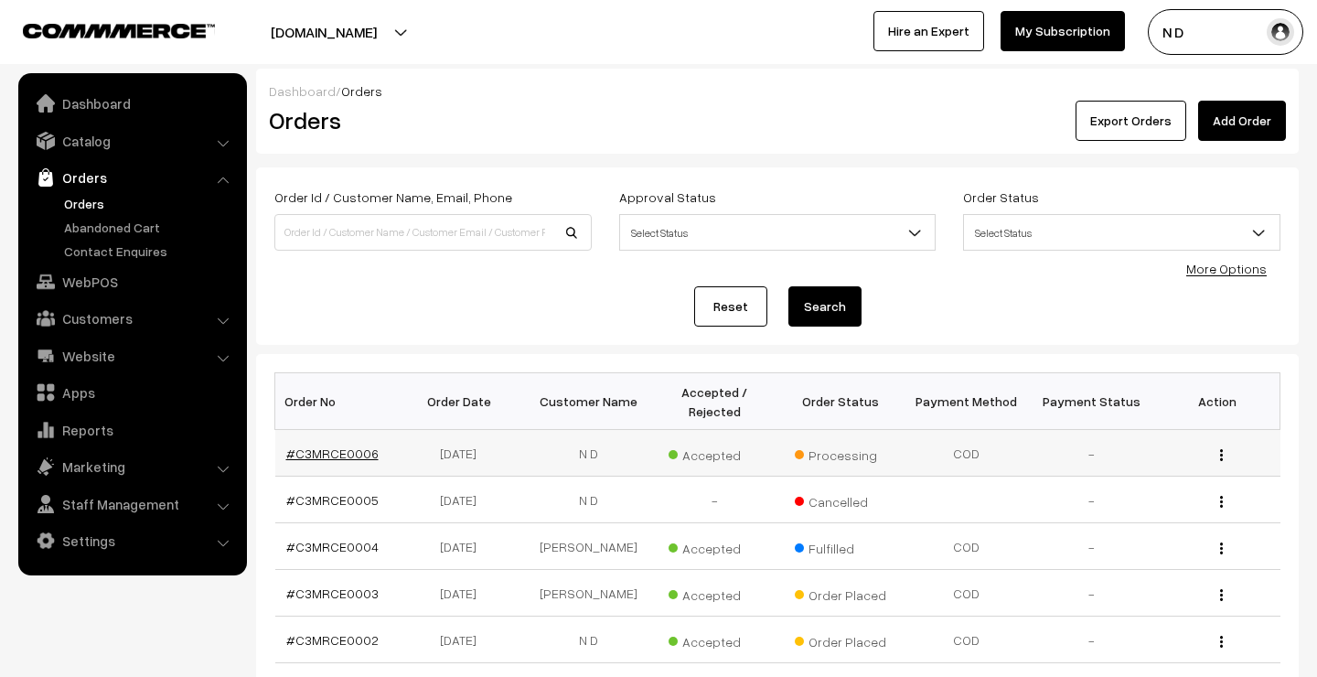
click at [336, 448] on link "#C3MRCE0006" at bounding box center [332, 454] width 92 height 16
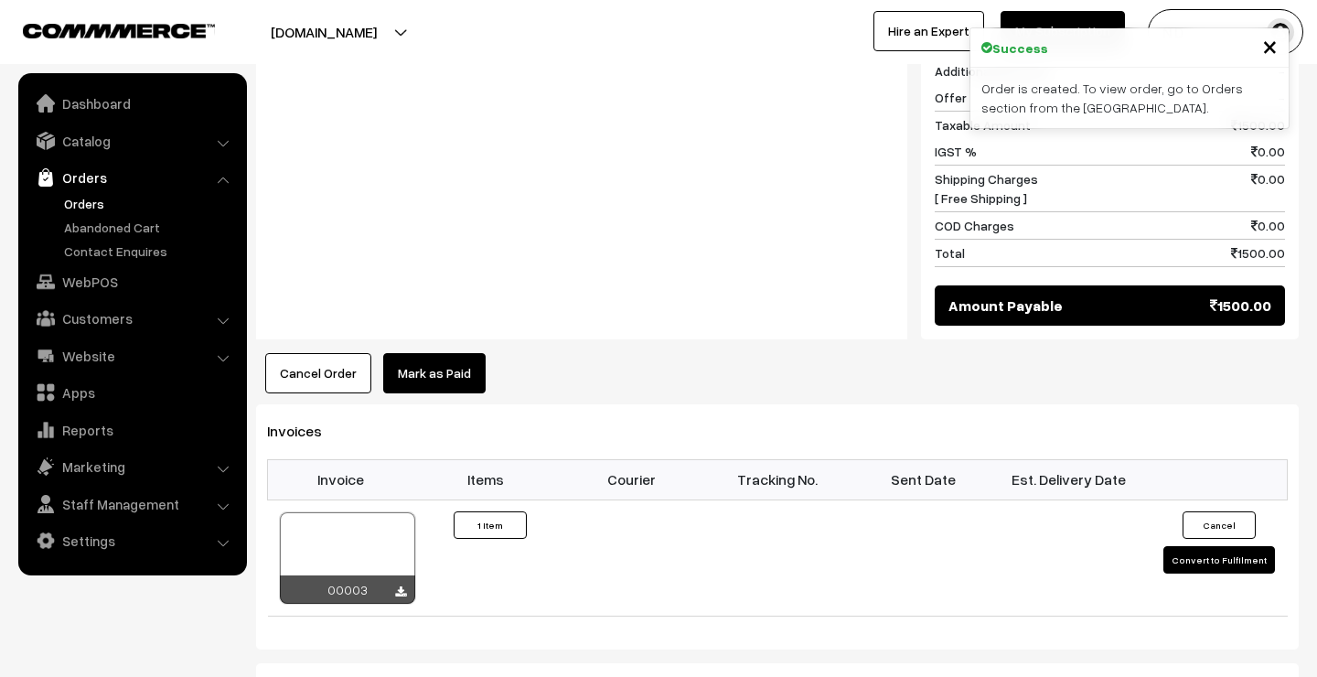
scroll to position [901, 0]
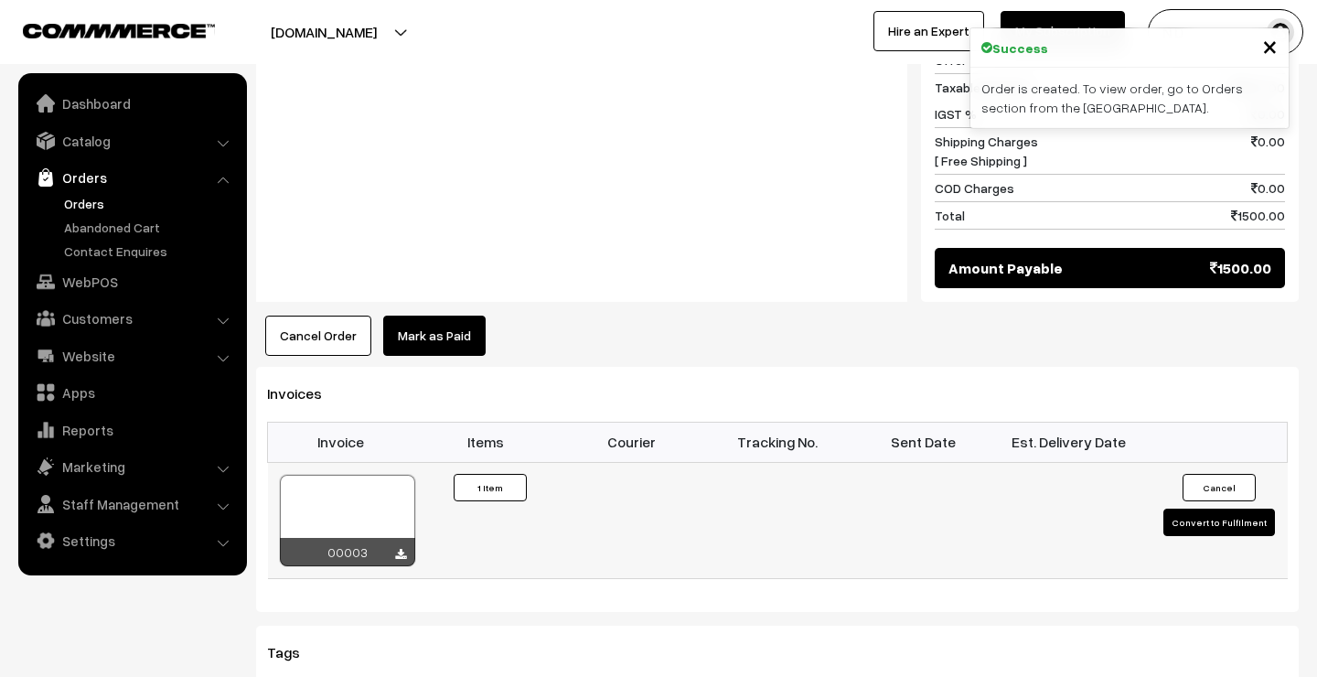
click at [1233, 509] on button "Convert to Fulfilment" at bounding box center [1220, 522] width 112 height 27
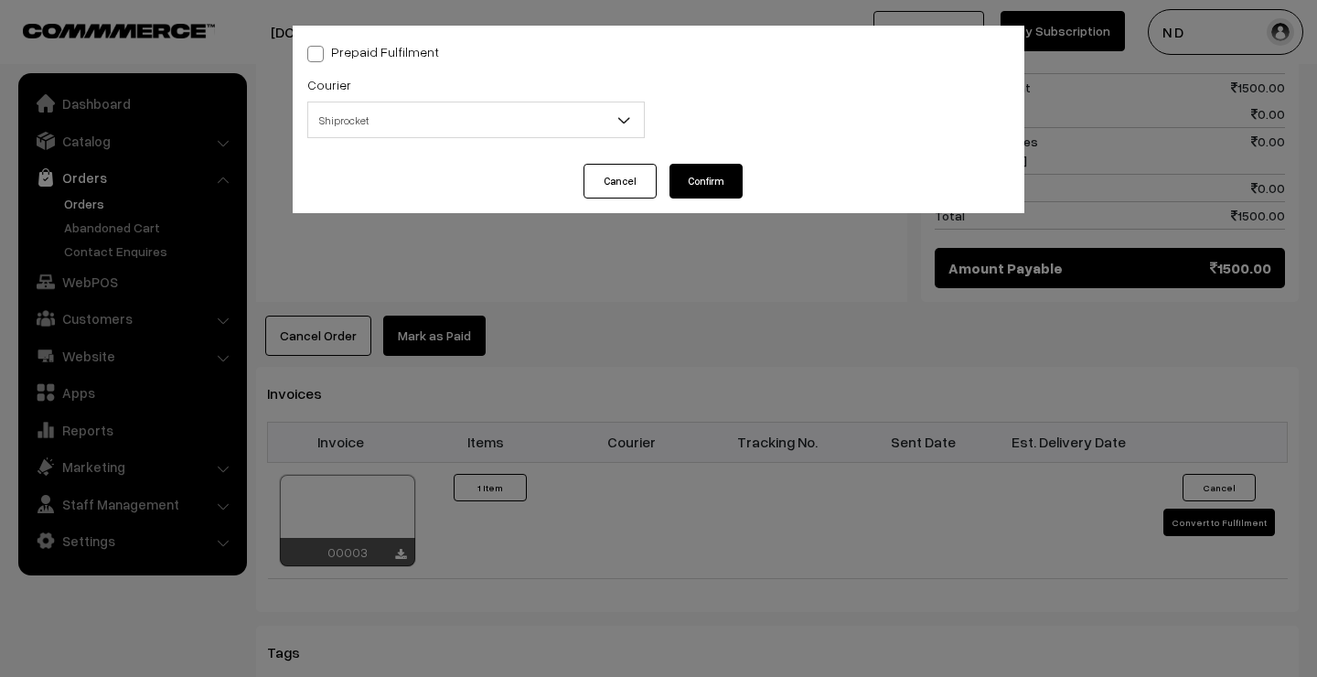
click at [712, 184] on button "Confirm" at bounding box center [706, 181] width 73 height 35
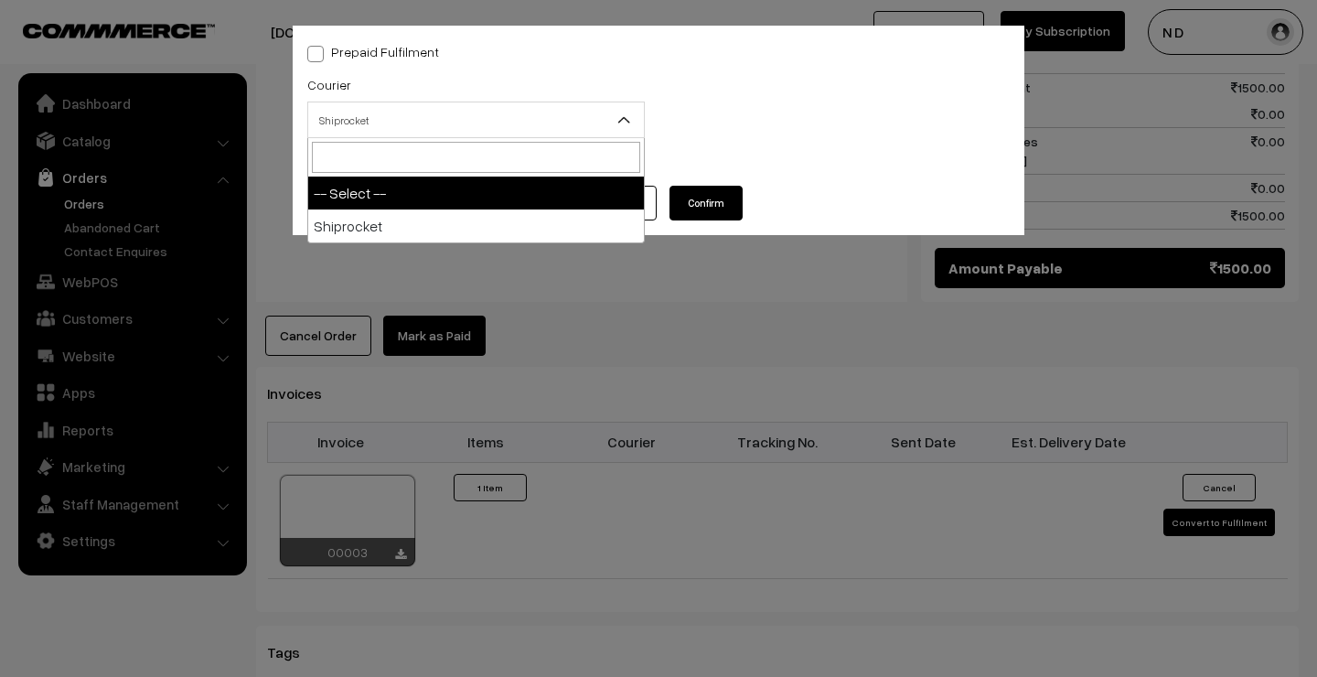
click at [613, 122] on span "Shiprocket" at bounding box center [476, 120] width 336 height 32
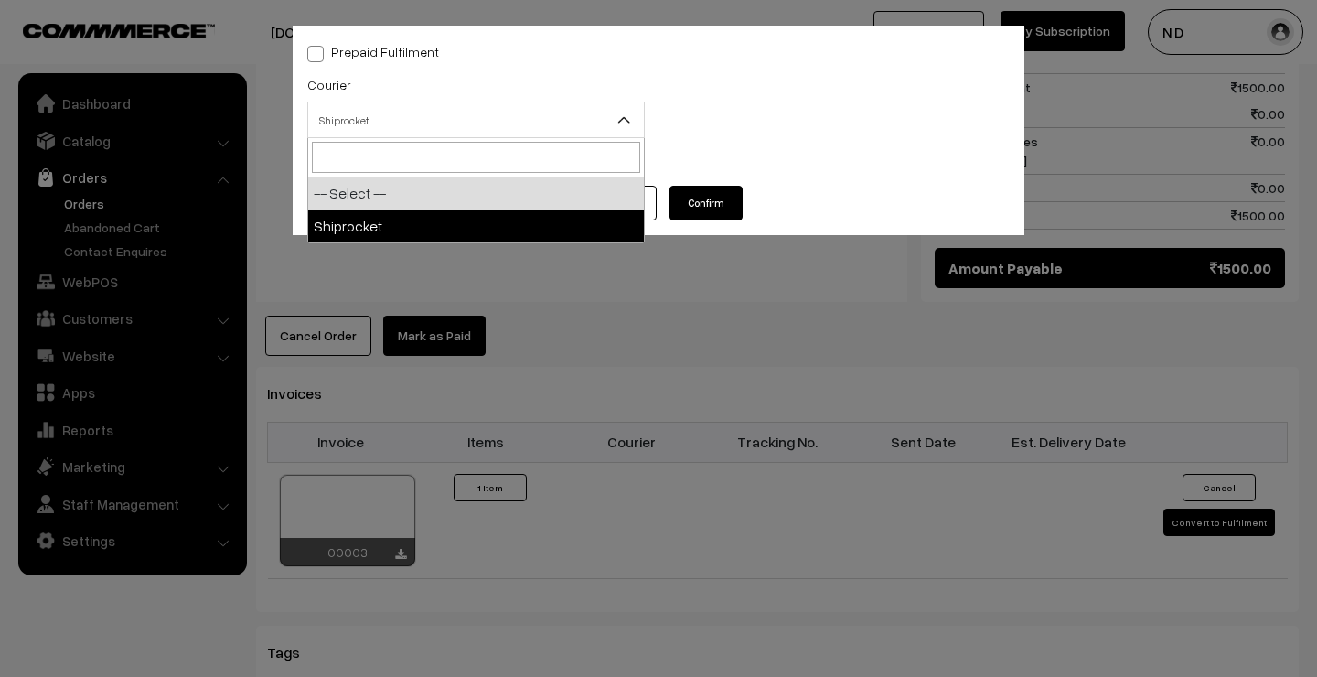
select select "1"
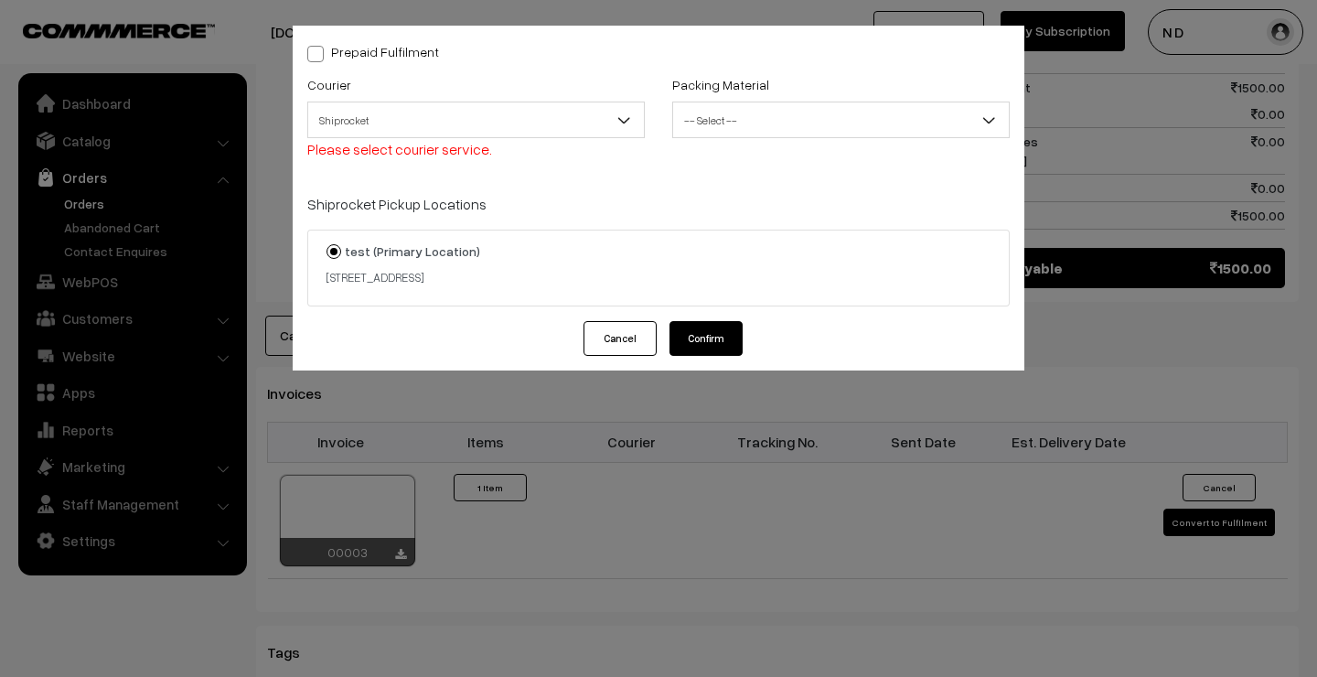
click at [739, 116] on span "-- Select --" at bounding box center [841, 120] width 336 height 32
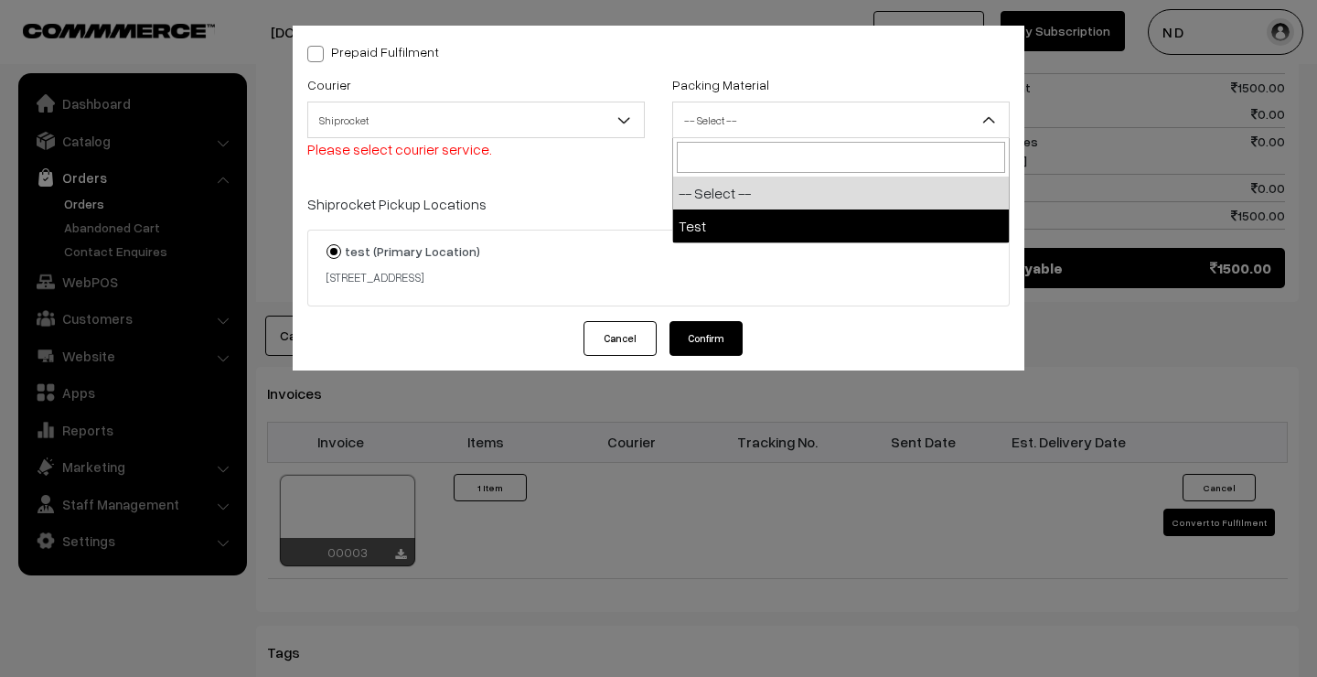
select select "1"
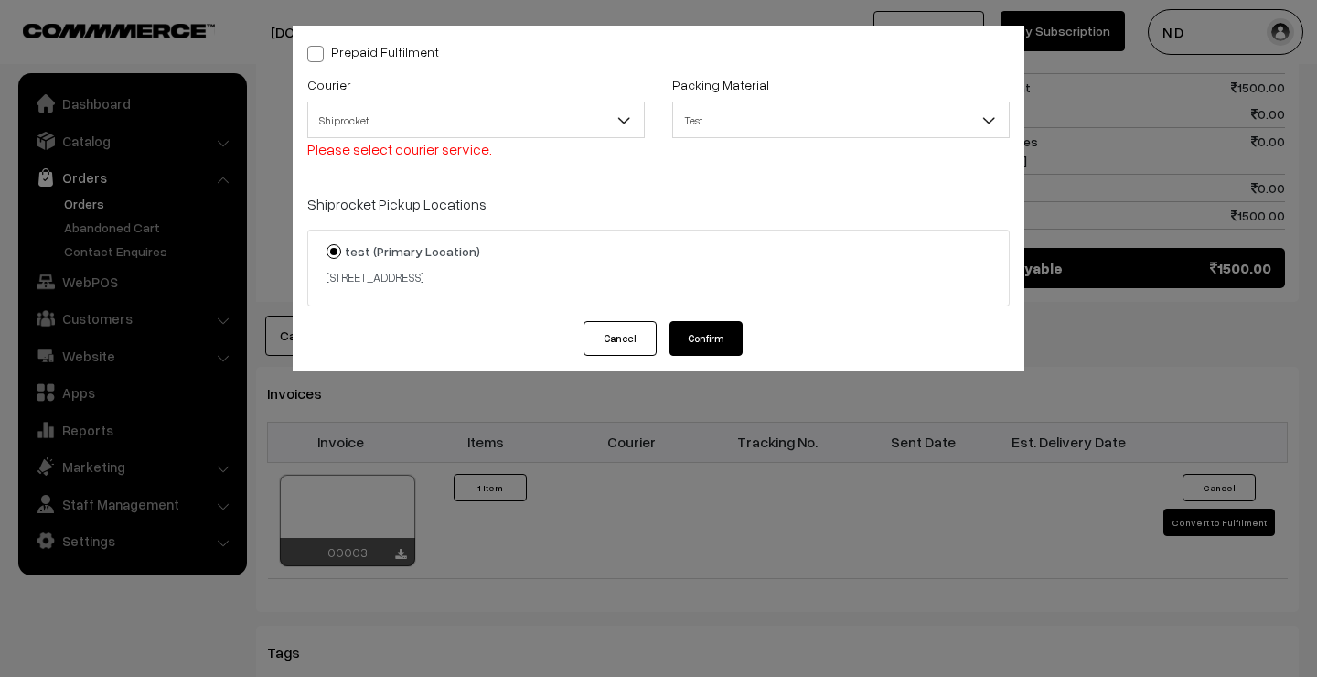
click at [711, 339] on button "Confirm" at bounding box center [706, 338] width 73 height 35
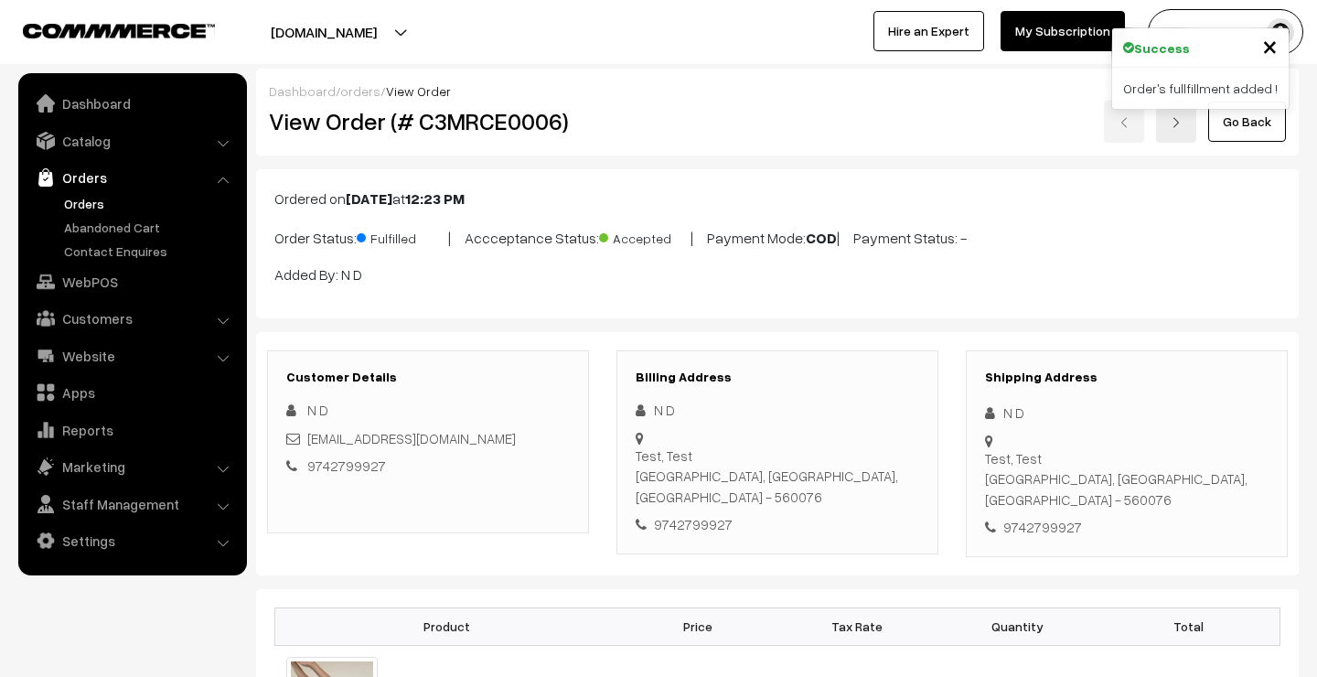
scroll to position [901, 0]
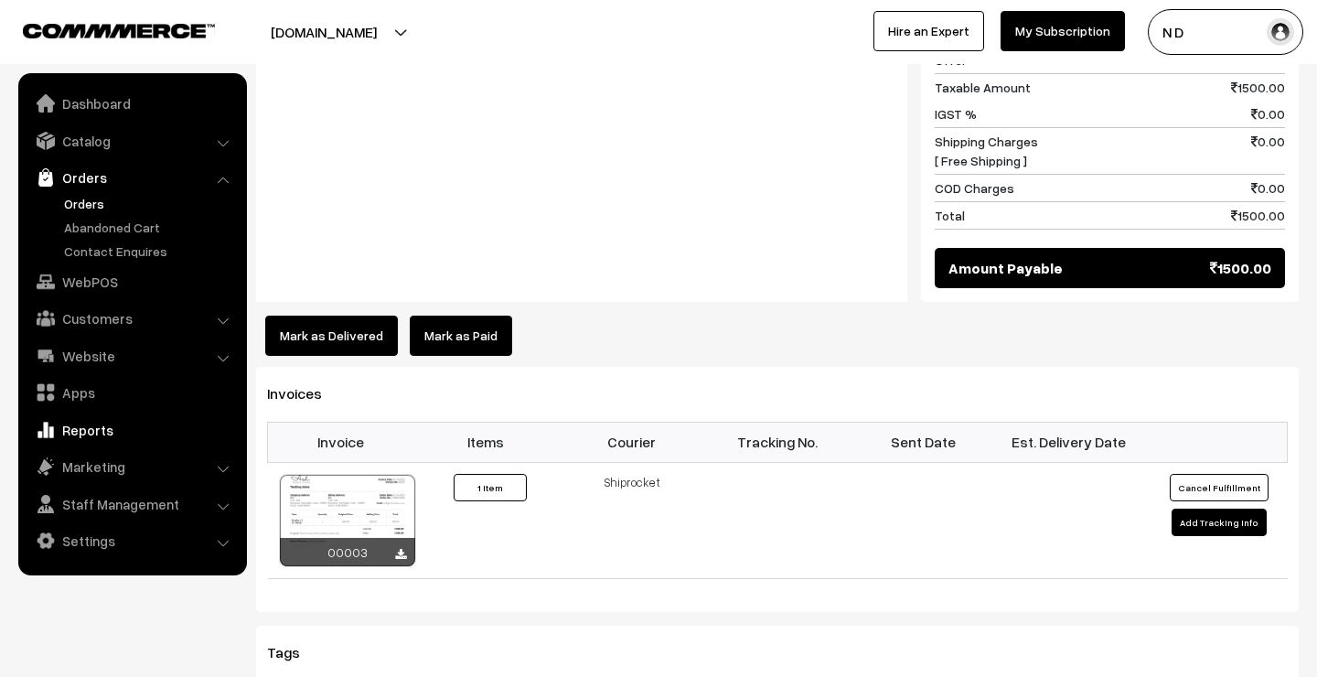
click at [109, 430] on link "Reports" at bounding box center [132, 429] width 218 height 33
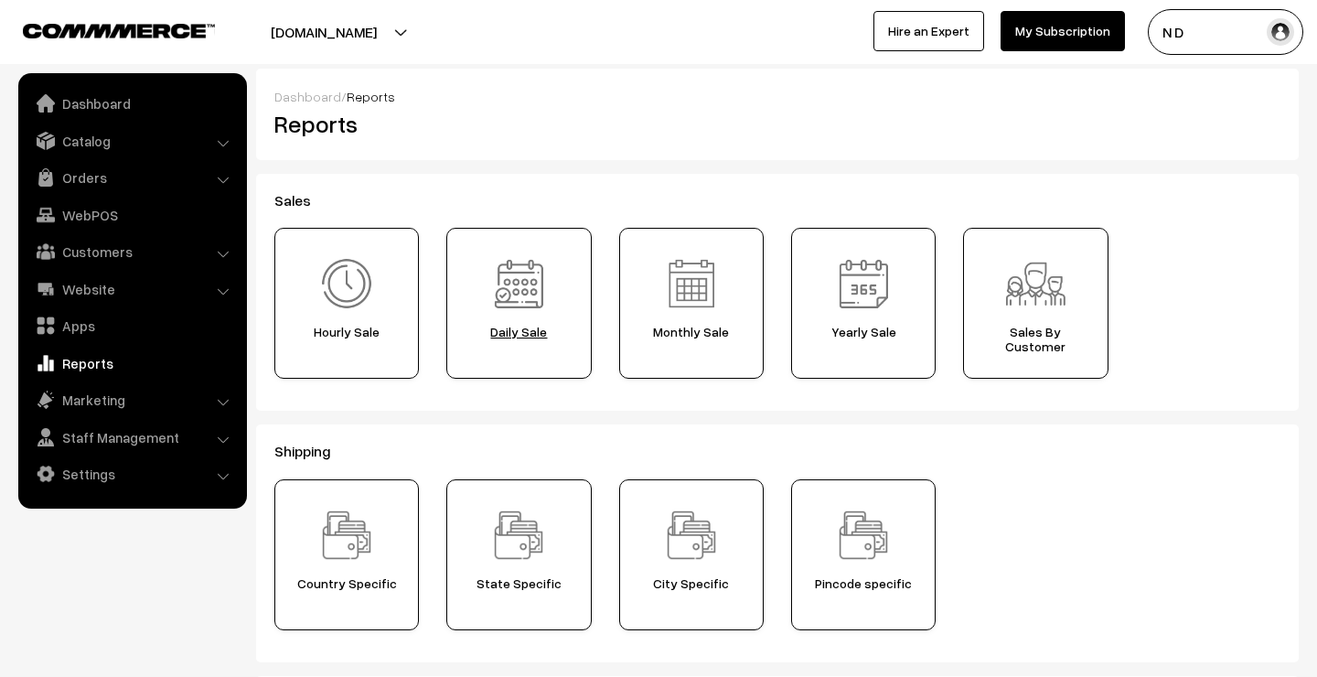
click at [517, 293] on img at bounding box center [519, 284] width 64 height 64
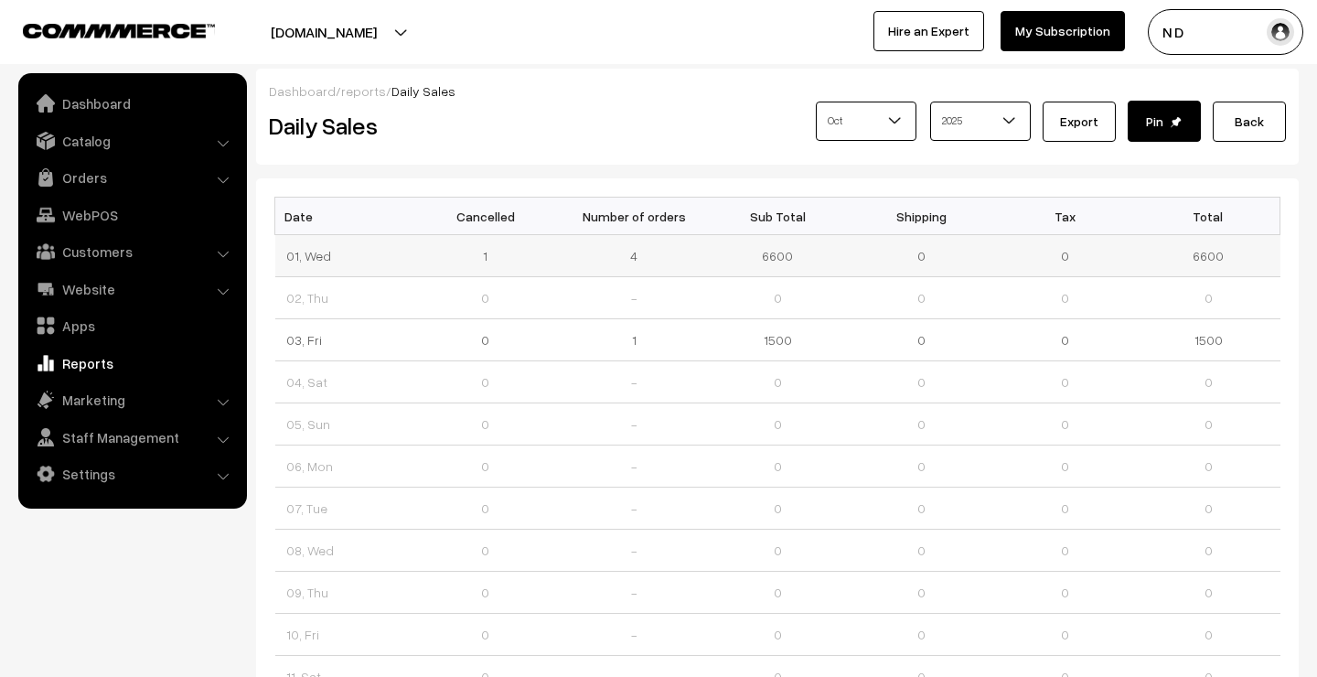
click at [310, 257] on td "01, Wed" at bounding box center [347, 256] width 144 height 42
click at [96, 360] on link "Reports" at bounding box center [132, 363] width 218 height 33
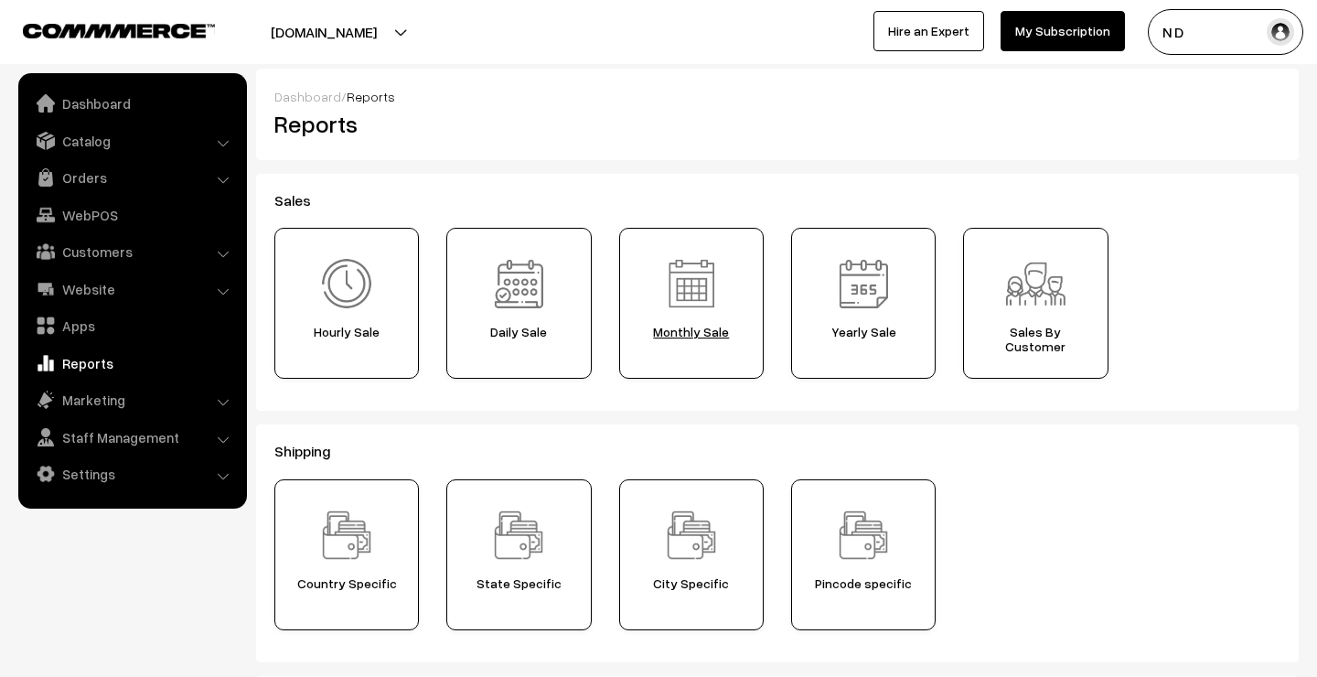
click at [703, 288] on img at bounding box center [692, 284] width 64 height 64
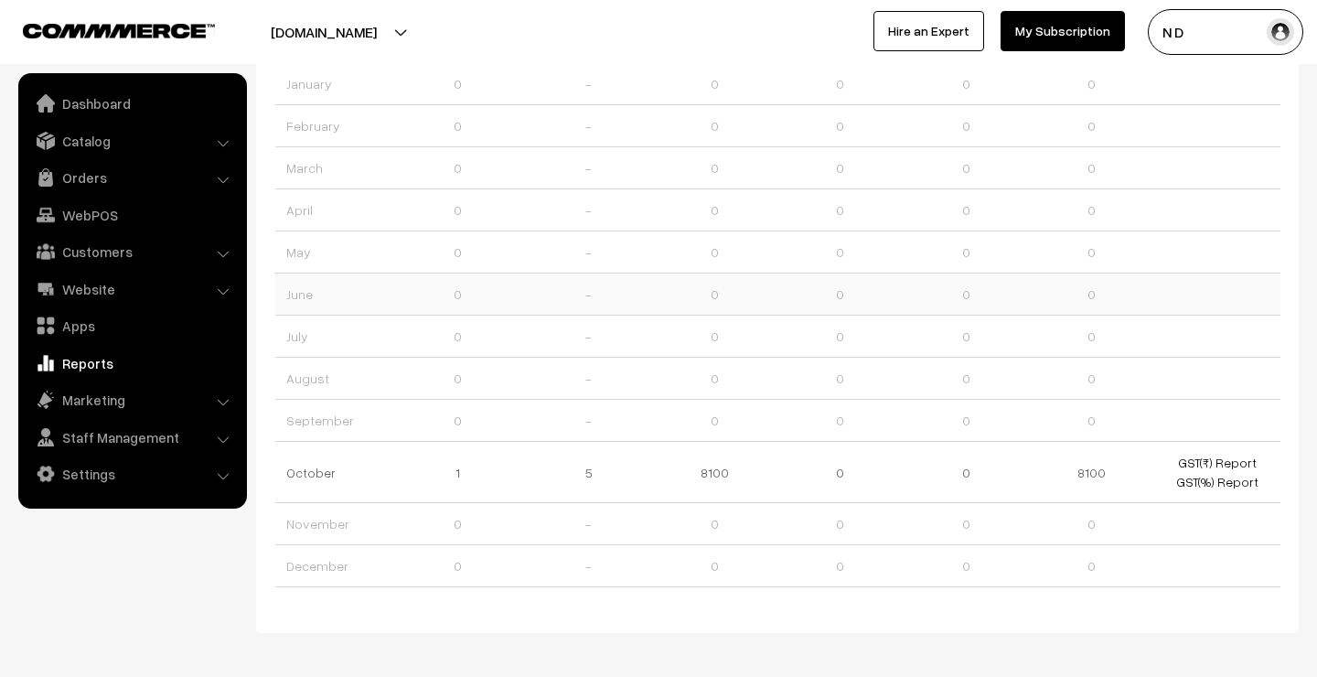
scroll to position [163, 0]
click at [92, 359] on link "Reports" at bounding box center [132, 363] width 218 height 33
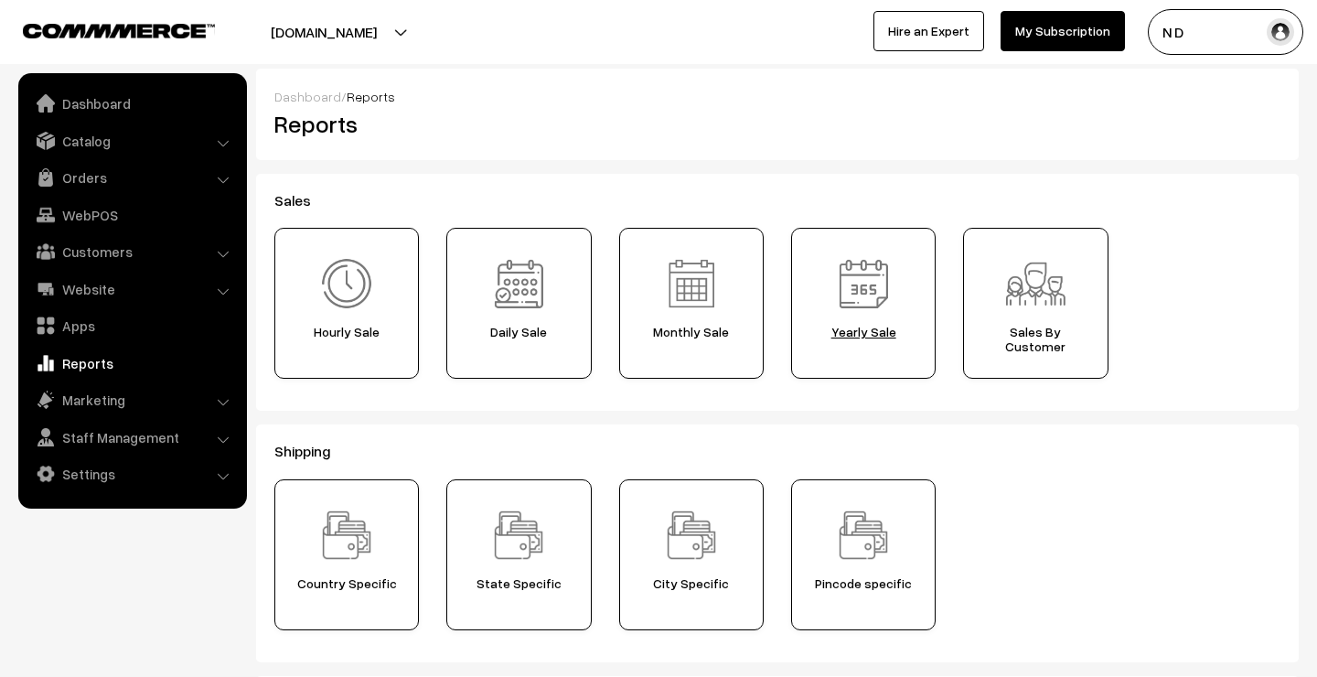
click at [867, 292] on img at bounding box center [864, 284] width 64 height 64
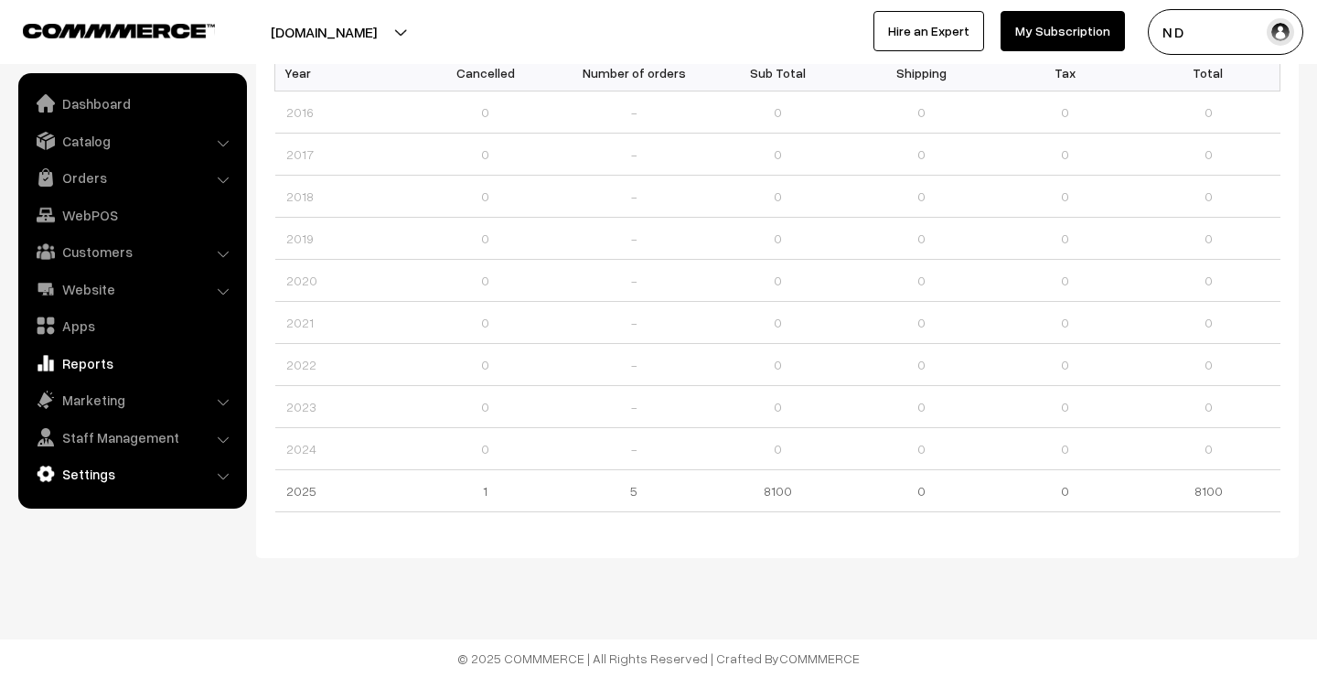
scroll to position [133, 0]
click at [101, 356] on link "Reports" at bounding box center [132, 363] width 218 height 33
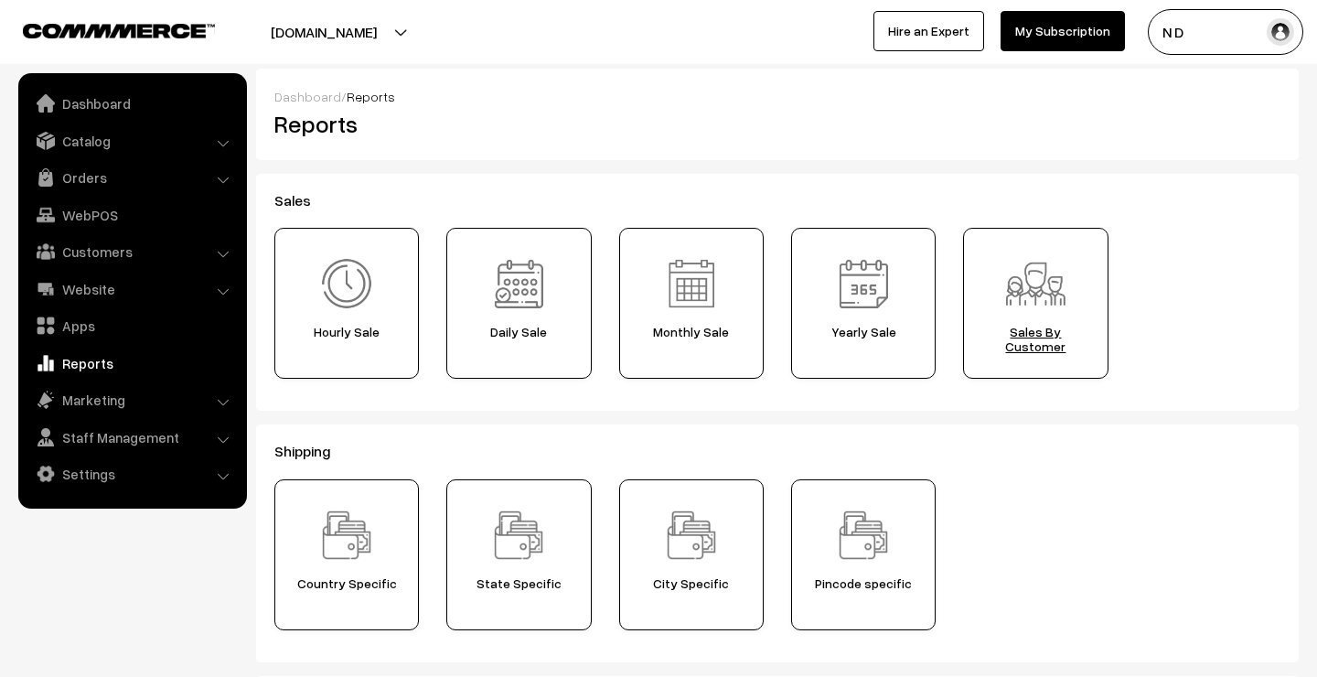
click at [1044, 275] on img at bounding box center [1036, 284] width 64 height 64
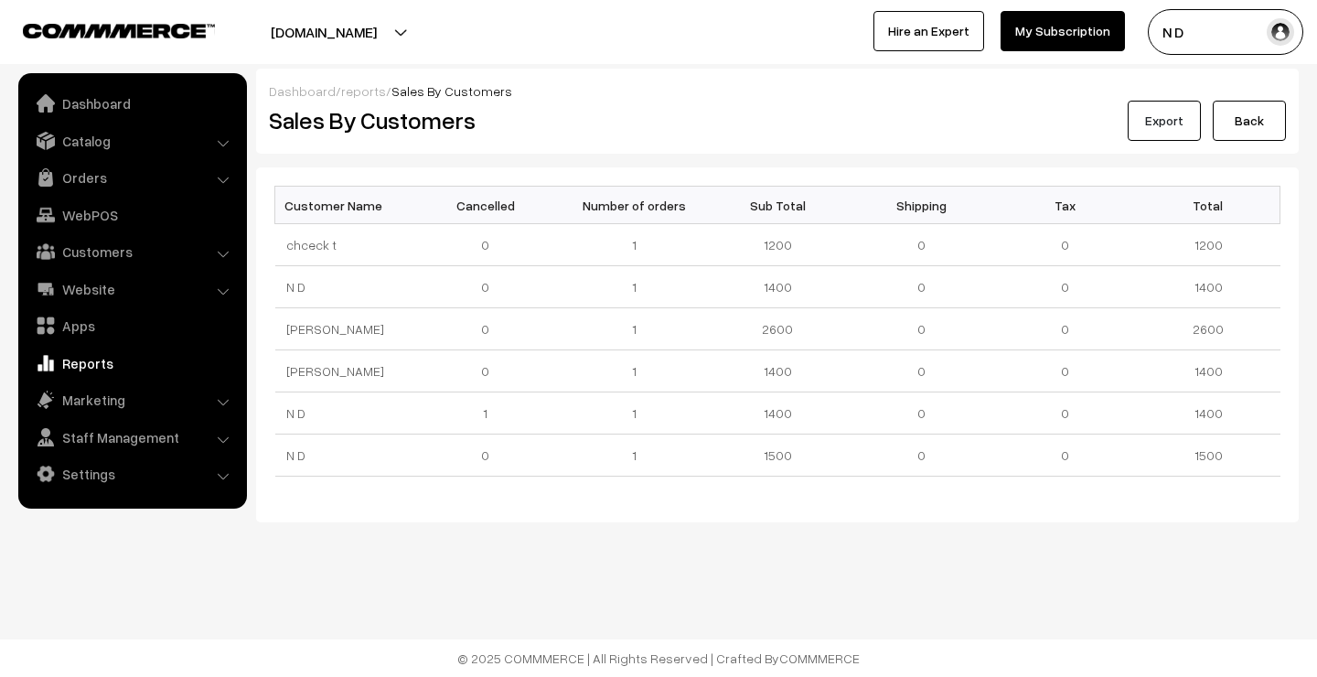
click at [1165, 129] on button "Export" at bounding box center [1164, 121] width 73 height 40
click at [1041, 590] on div "Dashboard / reports / Sales By Customers Sales By Customers Export Back Shipping" at bounding box center [658, 320] width 1317 height 641
